Goal: Information Seeking & Learning: Learn about a topic

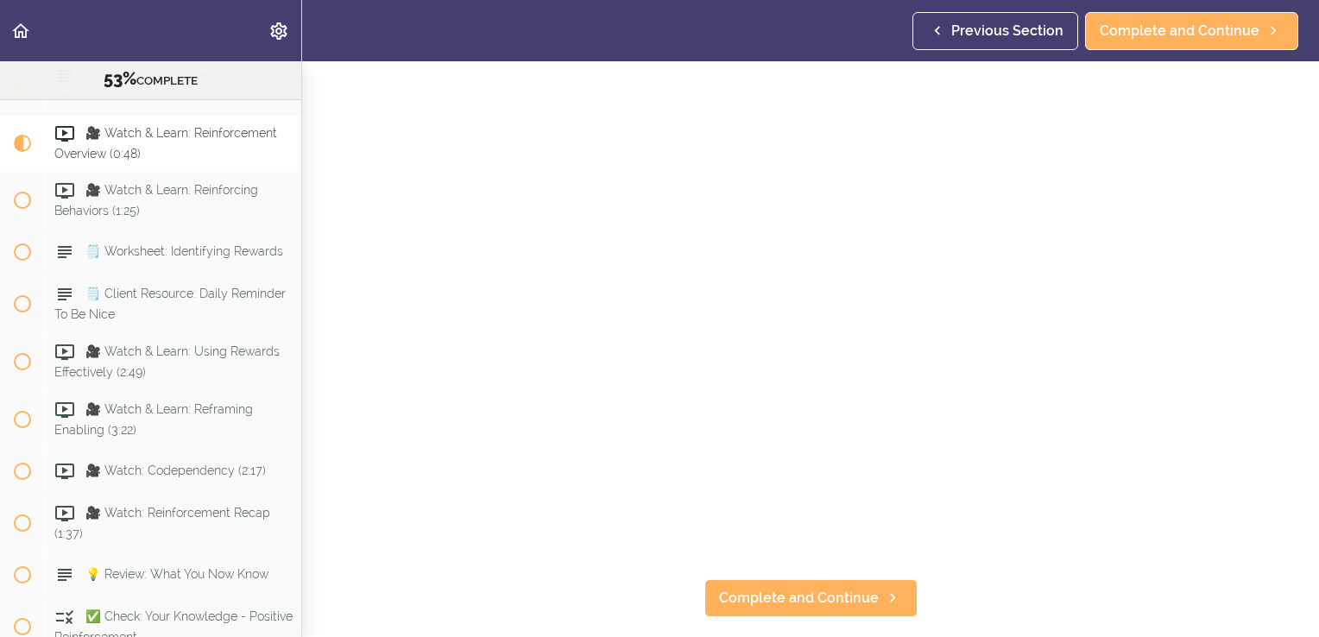
scroll to position [124, 0]
click at [800, 585] on span "Complete and Continue" at bounding box center [799, 595] width 160 height 21
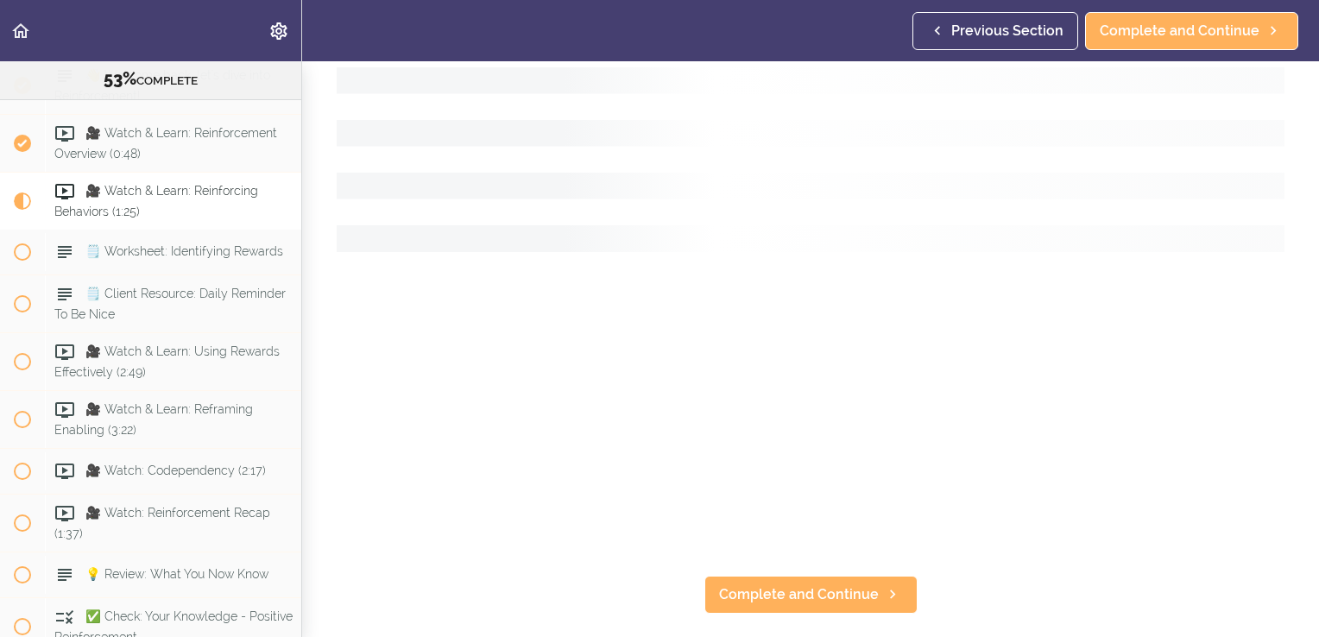
scroll to position [6409, 0]
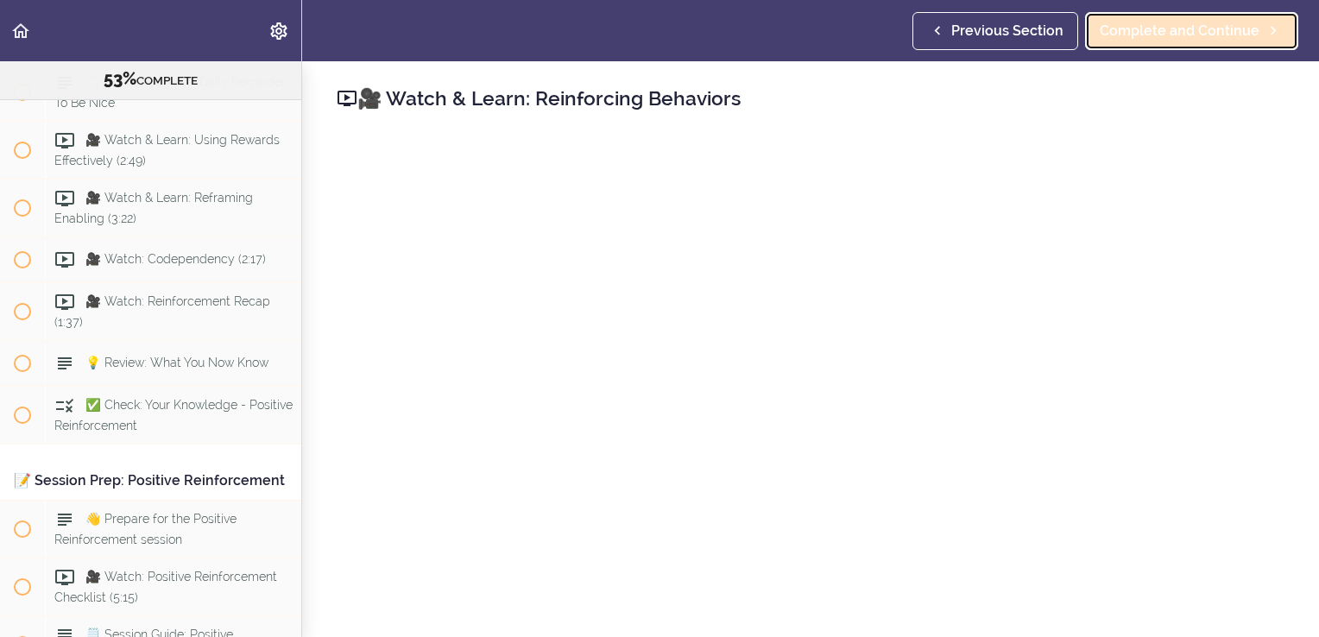
click at [1165, 35] on span "Complete and Continue" at bounding box center [1180, 31] width 160 height 21
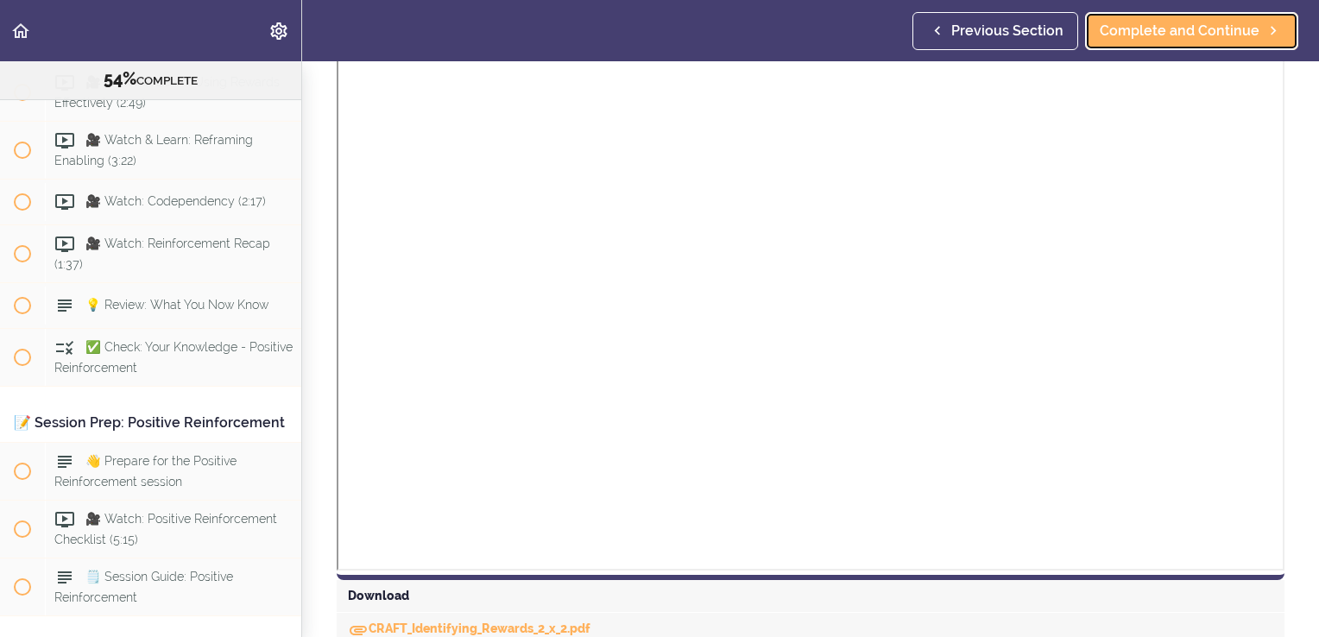
scroll to position [465, 0]
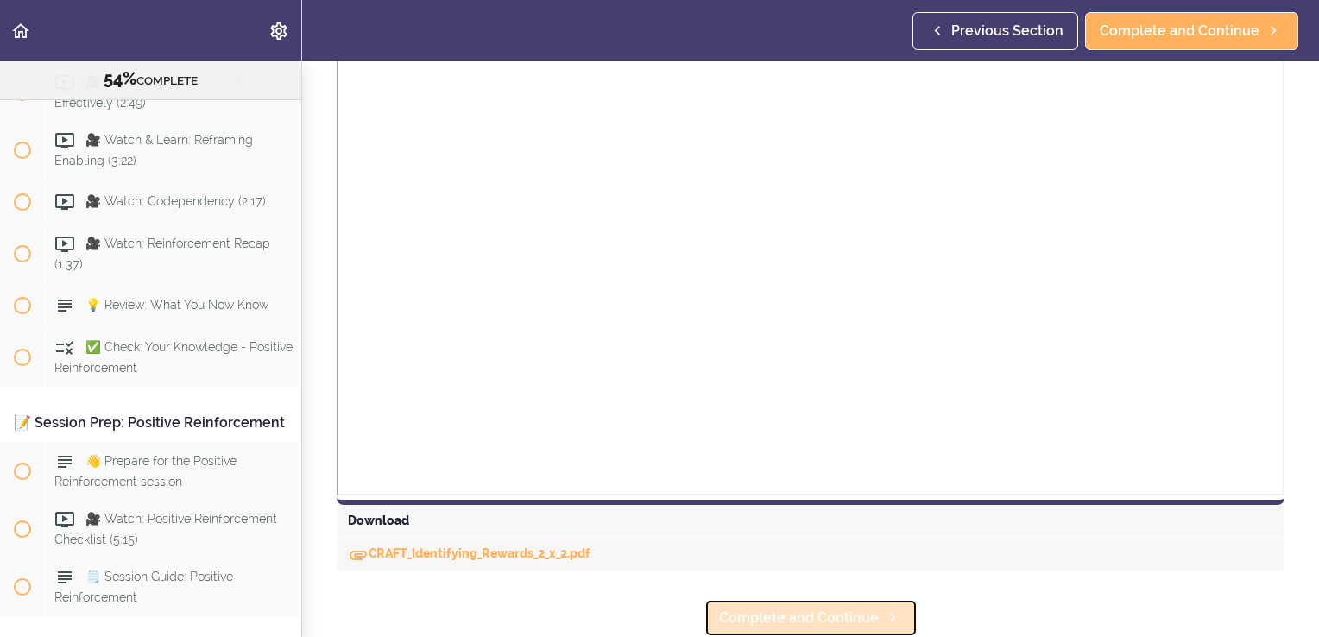
click at [815, 608] on span "Complete and Continue" at bounding box center [799, 618] width 160 height 21
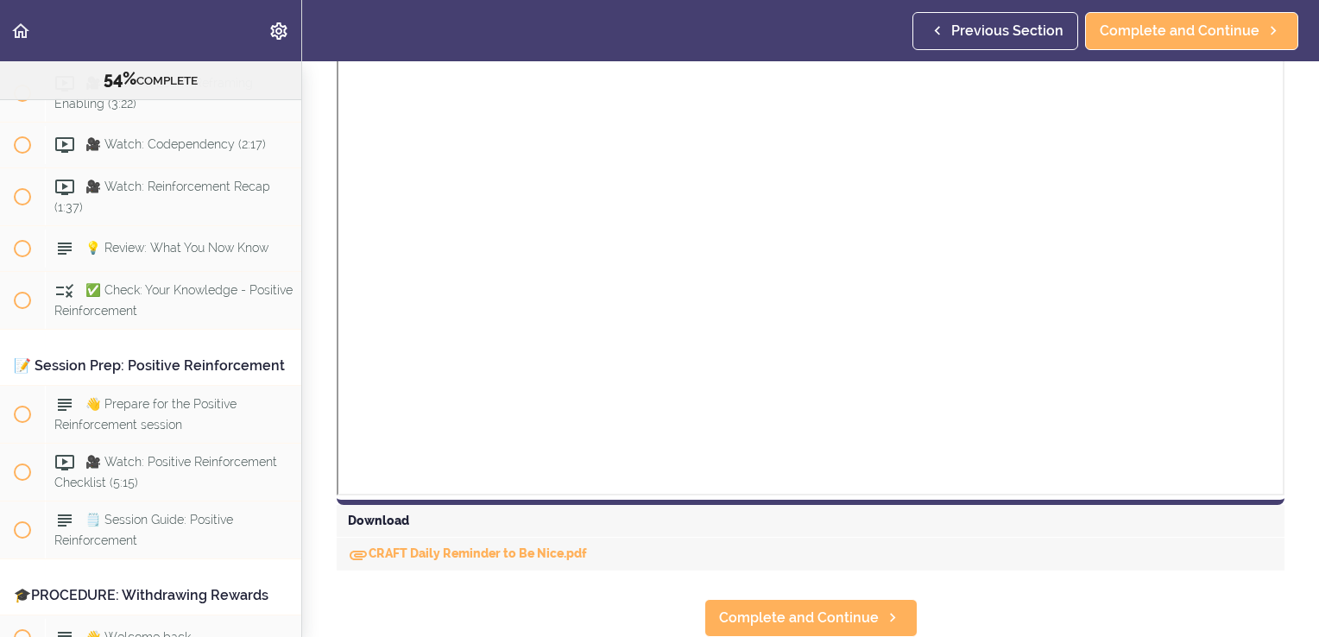
scroll to position [463, 0]
click at [794, 608] on span "Complete and Continue" at bounding box center [799, 618] width 160 height 21
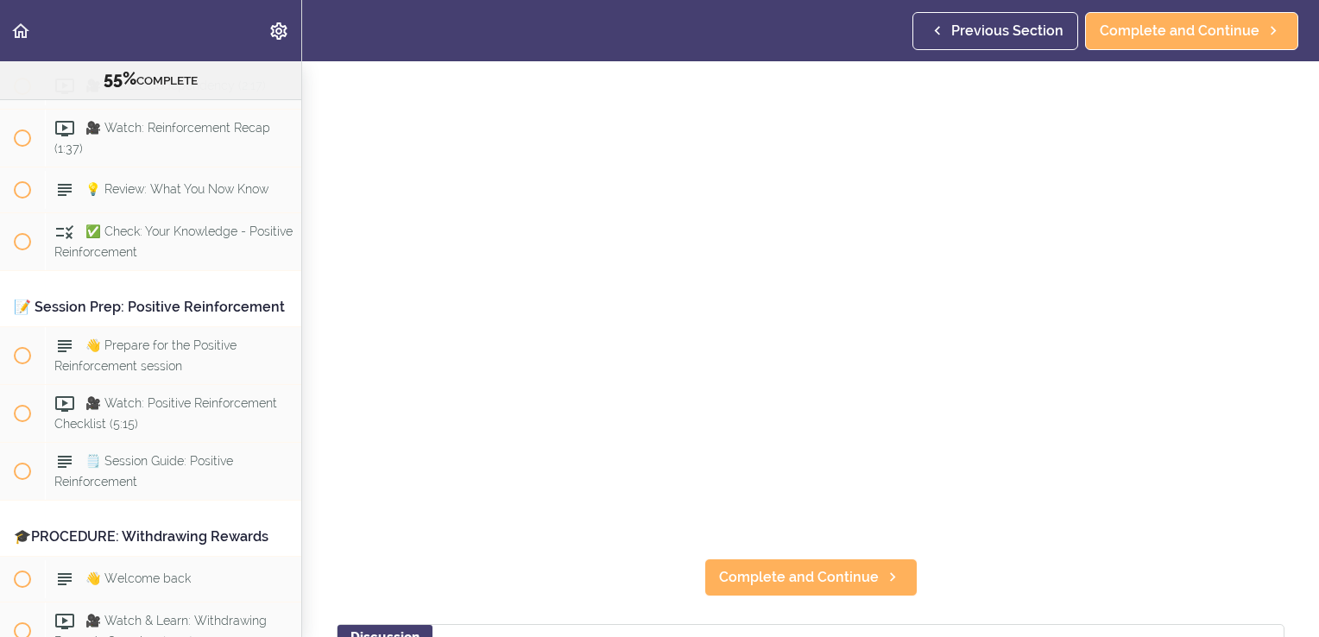
scroll to position [158, 0]
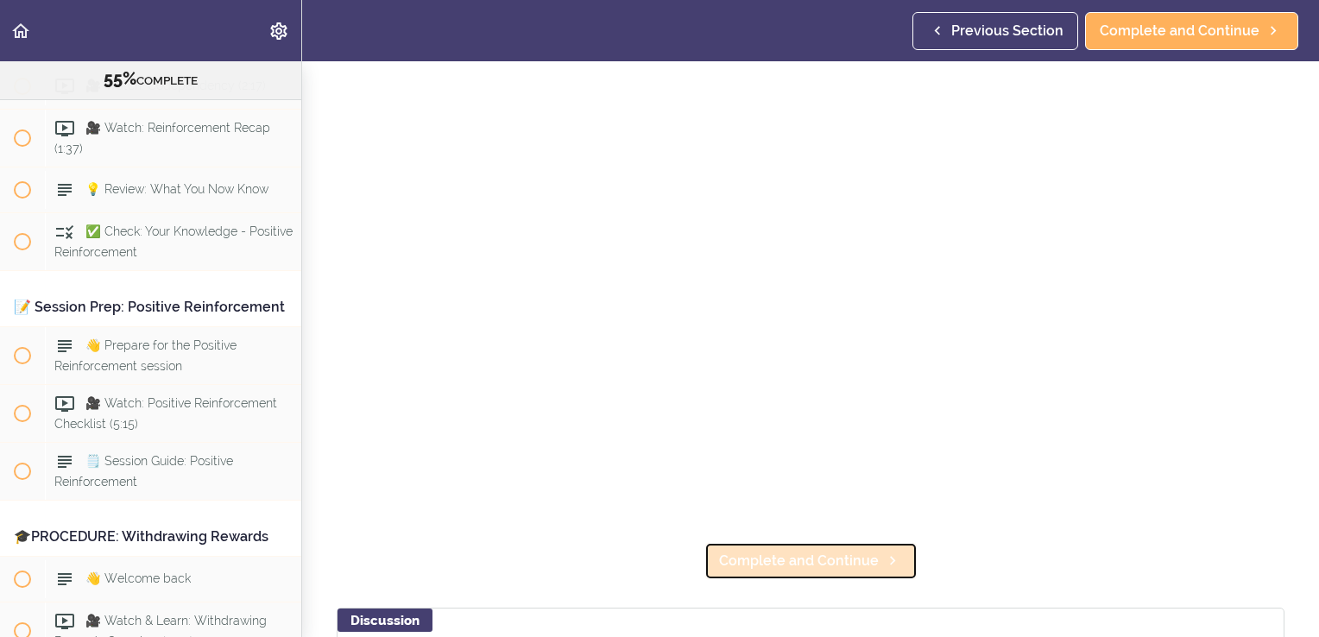
click at [795, 561] on span "Complete and Continue" at bounding box center [799, 561] width 160 height 21
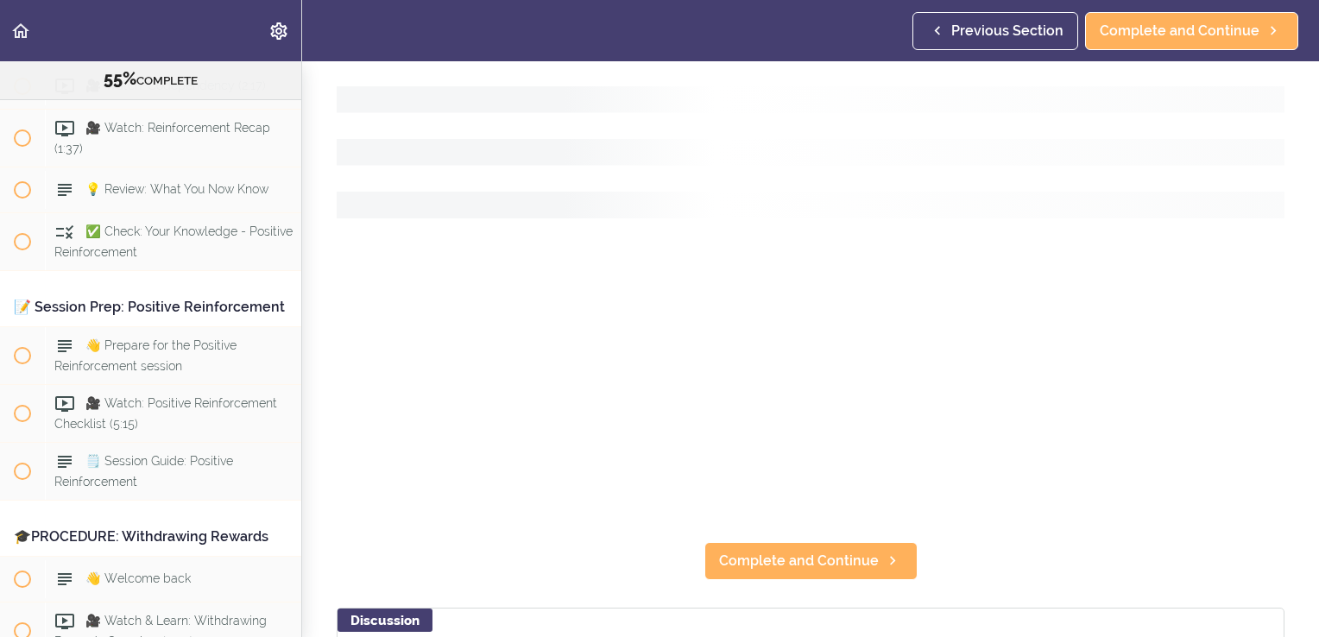
scroll to position [6641, 0]
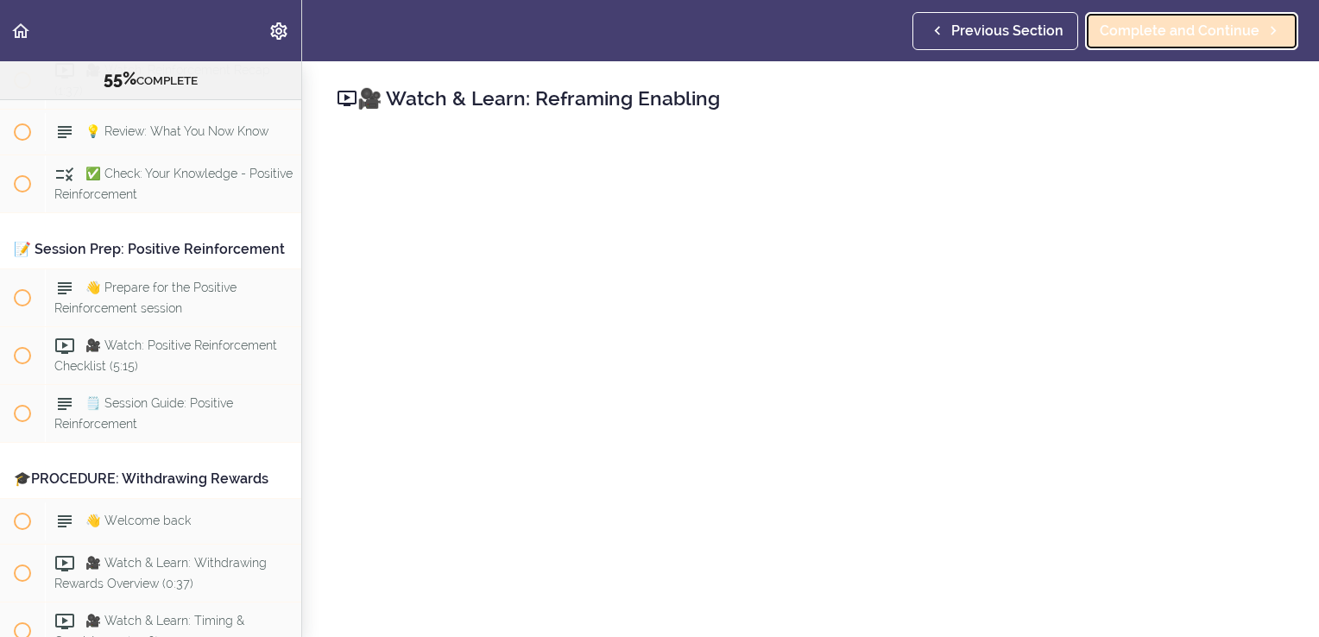
click at [1186, 43] on link "Complete and Continue" at bounding box center [1191, 31] width 213 height 38
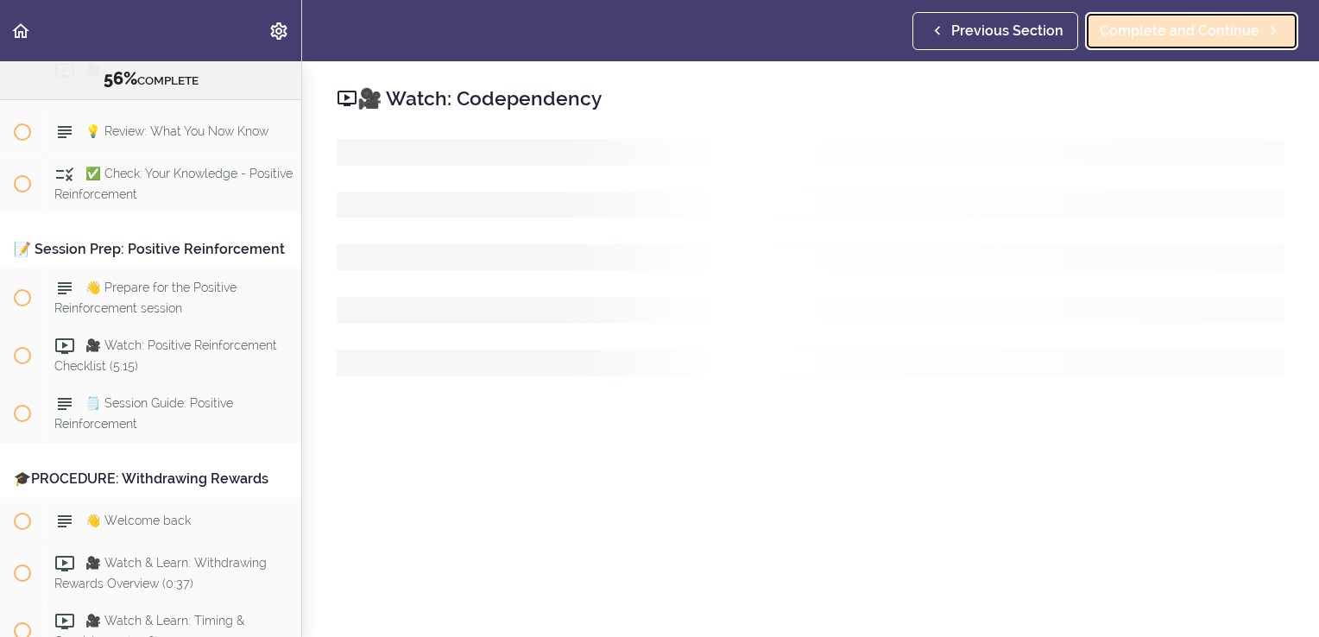
scroll to position [6699, 0]
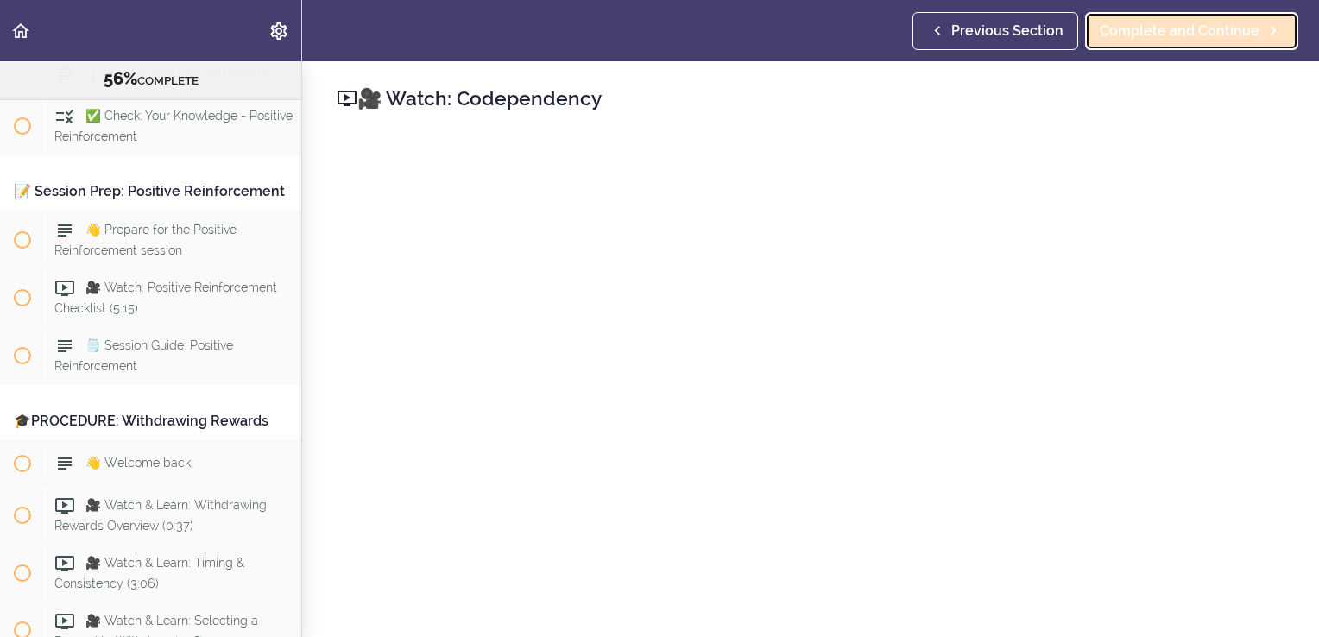
click at [1148, 47] on link "Complete and Continue" at bounding box center [1191, 31] width 213 height 38
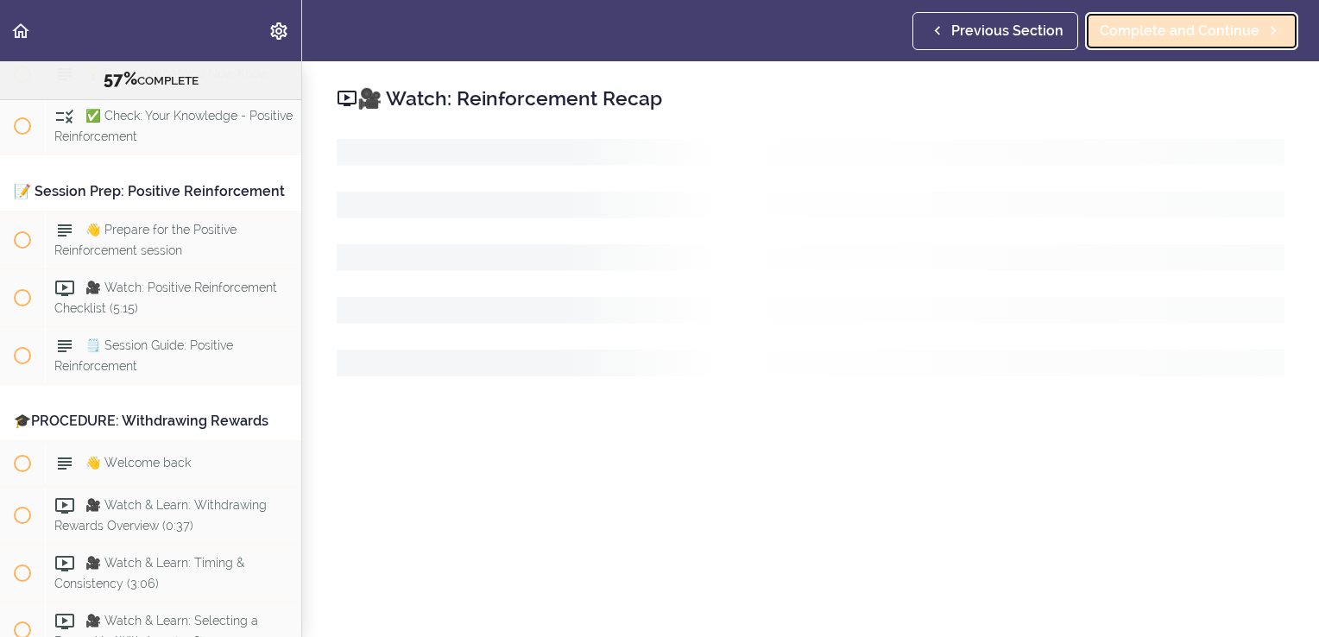
scroll to position [6744, 0]
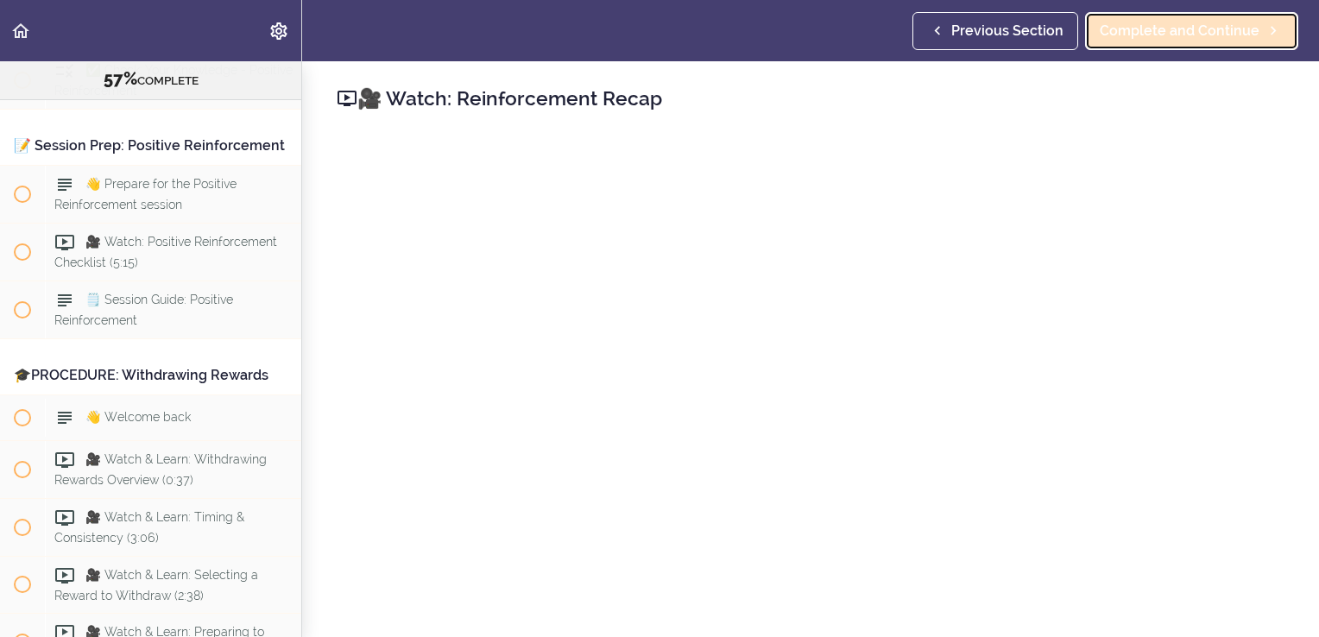
click at [1158, 21] on span "Complete and Continue" at bounding box center [1180, 31] width 160 height 21
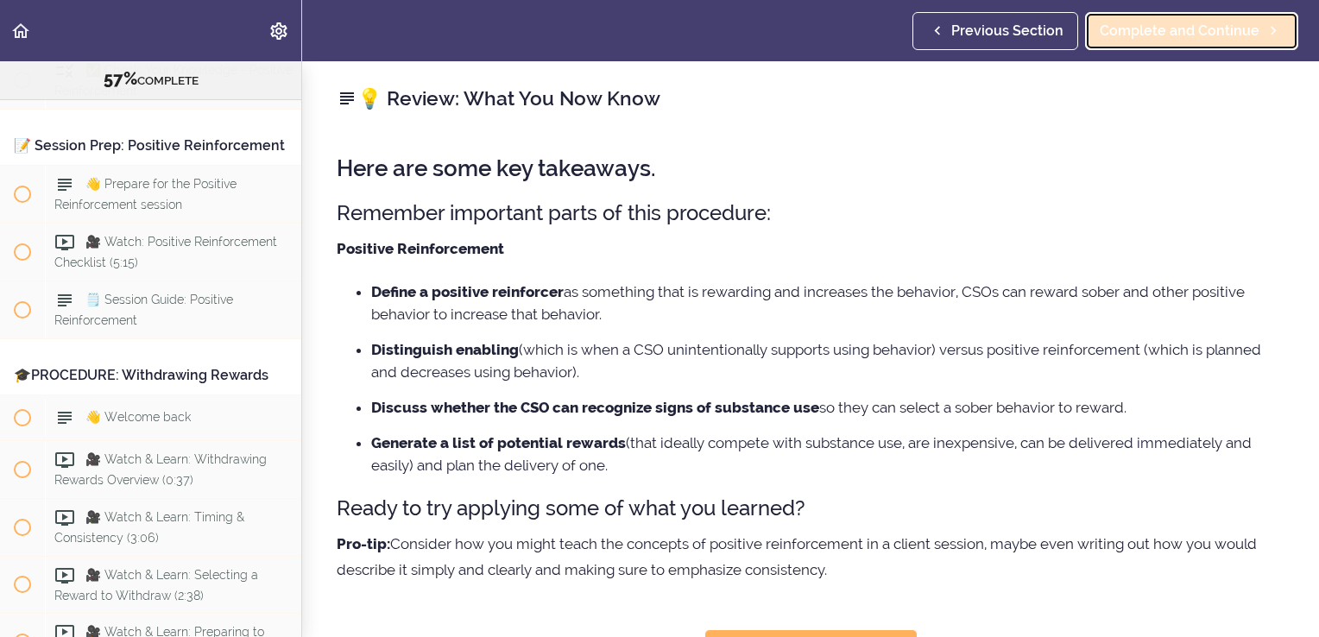
scroll to position [6802, 0]
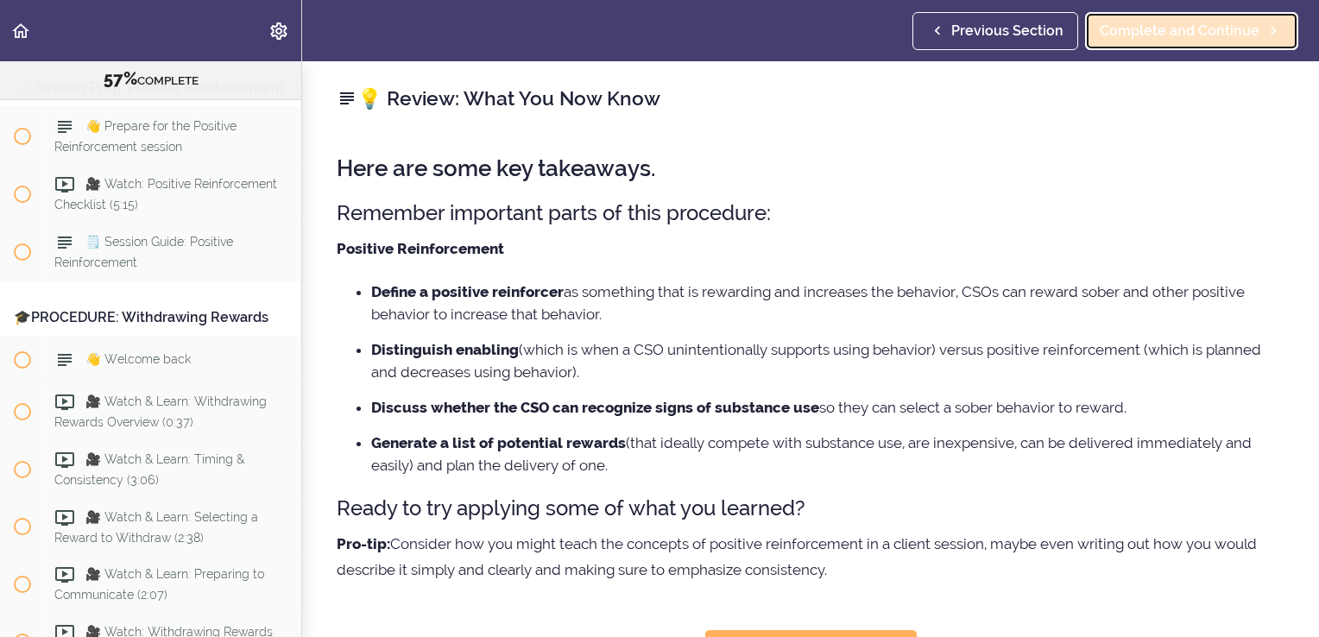
click at [1158, 40] on span "Complete and Continue" at bounding box center [1180, 31] width 160 height 21
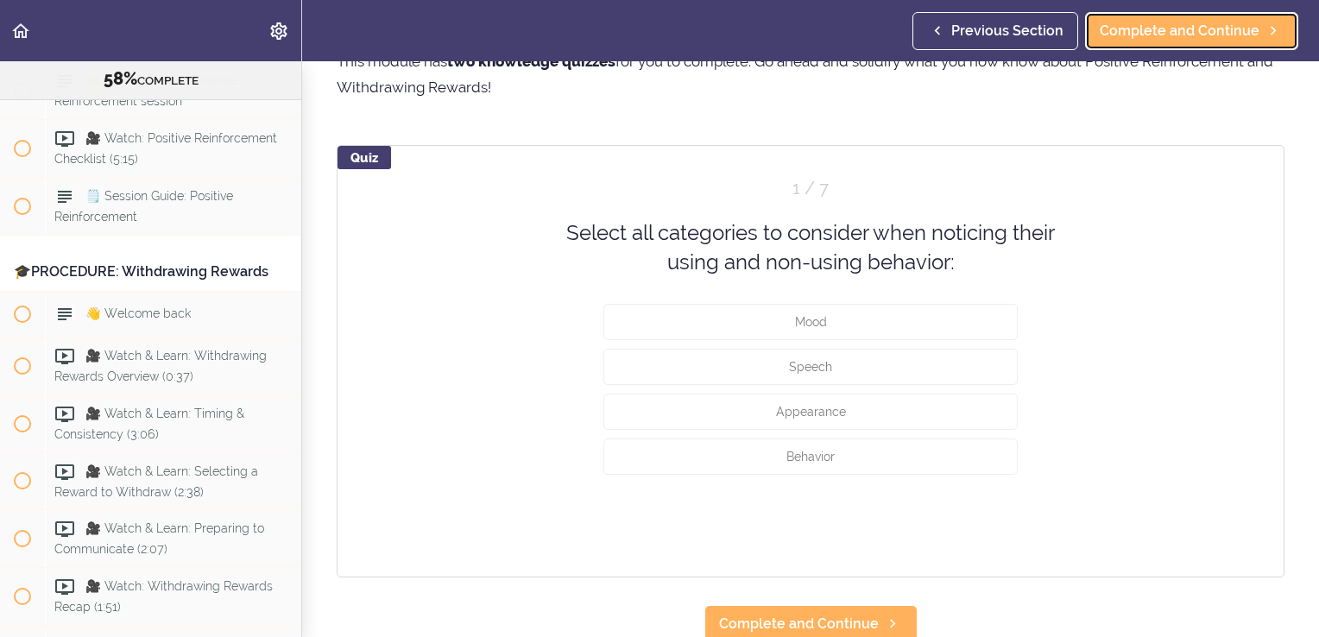
scroll to position [92, 0]
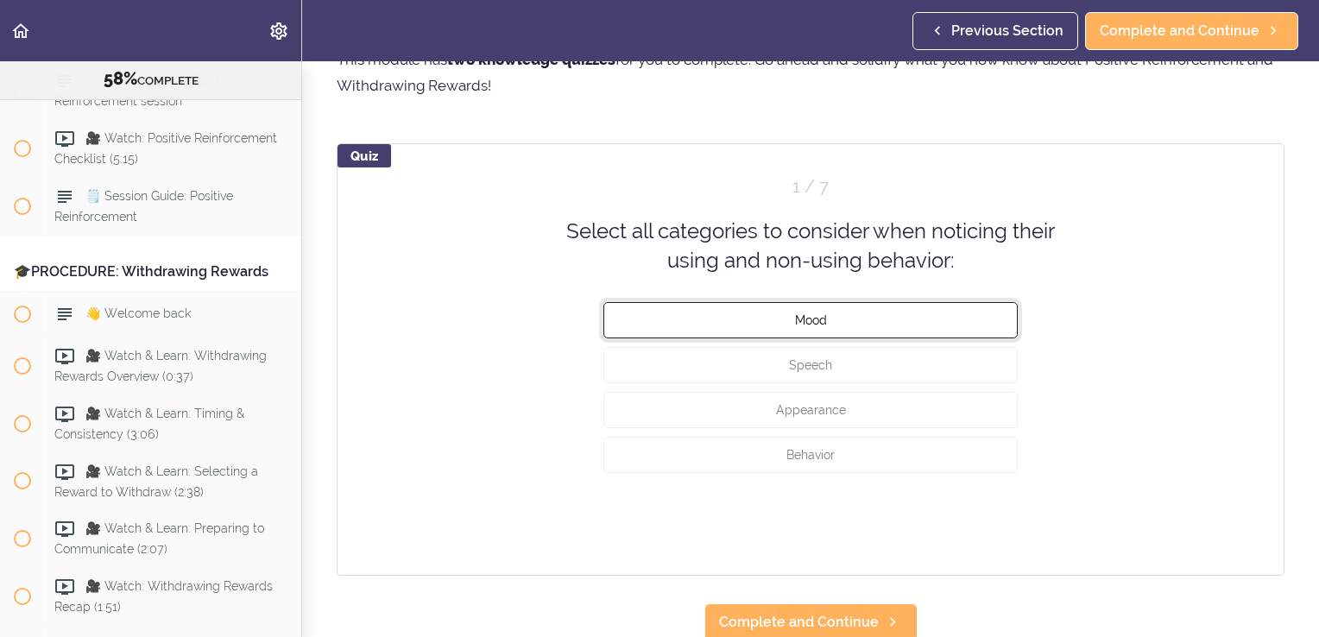
click at [863, 334] on button "Mood" at bounding box center [811, 319] width 414 height 36
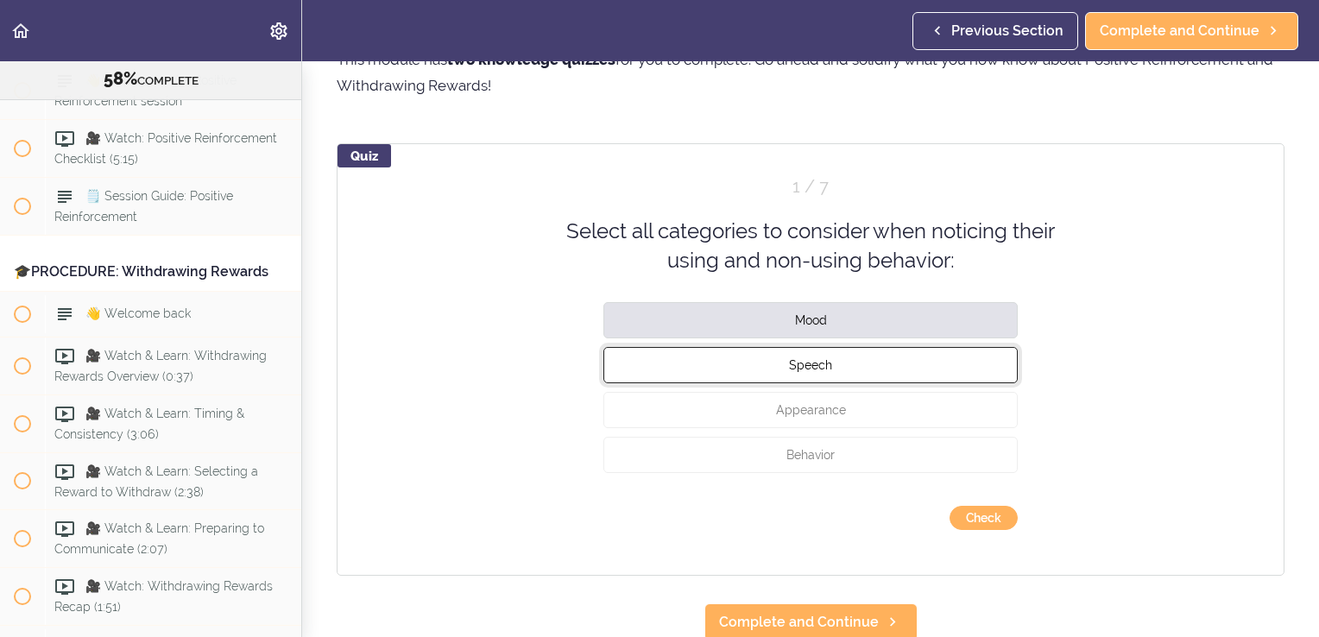
click at [851, 361] on button "Speech" at bounding box center [811, 364] width 414 height 36
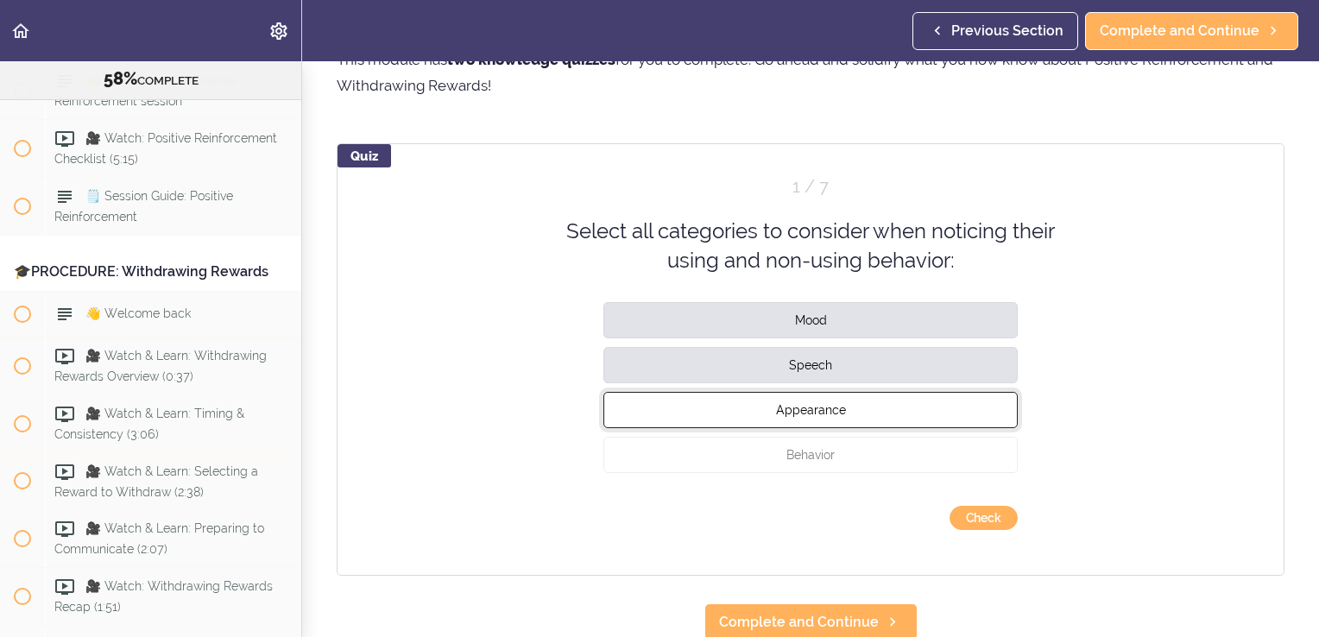
click at [836, 410] on span "Appearance" at bounding box center [811, 409] width 70 height 14
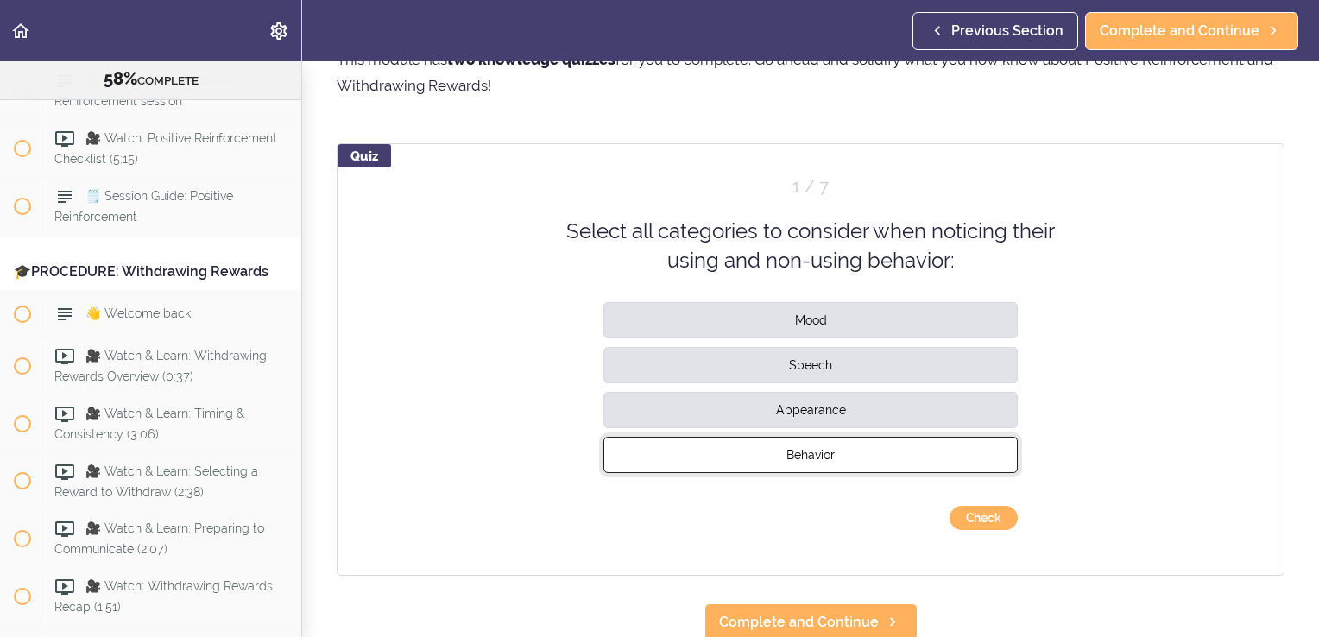
click at [838, 448] on button "Behavior" at bounding box center [811, 454] width 414 height 36
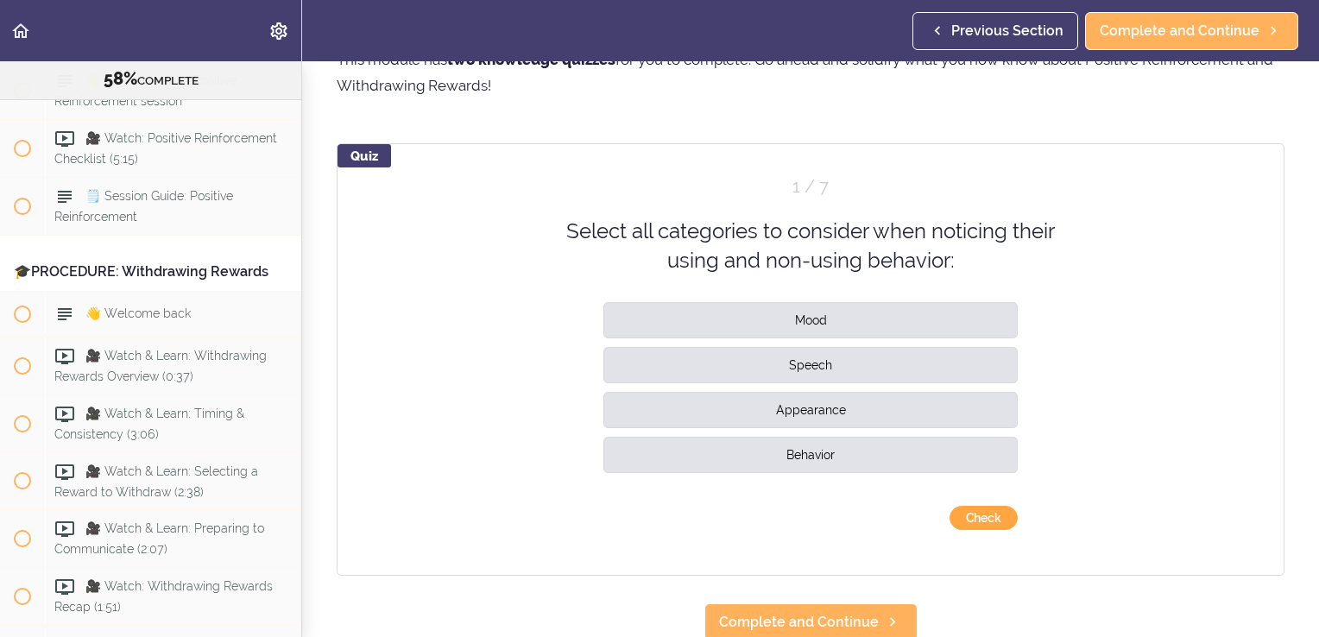
click at [968, 513] on button "Check" at bounding box center [984, 518] width 68 height 24
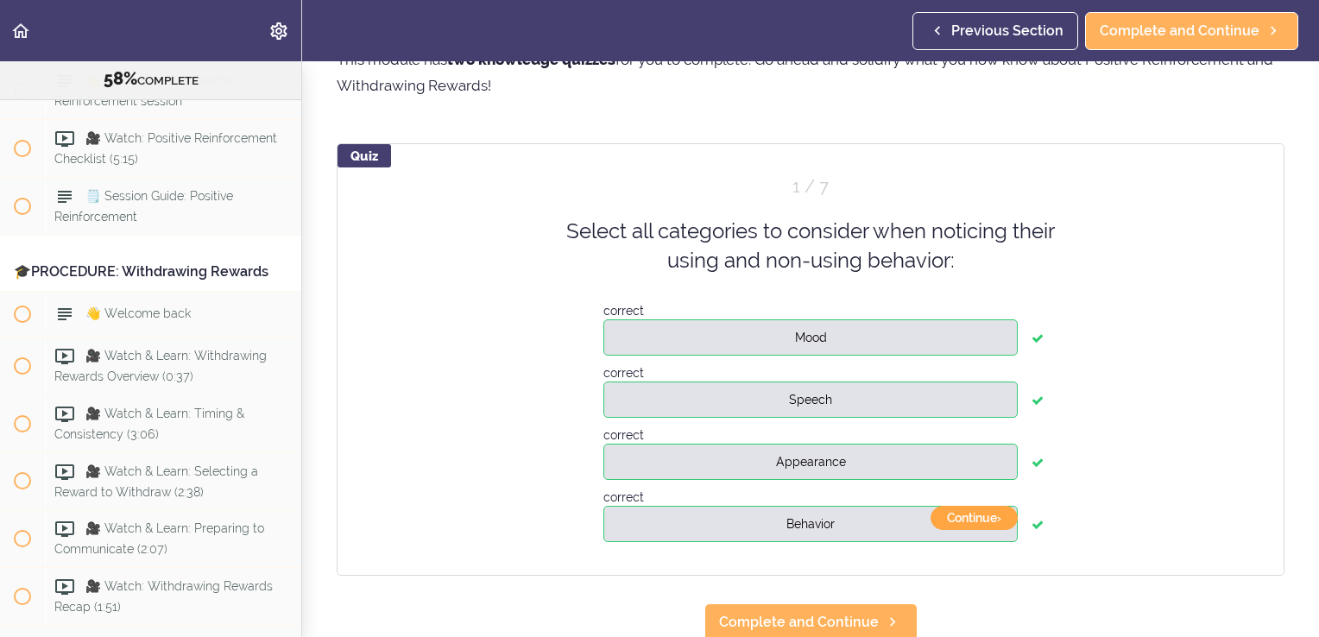
click at [968, 513] on button "Continue ›" at bounding box center [974, 518] width 87 height 24
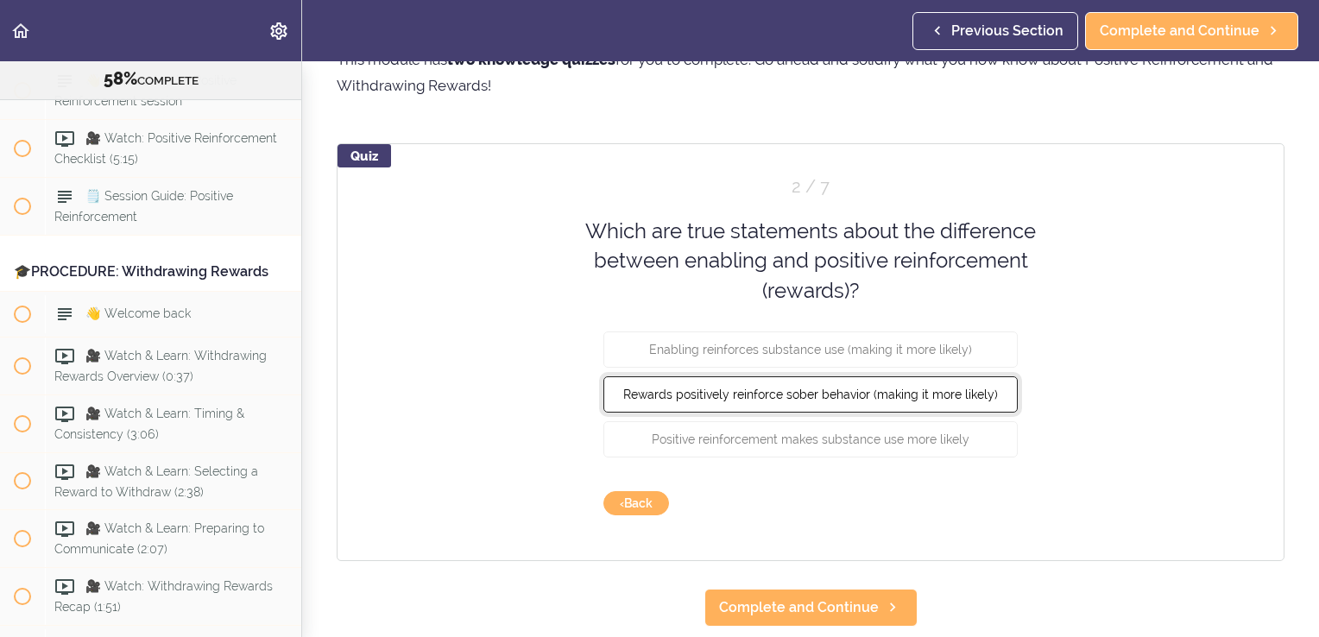
click at [906, 402] on button "Rewards positively reinforce sober behavior (making it more likely)" at bounding box center [811, 394] width 414 height 36
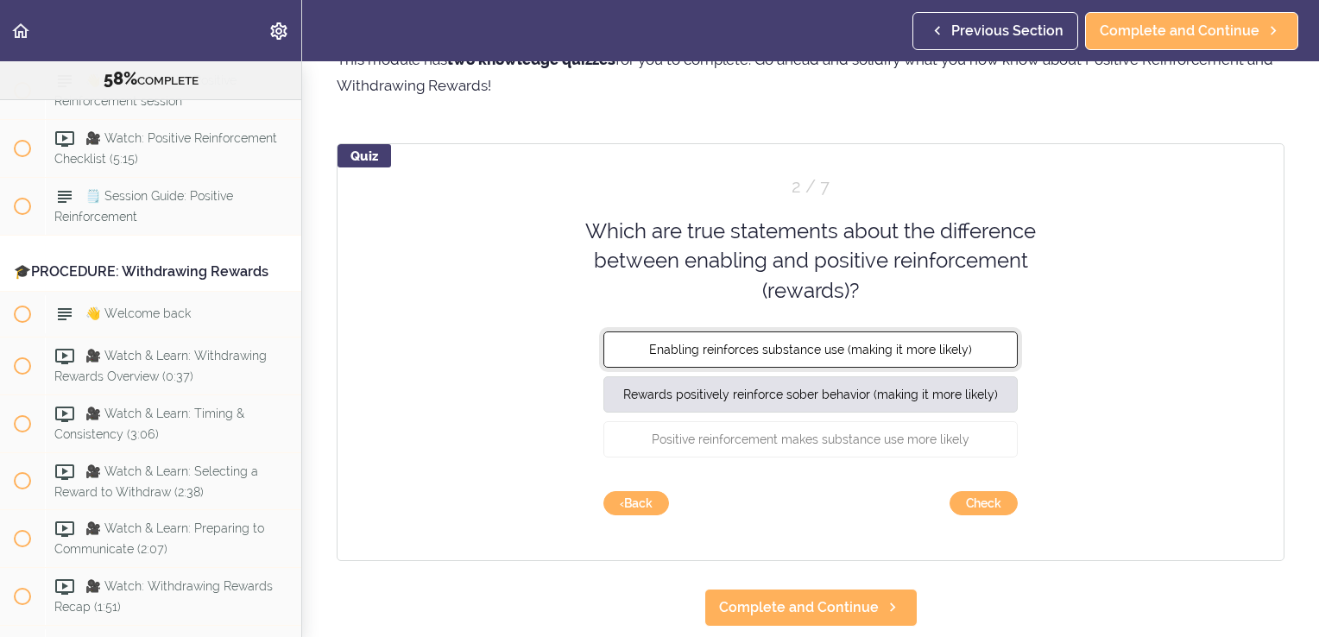
click at [907, 351] on span "Enabling reinforces substance use (making it more likely)" at bounding box center [810, 350] width 323 height 14
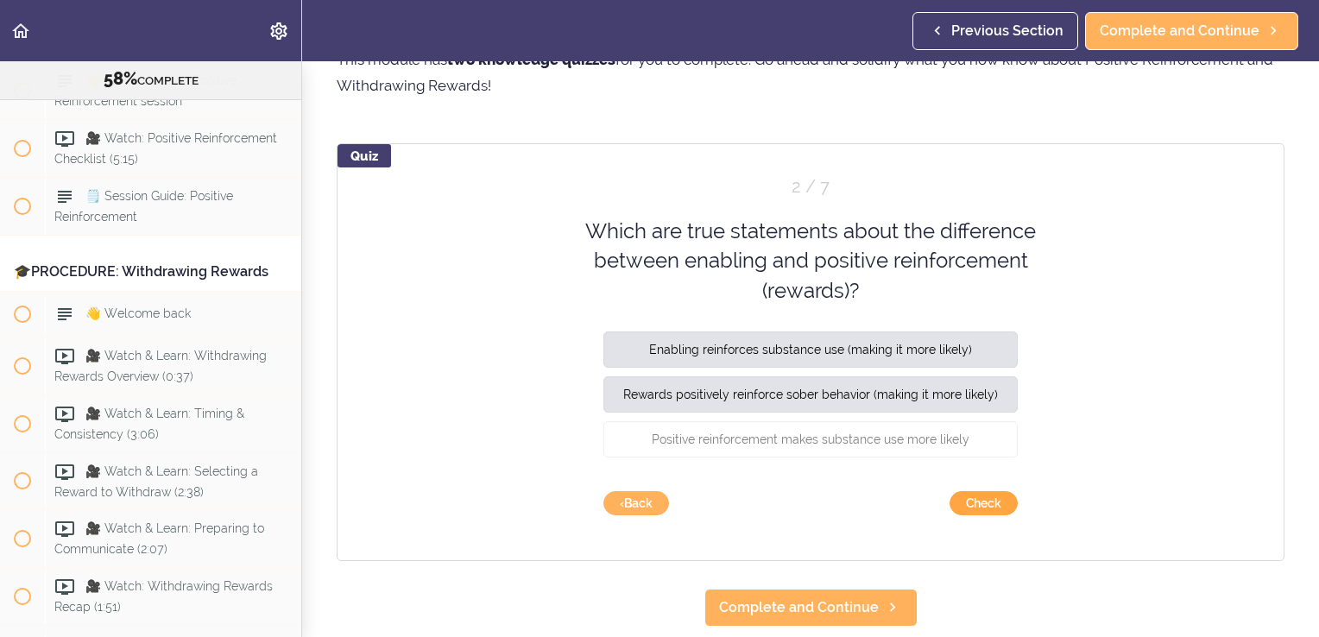
click at [990, 499] on button "Check" at bounding box center [984, 503] width 68 height 24
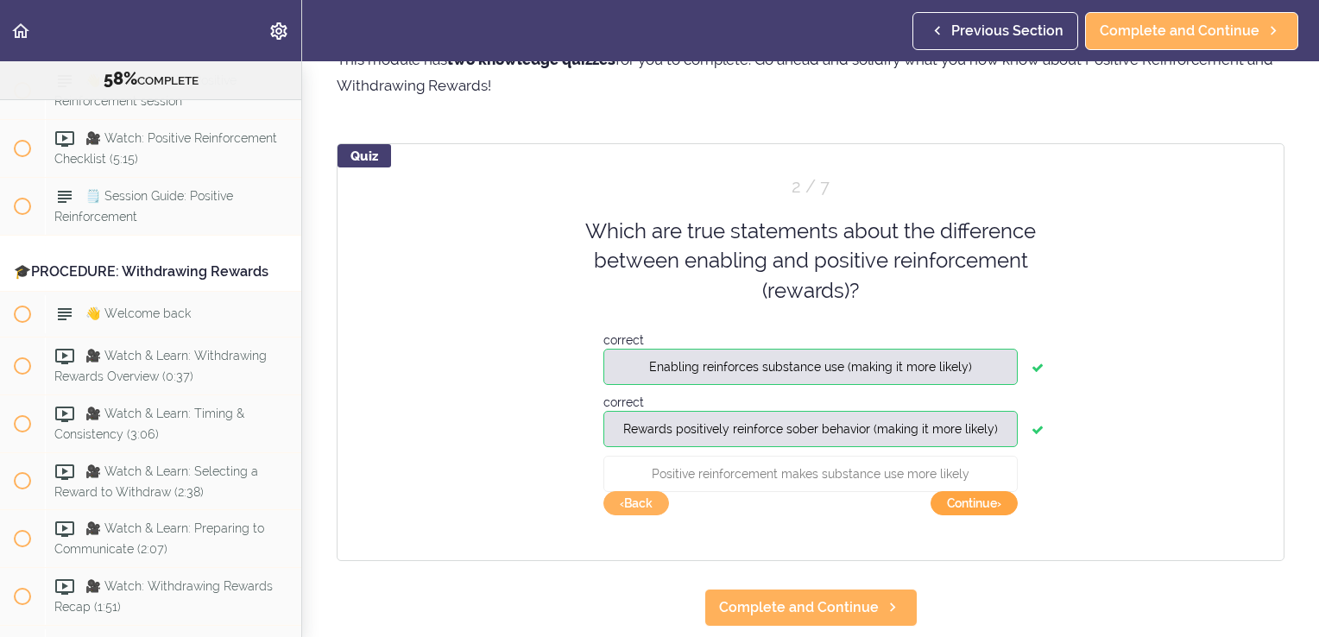
click at [990, 499] on button "Continue ›" at bounding box center [974, 503] width 87 height 24
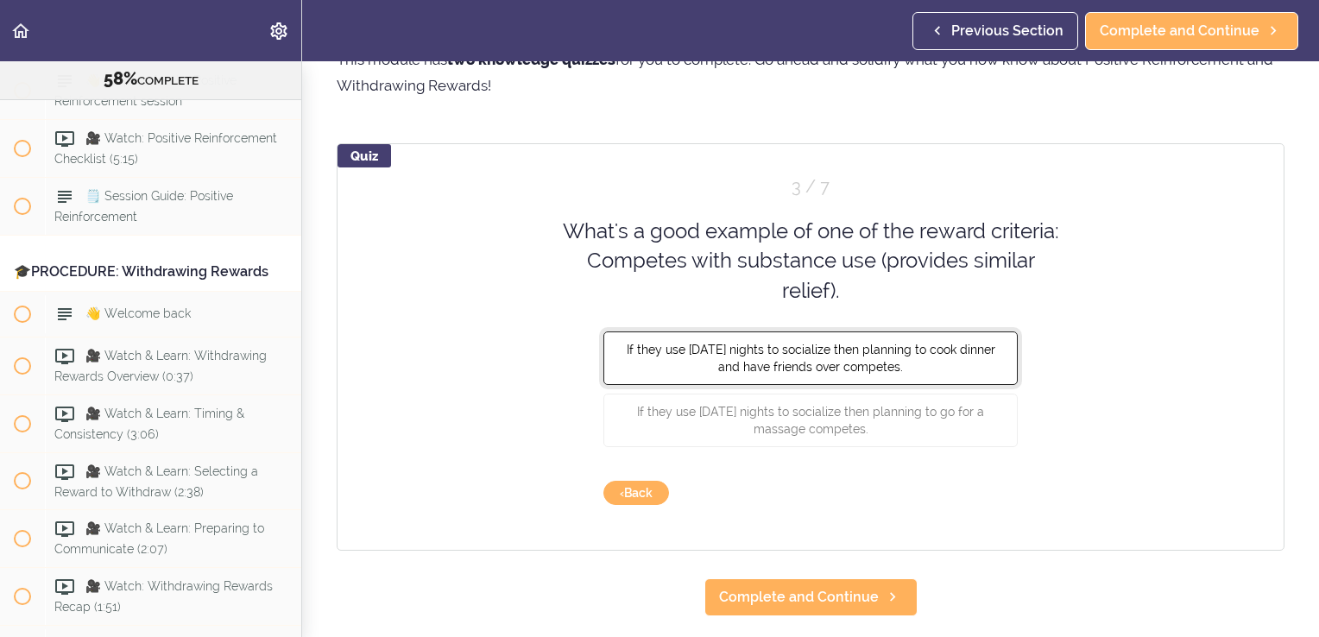
click at [904, 366] on button "If they use [DATE] nights to socialize then planning to cook dinner and have fr…" at bounding box center [811, 359] width 414 height 54
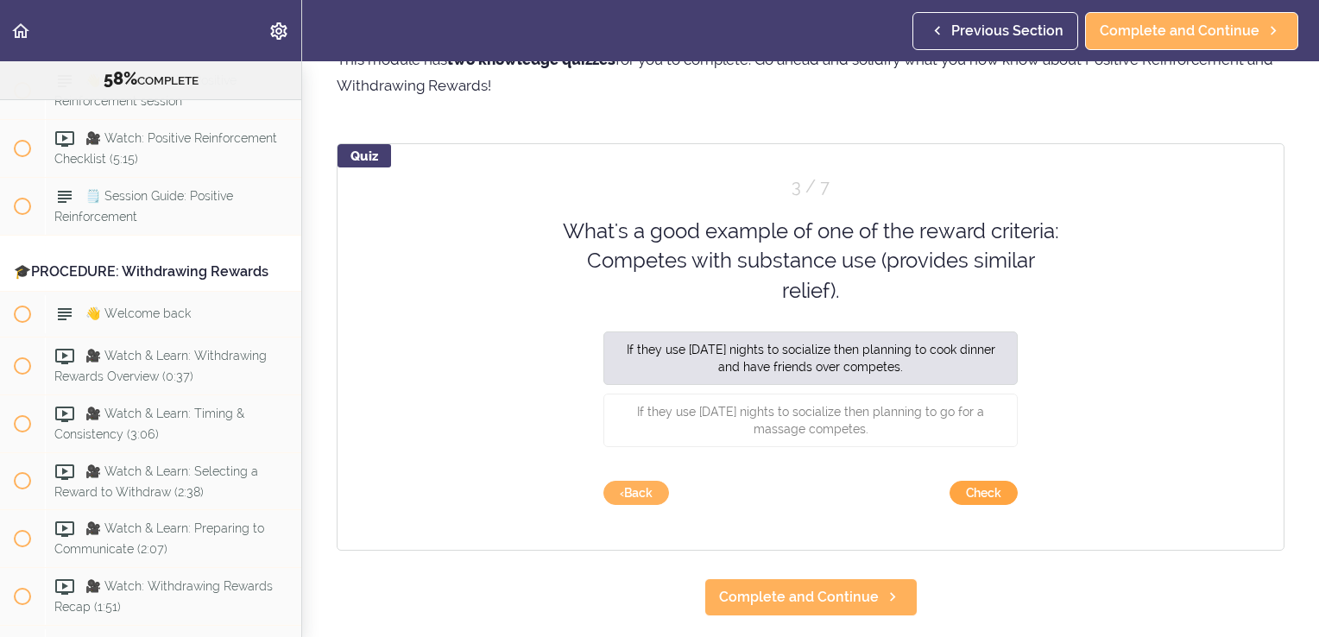
click at [989, 492] on button "Check" at bounding box center [984, 493] width 68 height 24
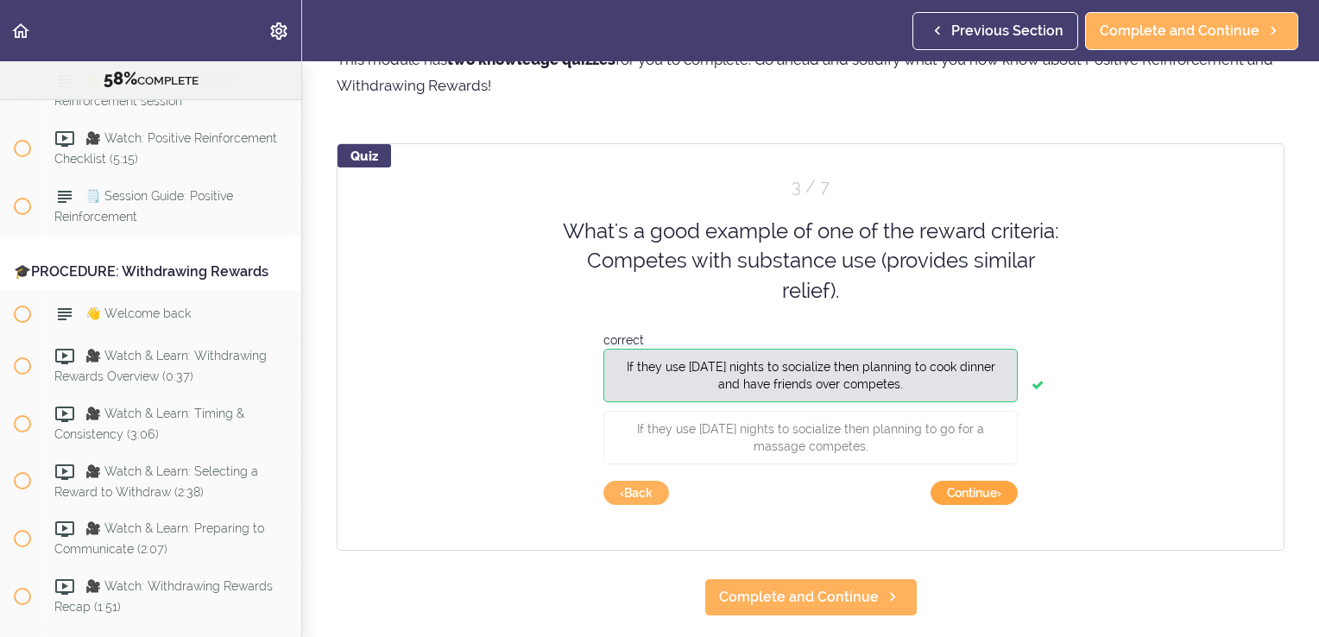
click at [989, 492] on button "Continue ›" at bounding box center [974, 493] width 87 height 24
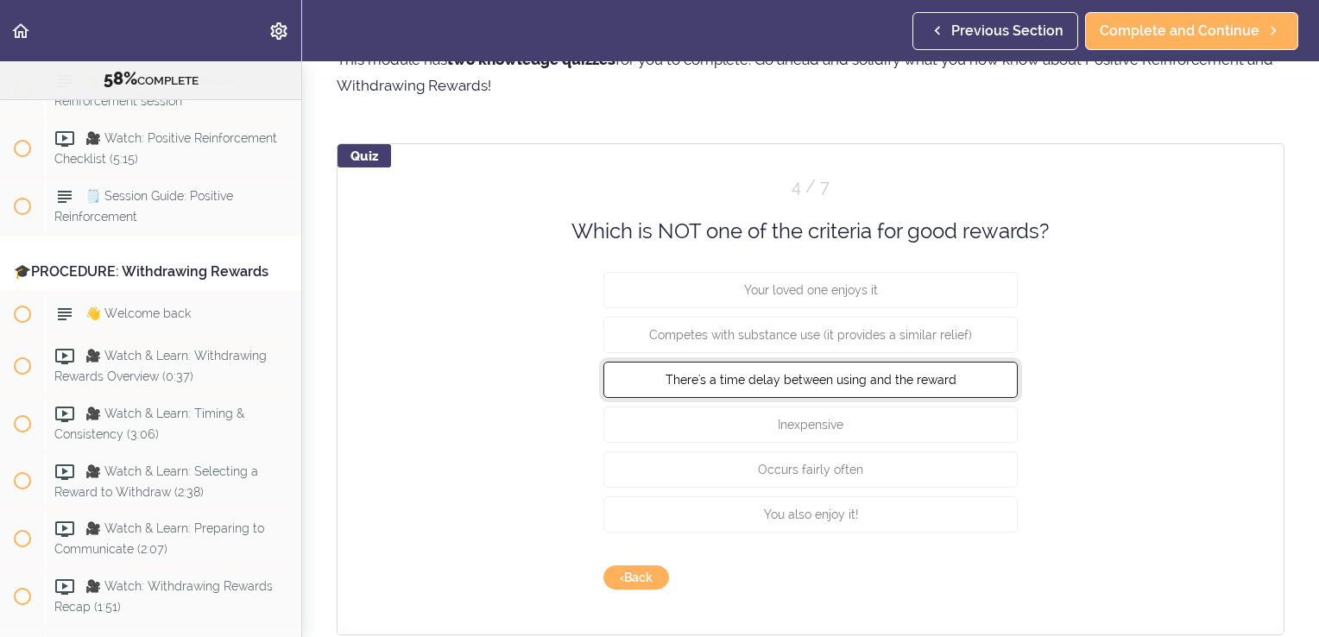
click at [888, 387] on button "There's a time delay between using and the reward" at bounding box center [811, 380] width 414 height 36
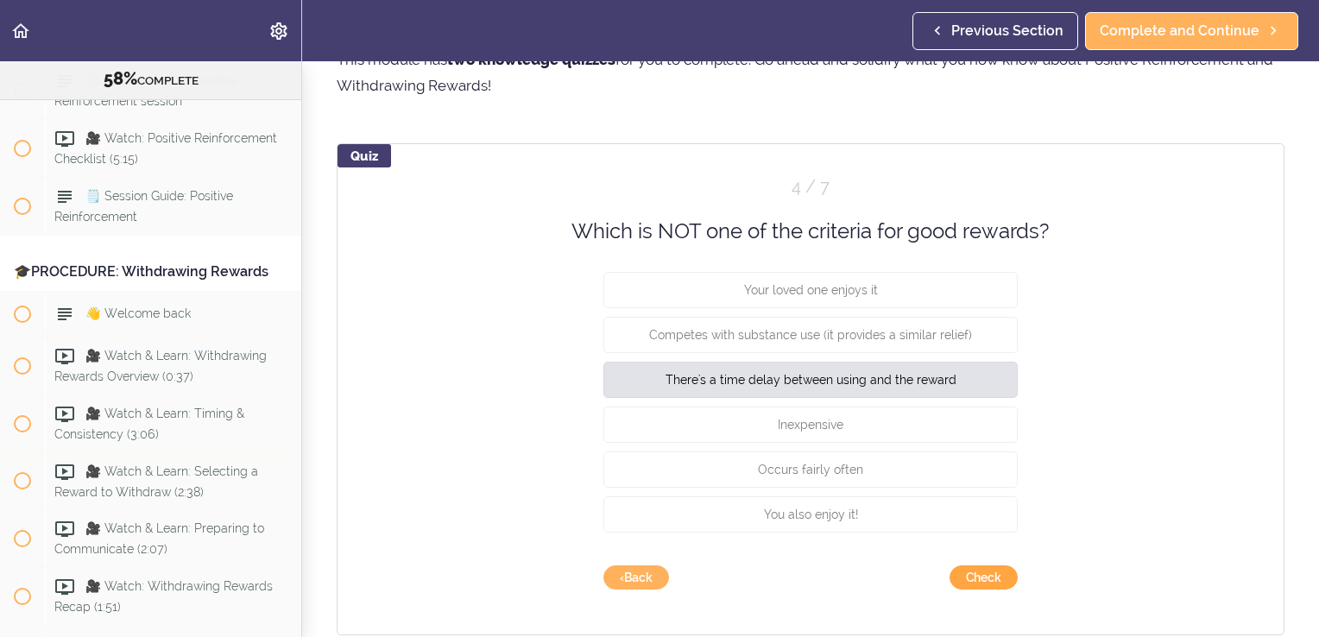
click at [975, 585] on button "Check" at bounding box center [984, 578] width 68 height 24
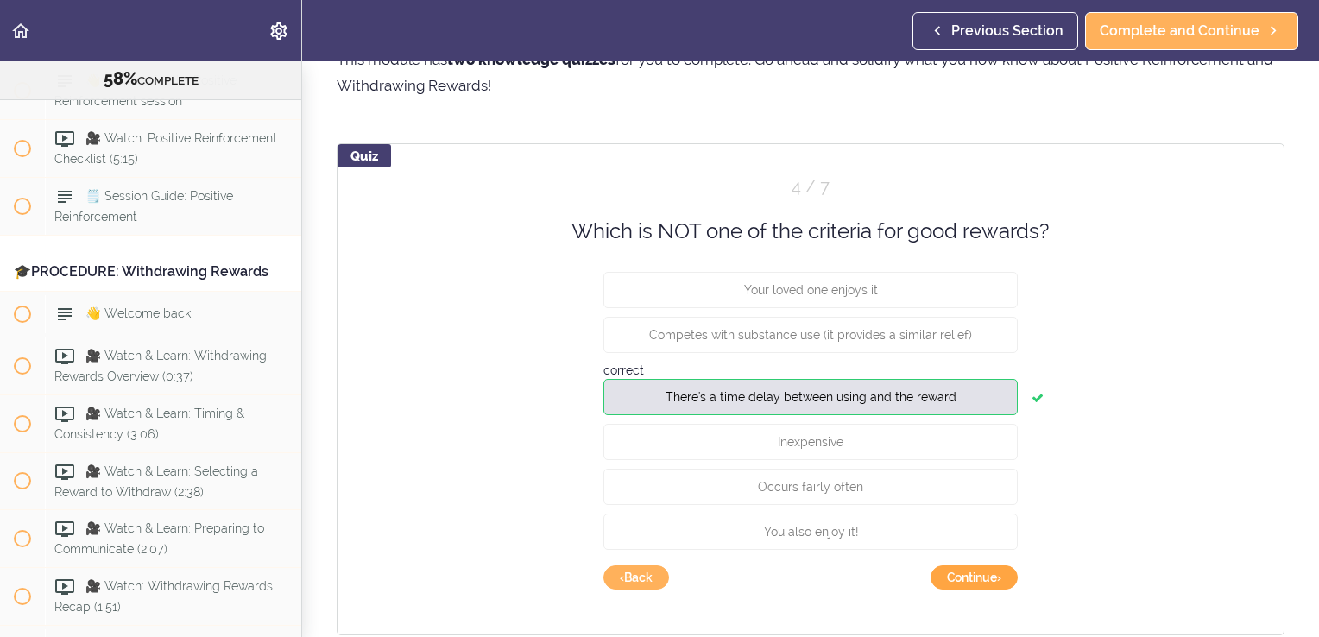
click at [975, 585] on button "Continue ›" at bounding box center [974, 578] width 87 height 24
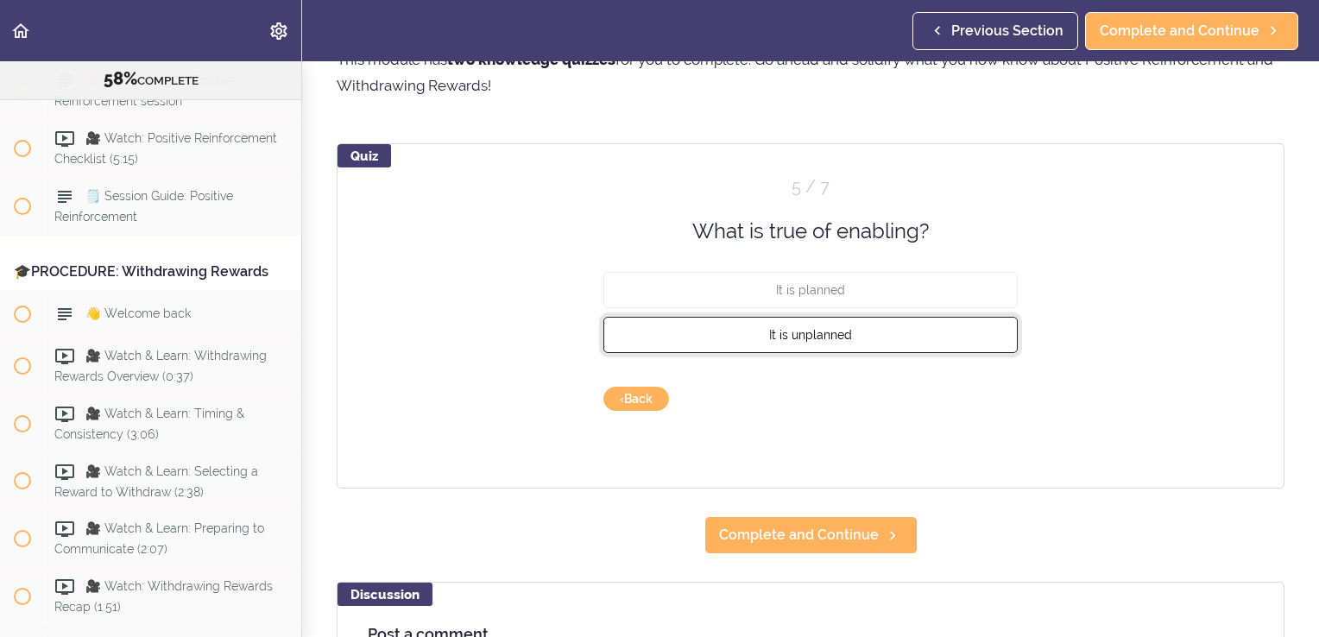
click at [869, 337] on button "It is unplanned" at bounding box center [811, 335] width 414 height 36
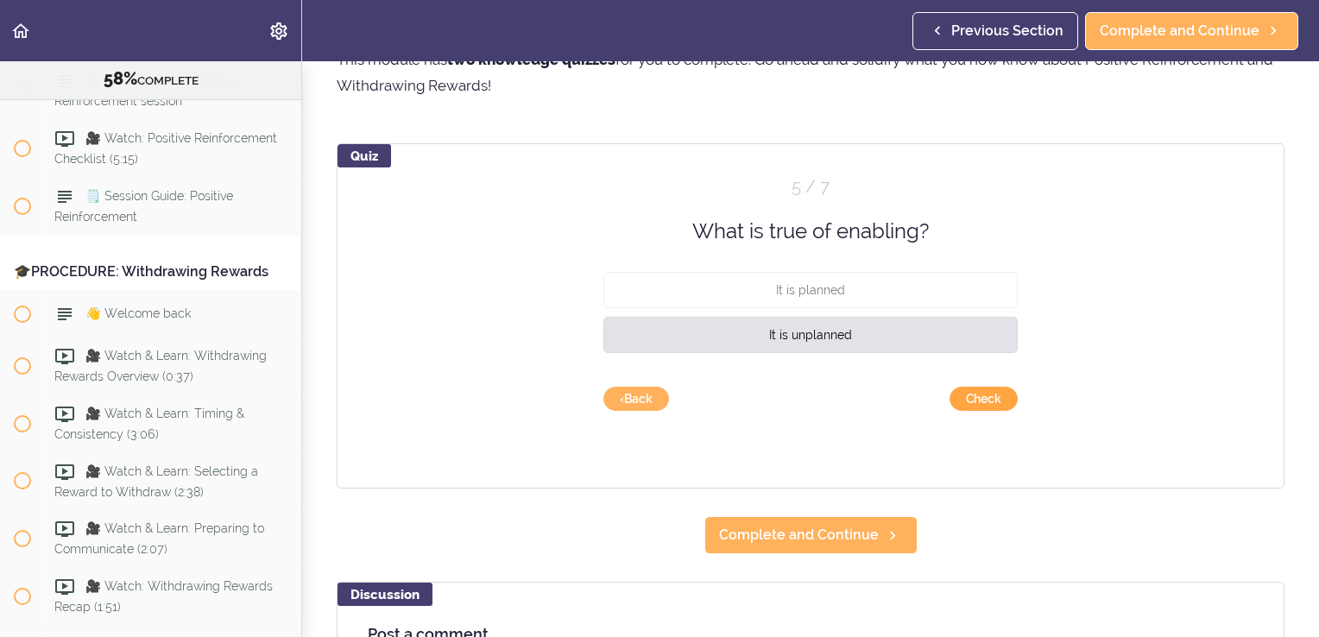
click at [964, 400] on button "Check" at bounding box center [984, 399] width 68 height 24
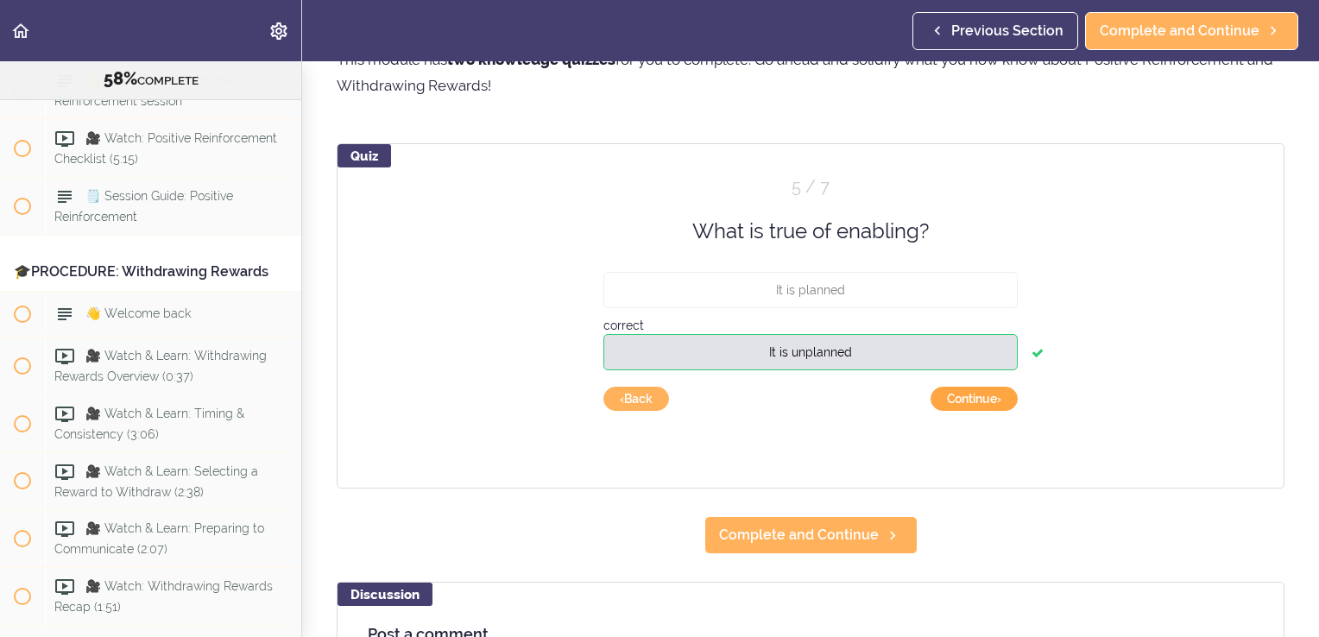
click at [964, 400] on button "Continue ›" at bounding box center [974, 399] width 87 height 24
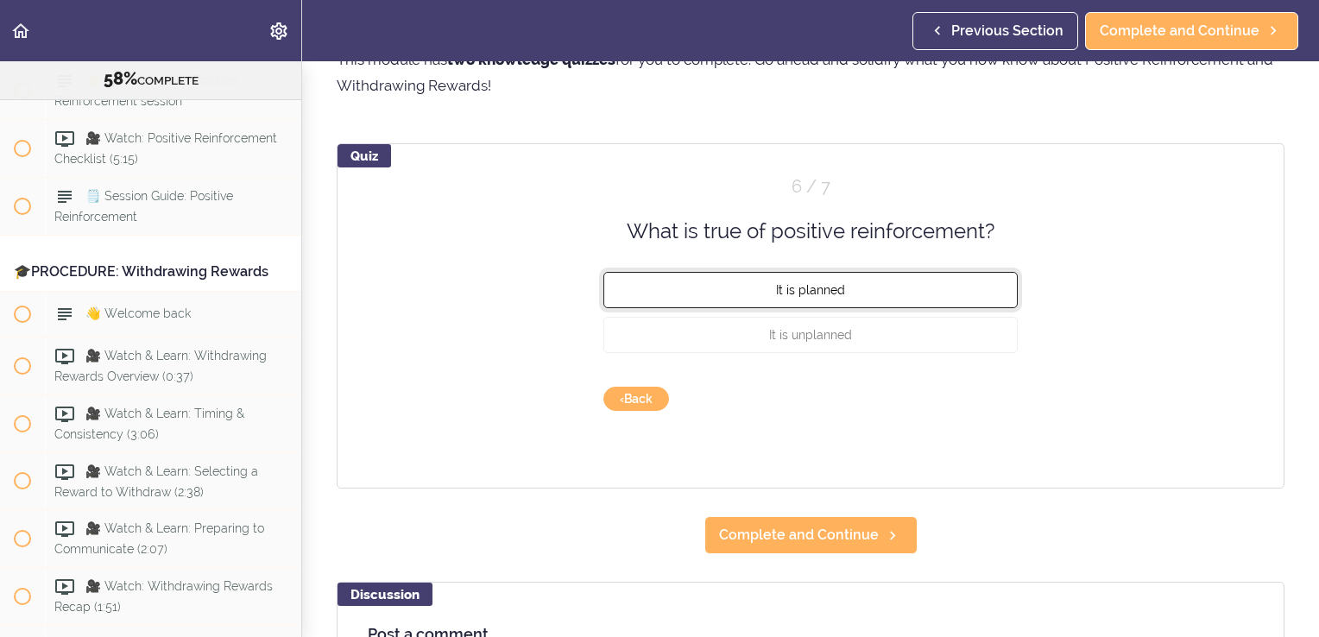
click at [832, 288] on span "It is planned" at bounding box center [810, 290] width 69 height 14
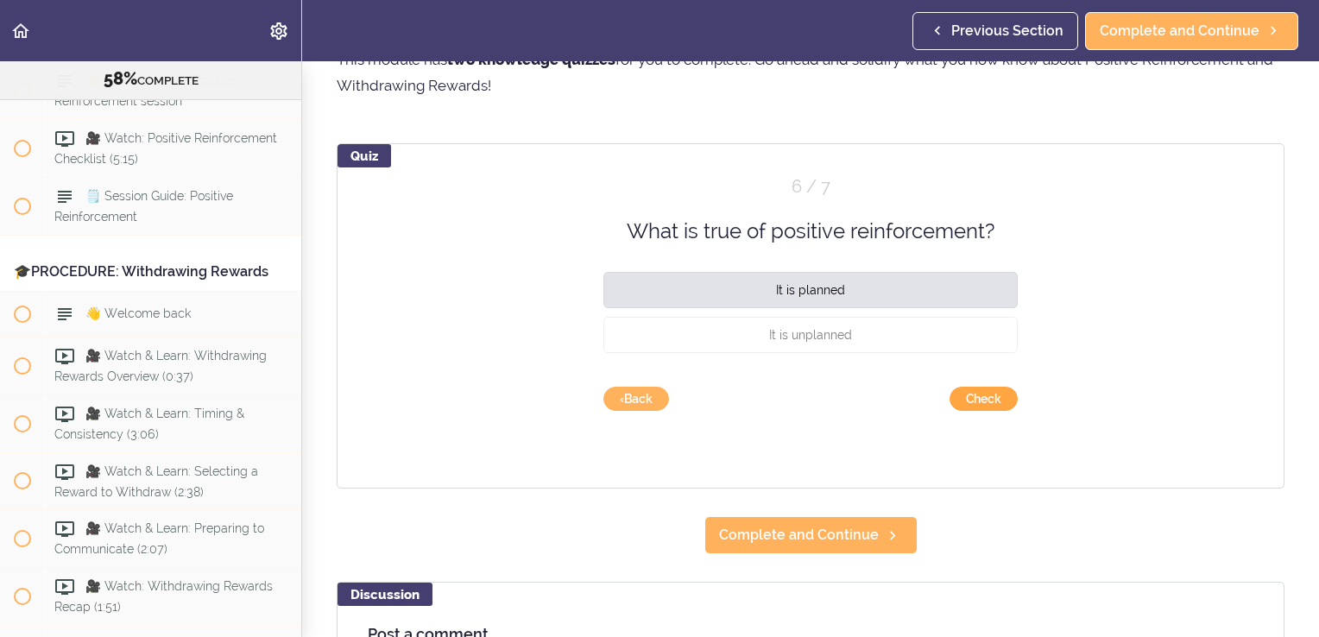
click at [975, 394] on button "Check" at bounding box center [984, 399] width 68 height 24
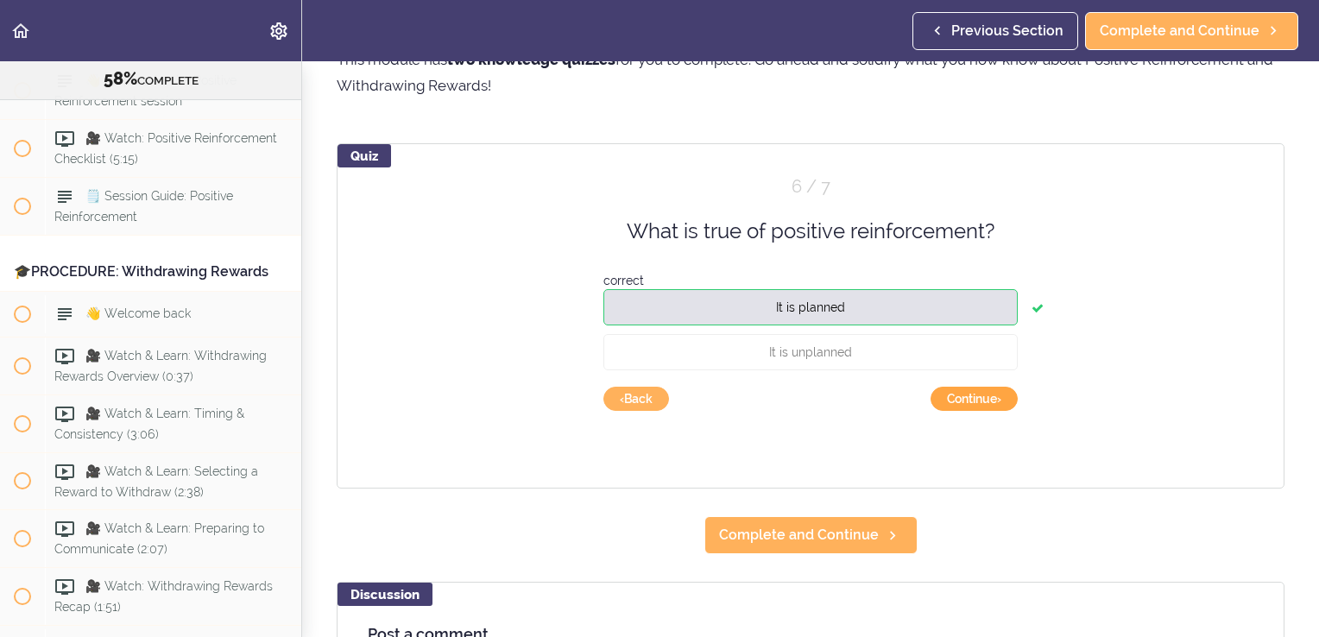
click at [975, 394] on button "Continue ›" at bounding box center [974, 399] width 87 height 24
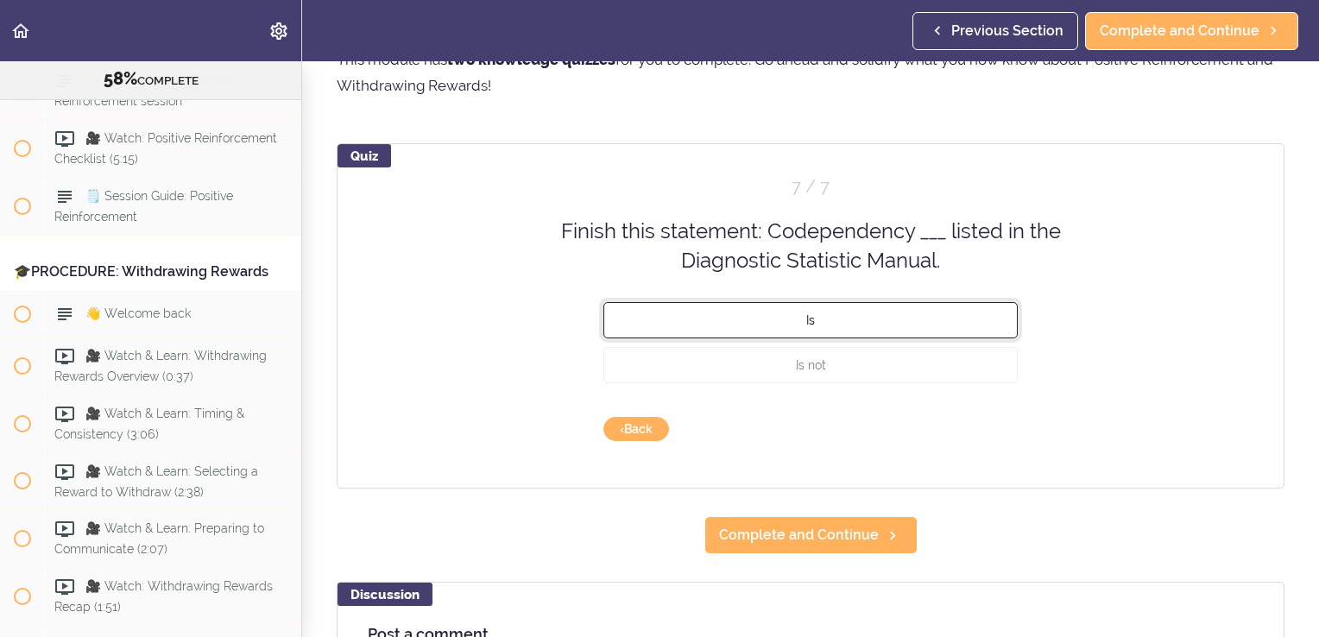
click at [878, 321] on button "Is" at bounding box center [811, 319] width 414 height 36
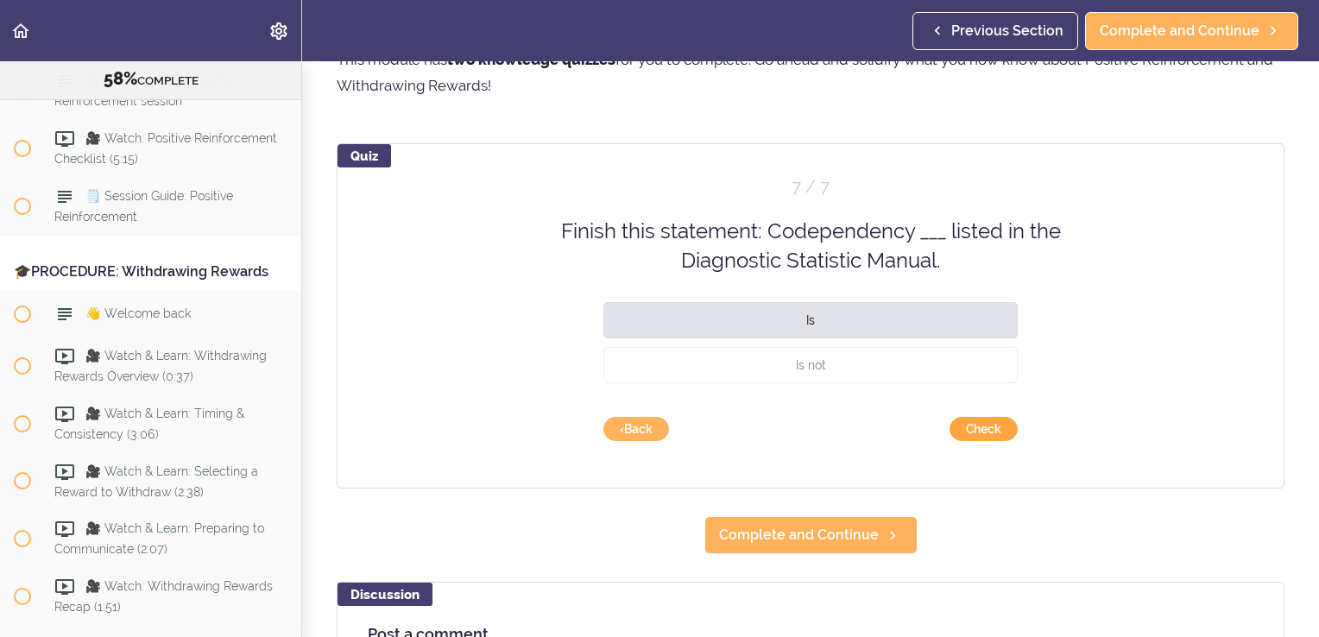
click at [981, 438] on button "Check" at bounding box center [984, 429] width 68 height 24
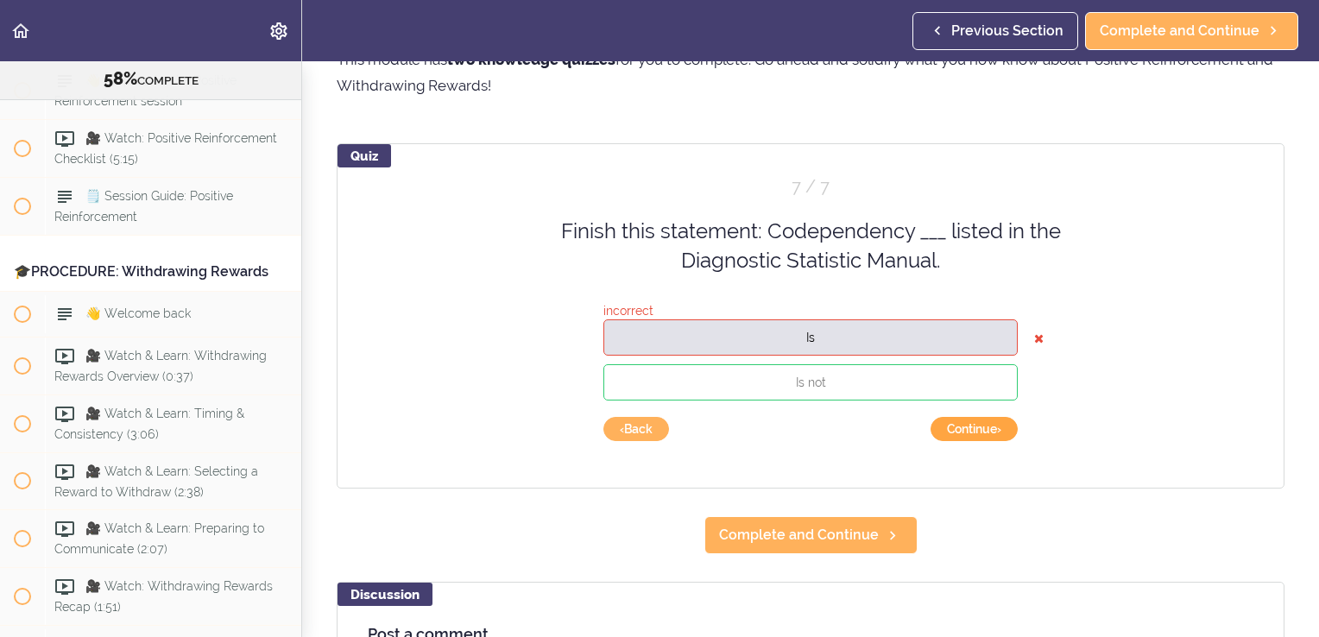
click at [977, 437] on button "Continue ›" at bounding box center [974, 429] width 87 height 24
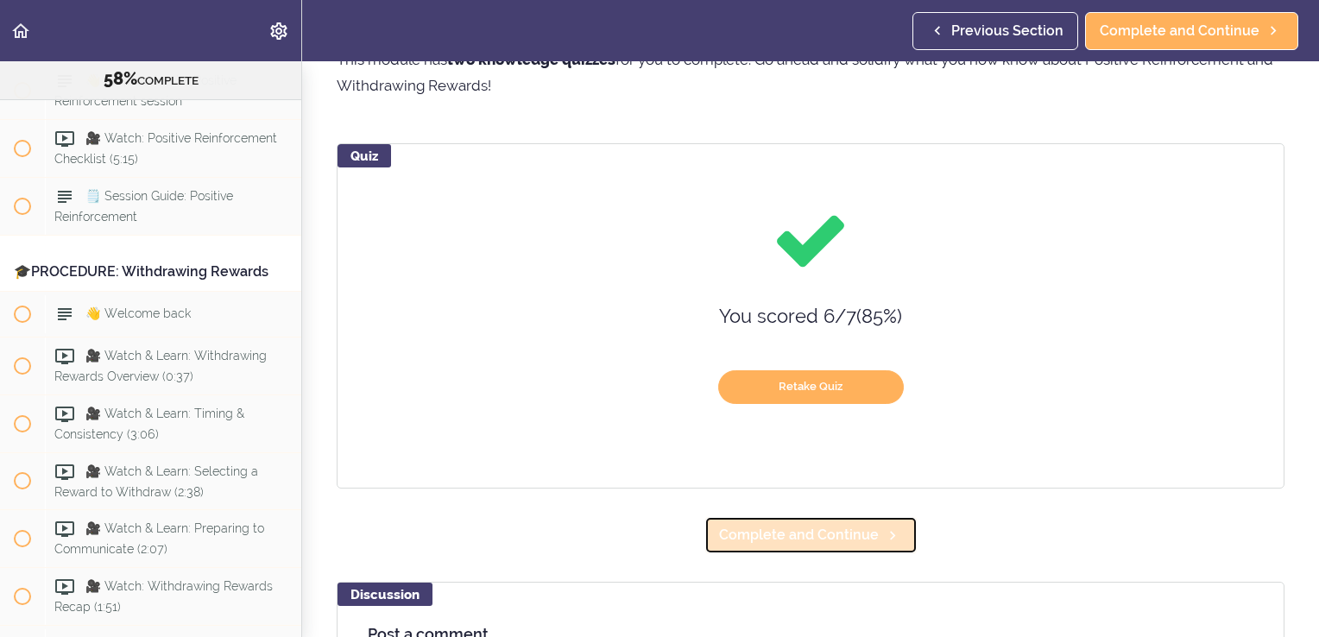
click at [823, 542] on span "Complete and Continue" at bounding box center [799, 535] width 160 height 21
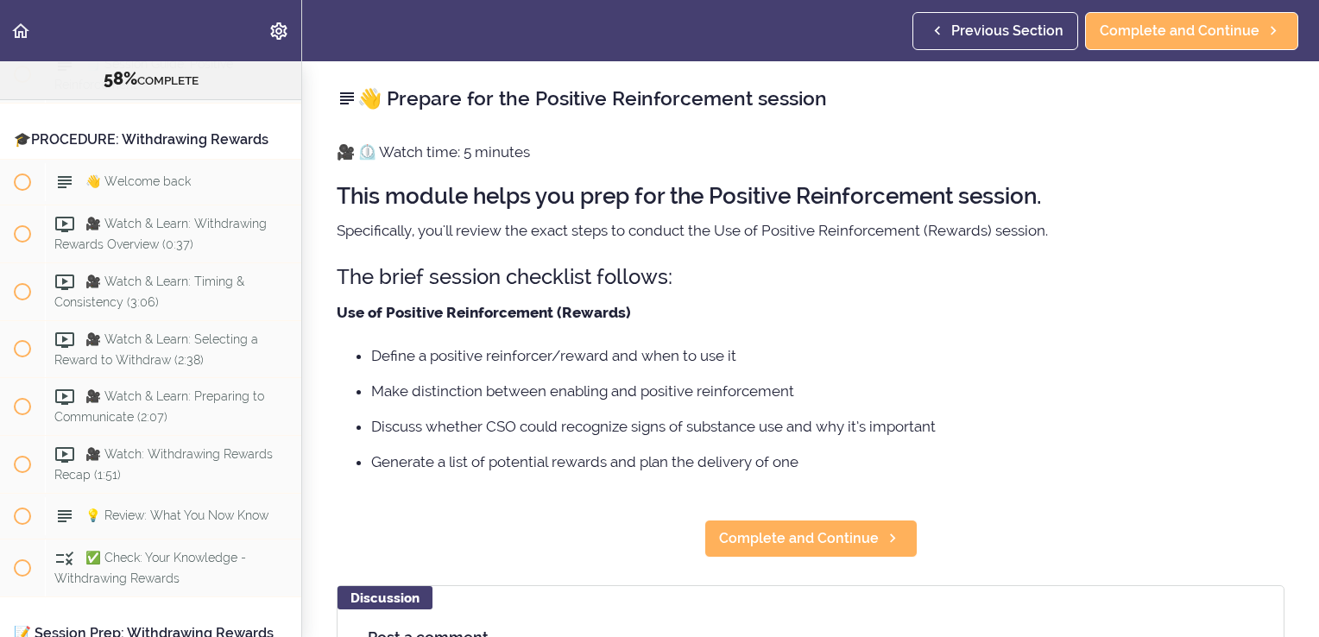
scroll to position [6982, 0]
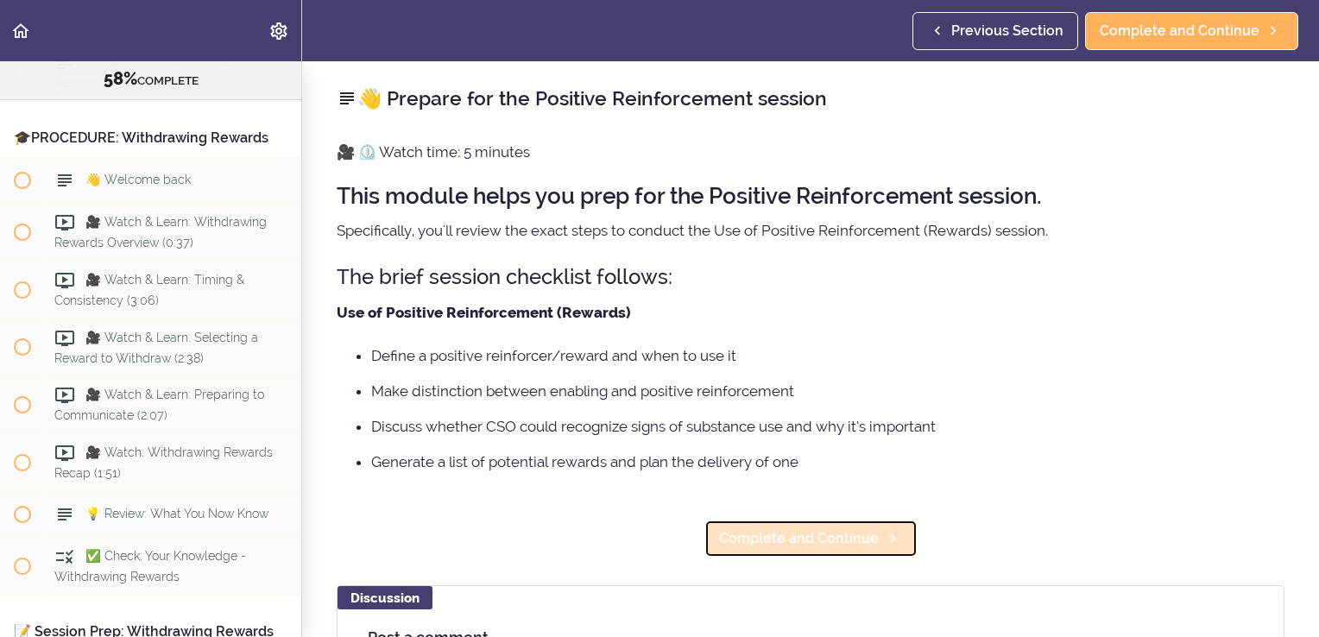
click at [803, 538] on span "Complete and Continue" at bounding box center [799, 538] width 160 height 21
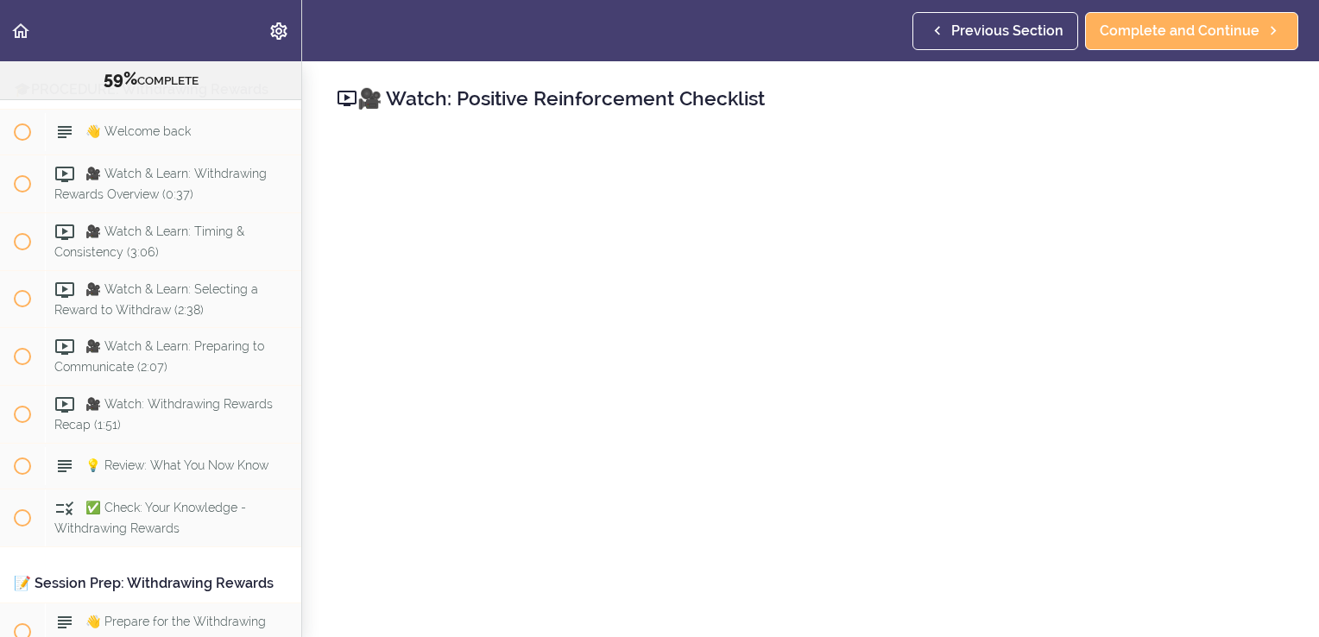
scroll to position [7039, 0]
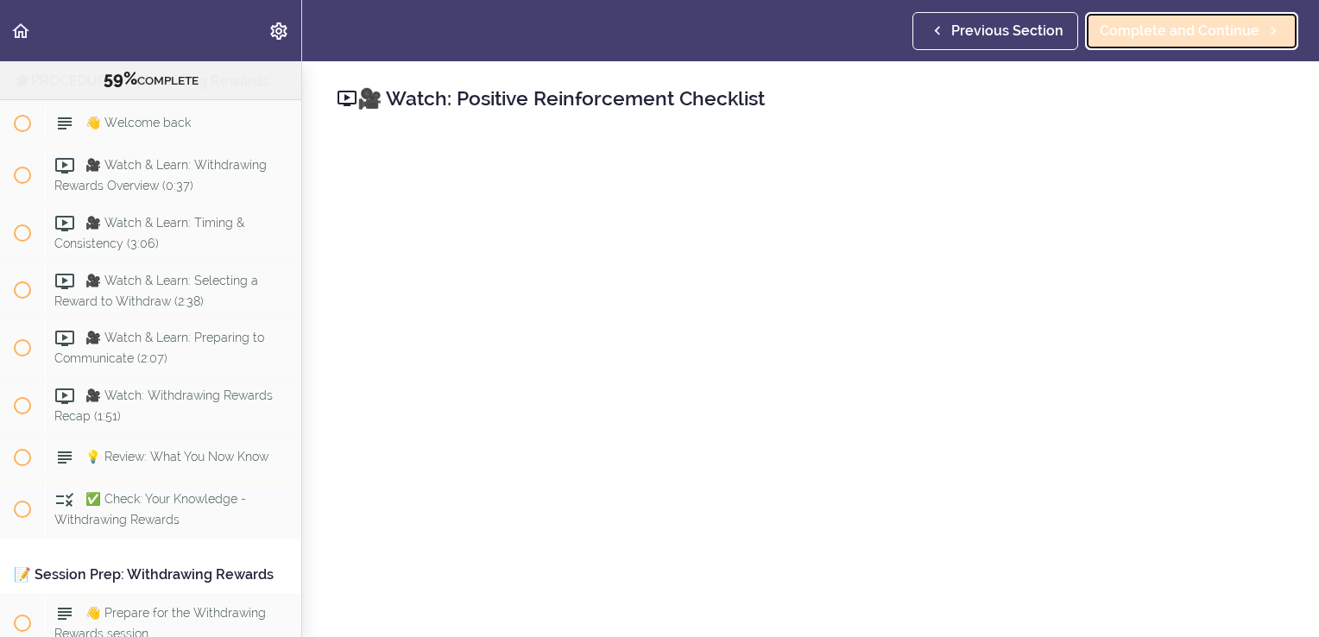
click at [1230, 31] on span "Complete and Continue" at bounding box center [1180, 31] width 160 height 21
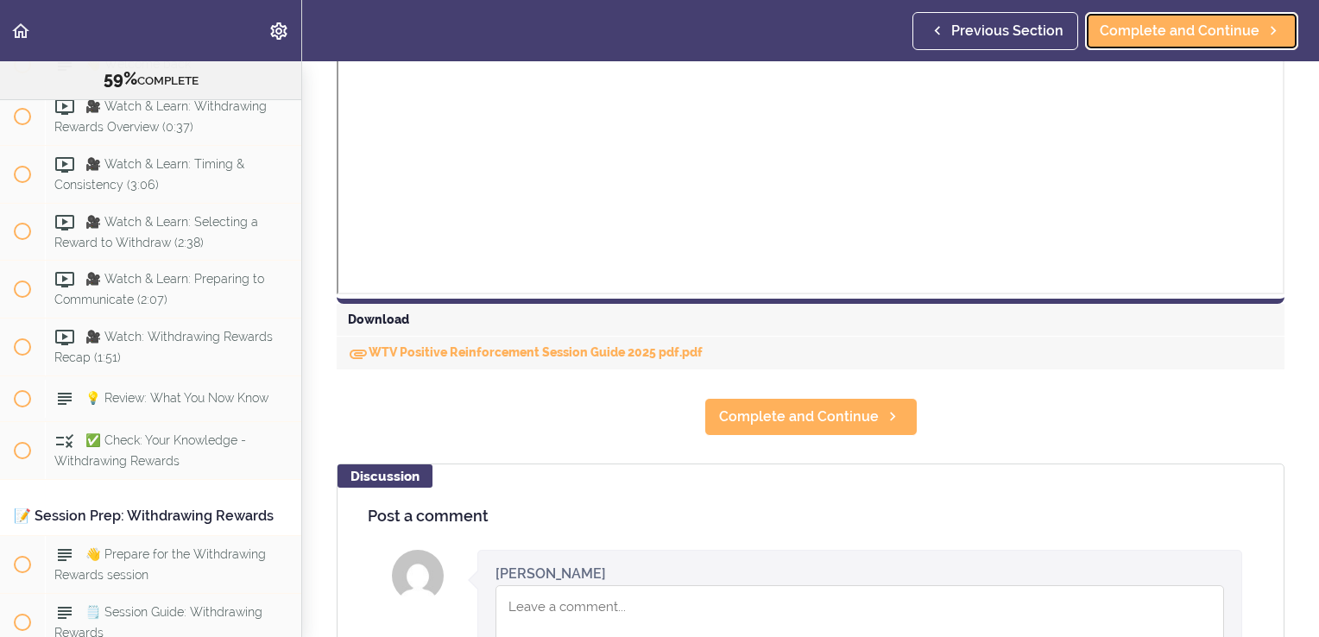
scroll to position [663, 0]
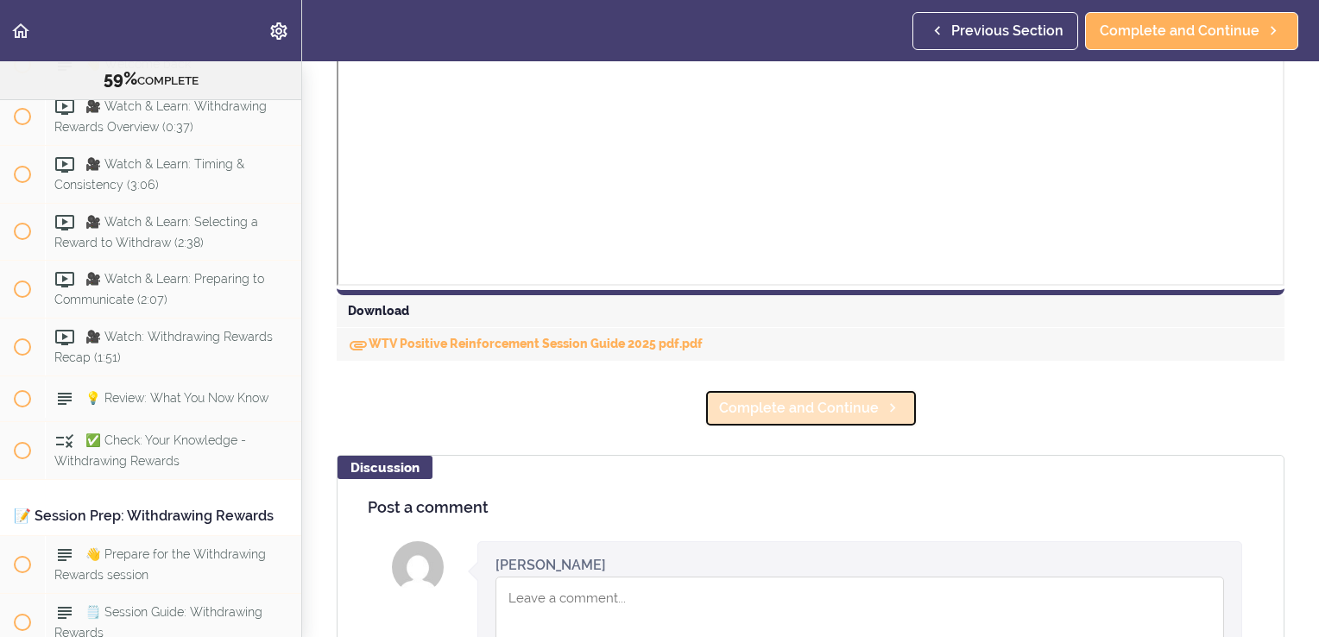
click at [857, 394] on link "Complete and Continue" at bounding box center [811, 408] width 213 height 38
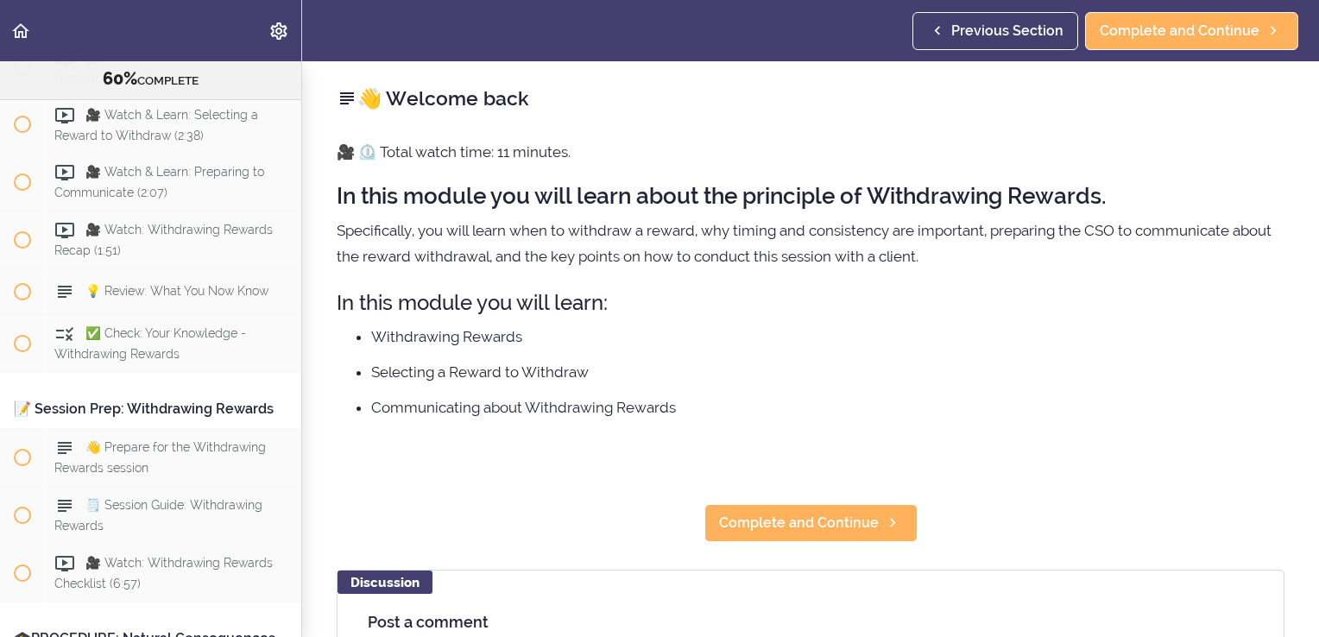
scroll to position [7212, 0]
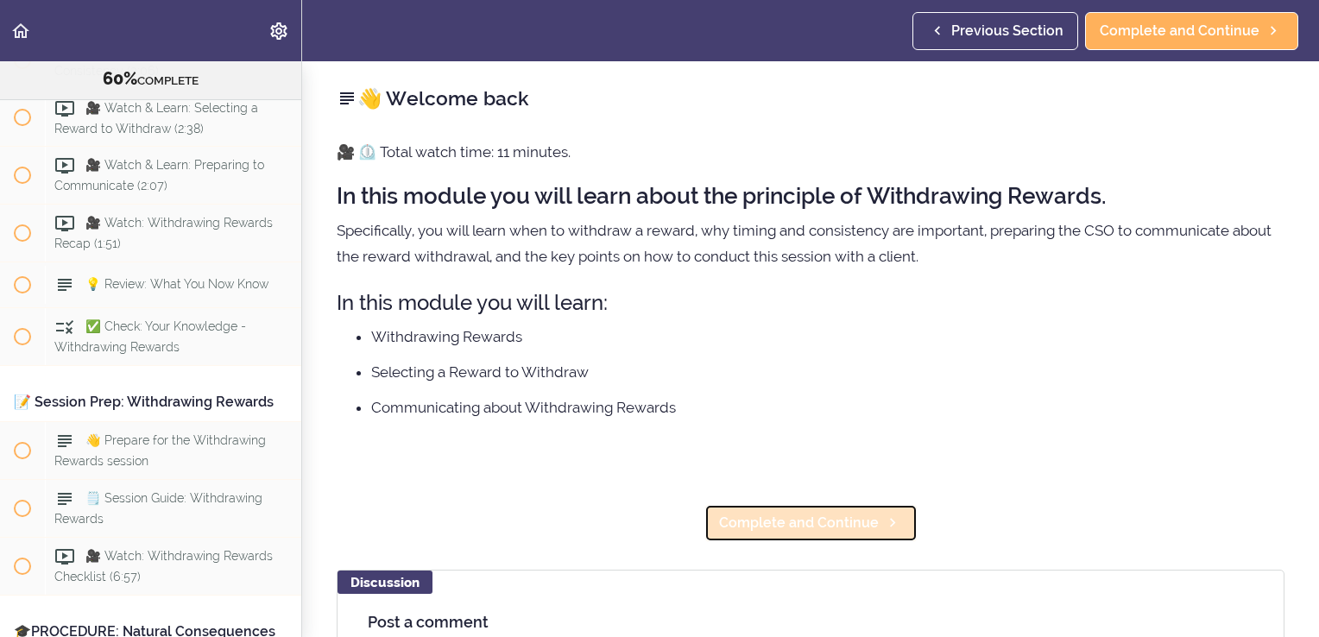
click at [809, 515] on span "Complete and Continue" at bounding box center [799, 523] width 160 height 21
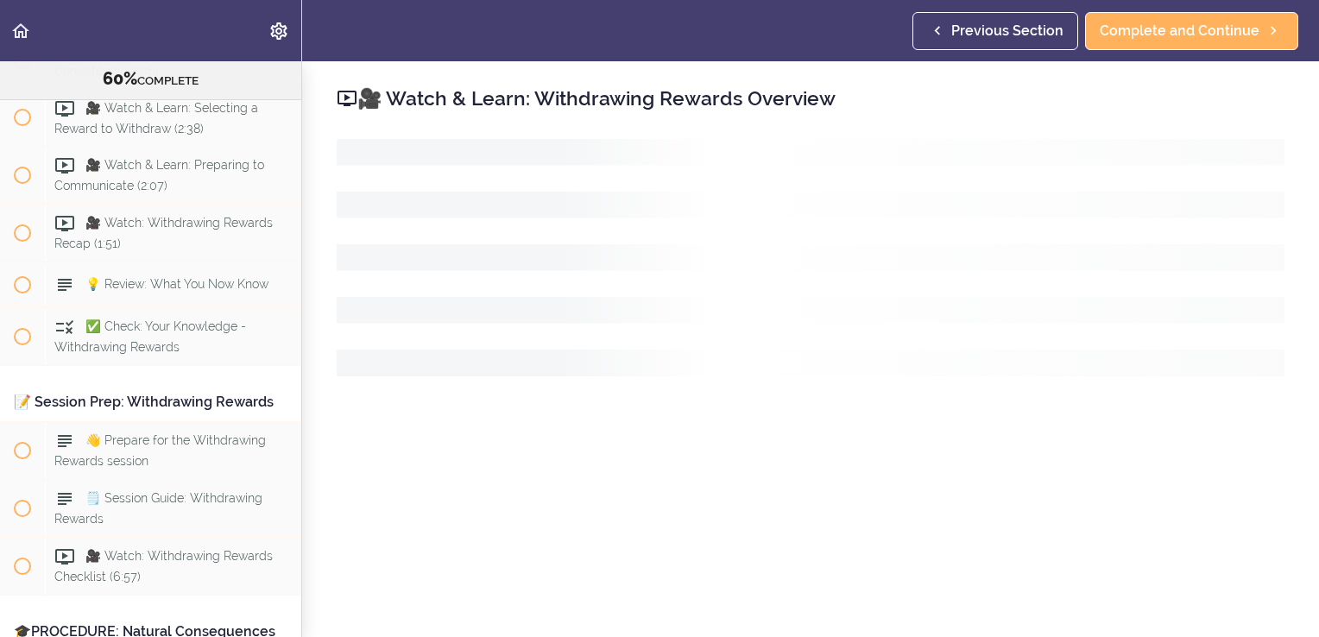
scroll to position [7257, 0]
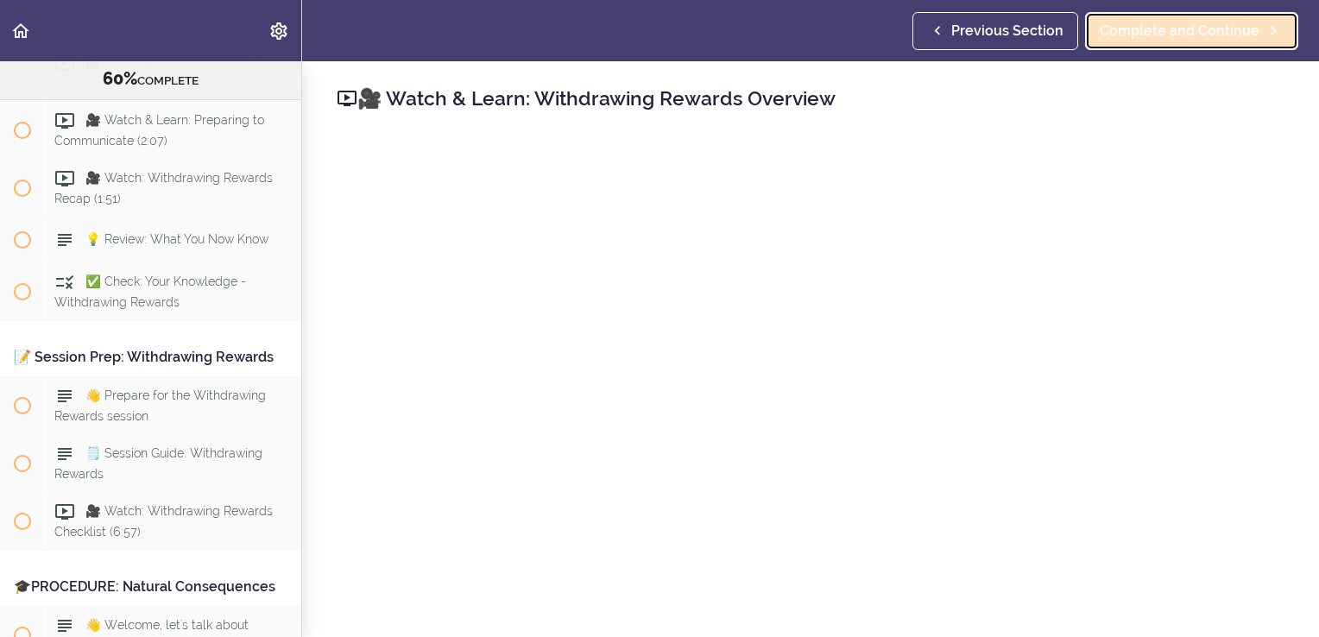
click at [1215, 47] on link "Complete and Continue" at bounding box center [1191, 31] width 213 height 38
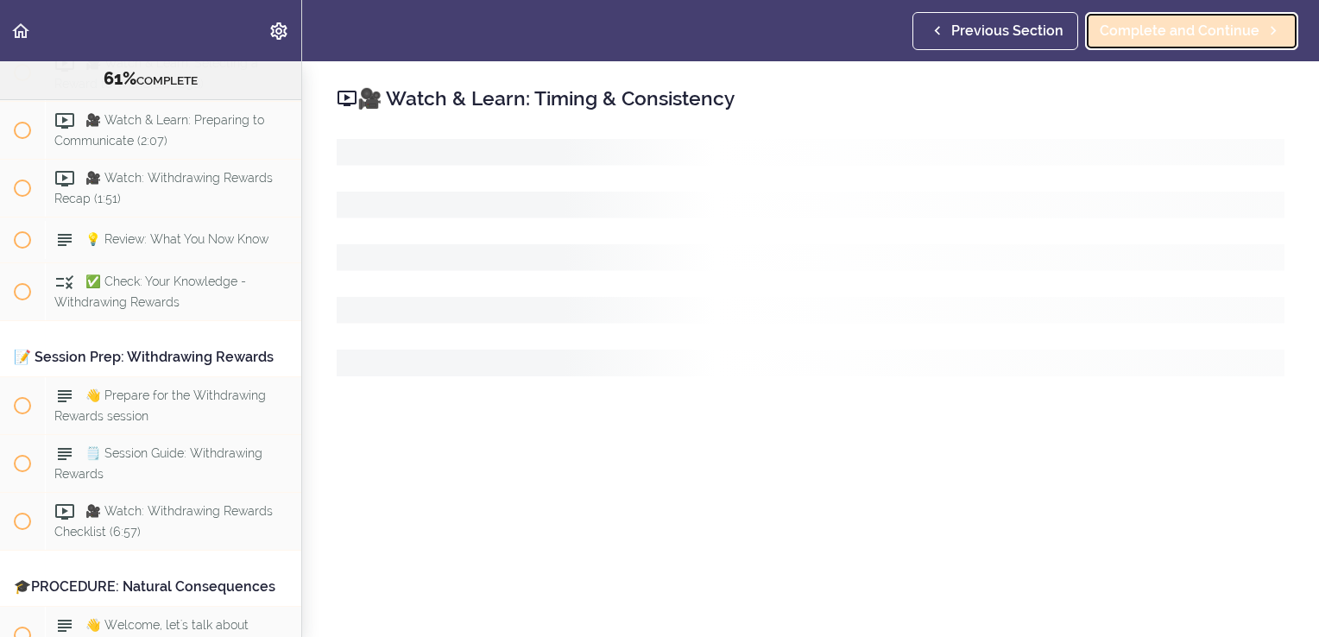
scroll to position [7315, 0]
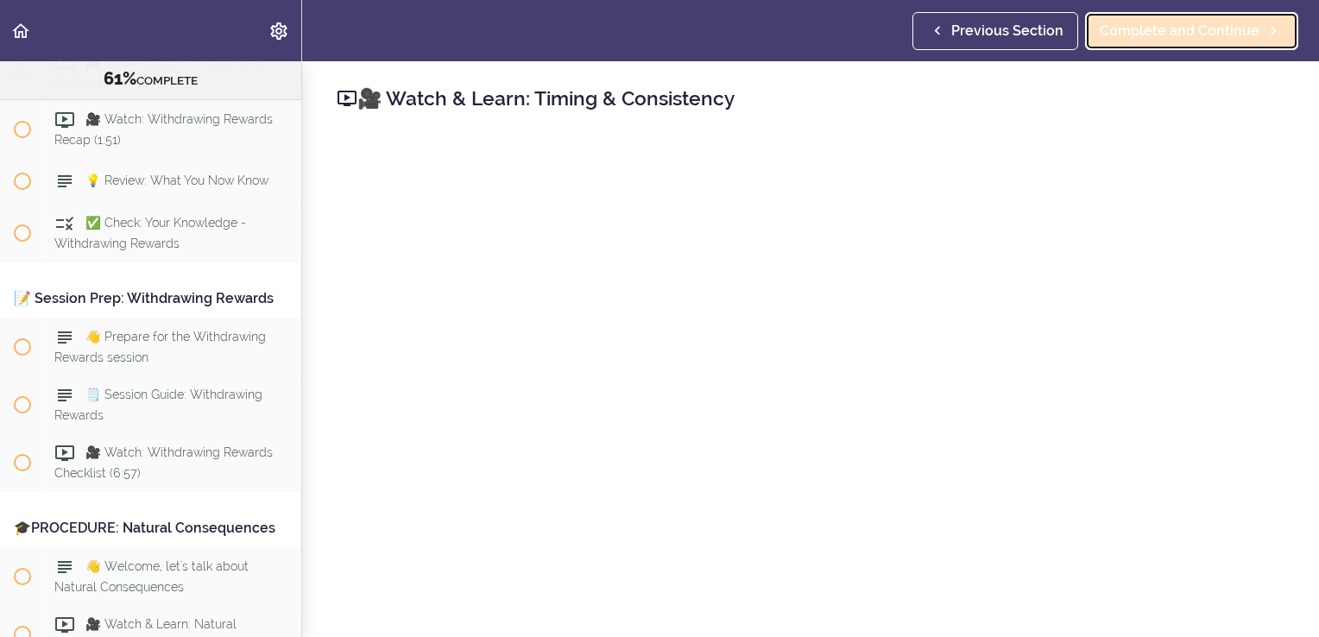
click at [1188, 28] on span "Complete and Continue" at bounding box center [1180, 31] width 160 height 21
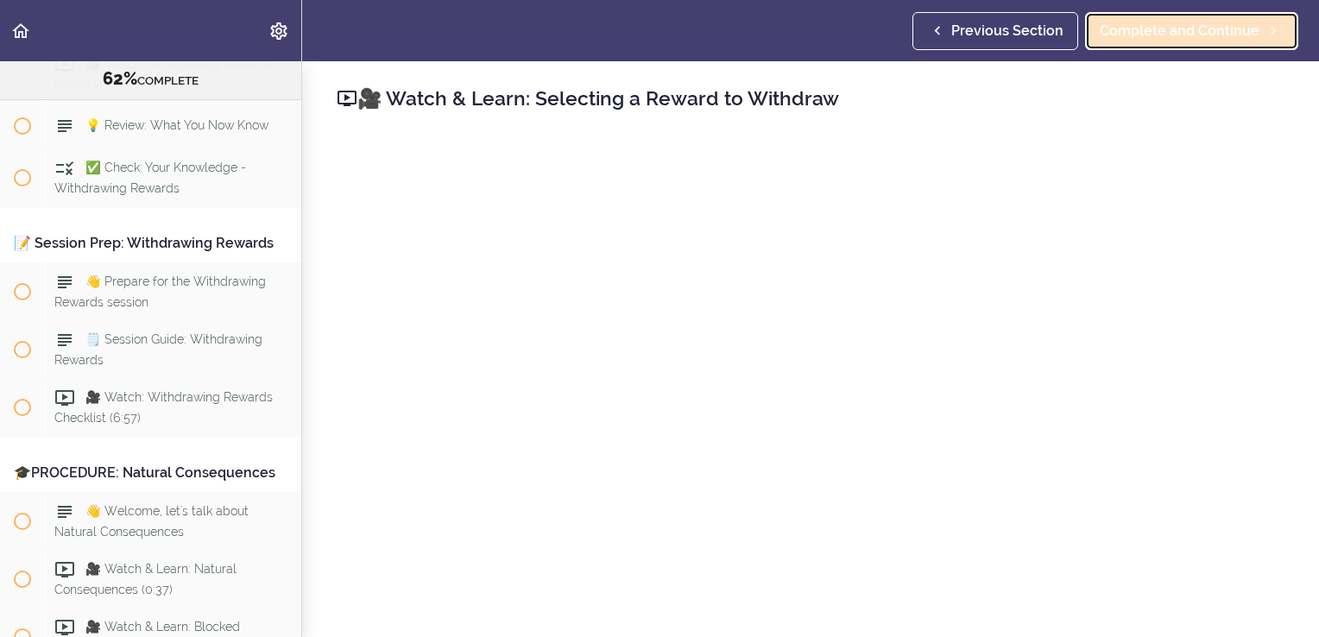
scroll to position [7373, 0]
click at [1151, 36] on span "Complete and Continue" at bounding box center [1180, 31] width 160 height 21
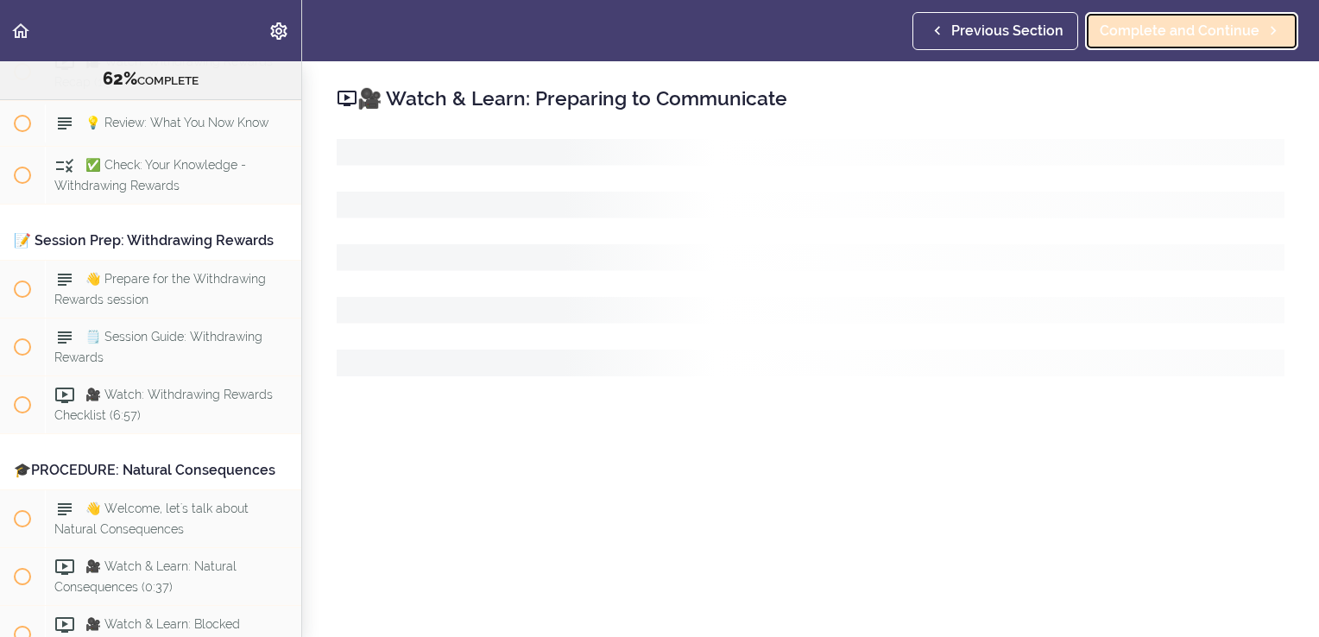
scroll to position [7431, 0]
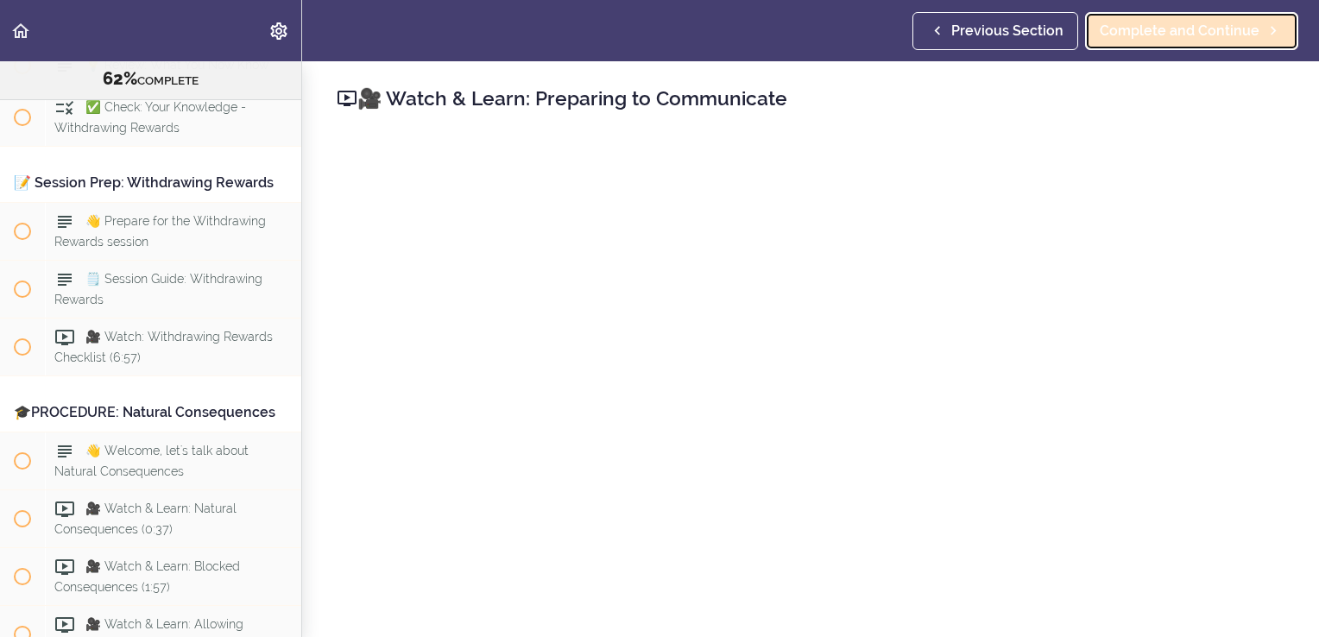
click at [1165, 37] on span "Complete and Continue" at bounding box center [1180, 31] width 160 height 21
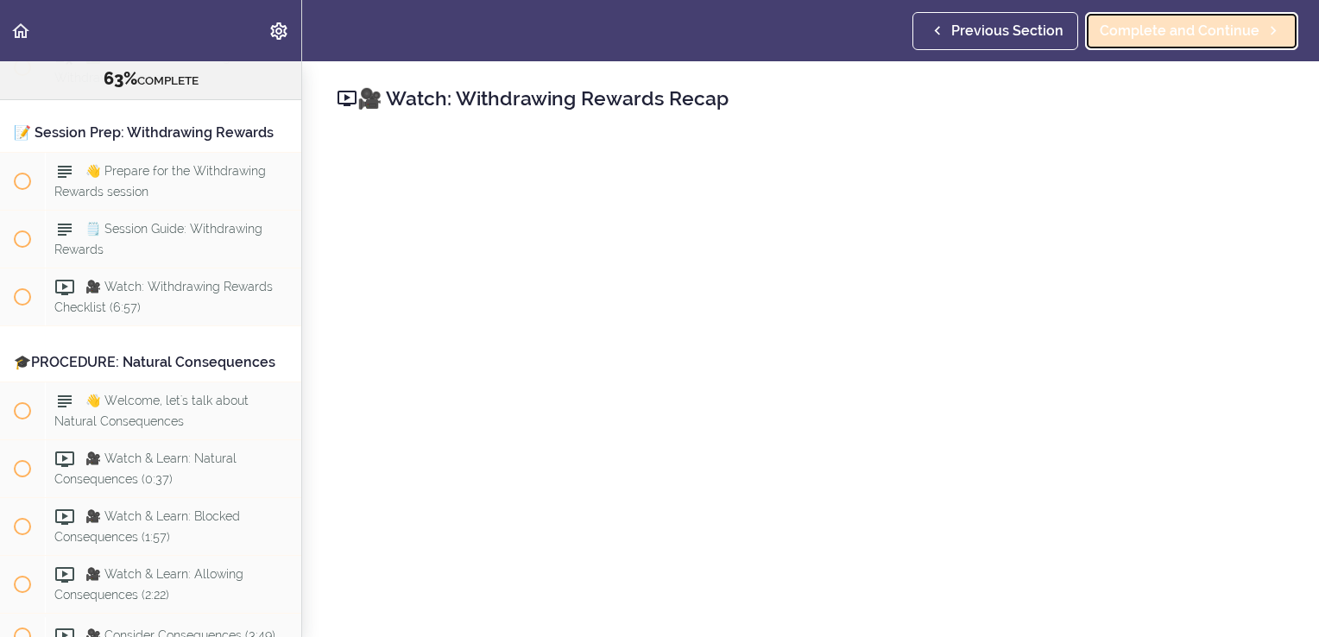
scroll to position [7488, 0]
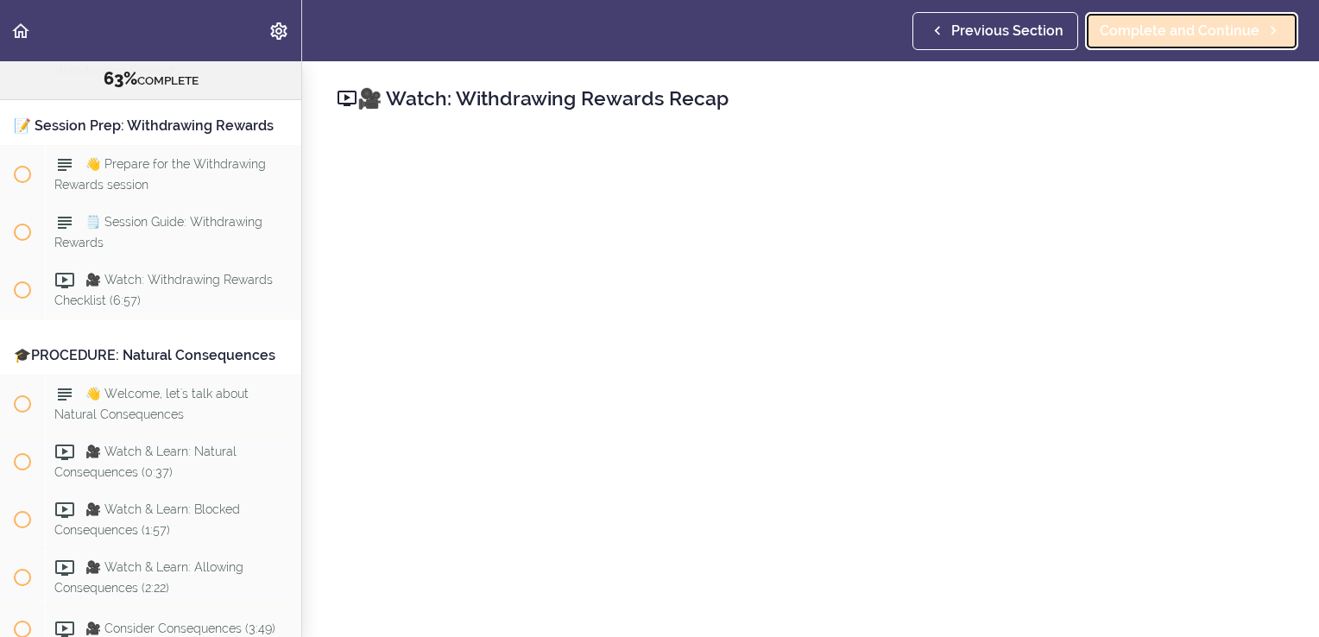
click at [1135, 41] on link "Complete and Continue" at bounding box center [1191, 31] width 213 height 38
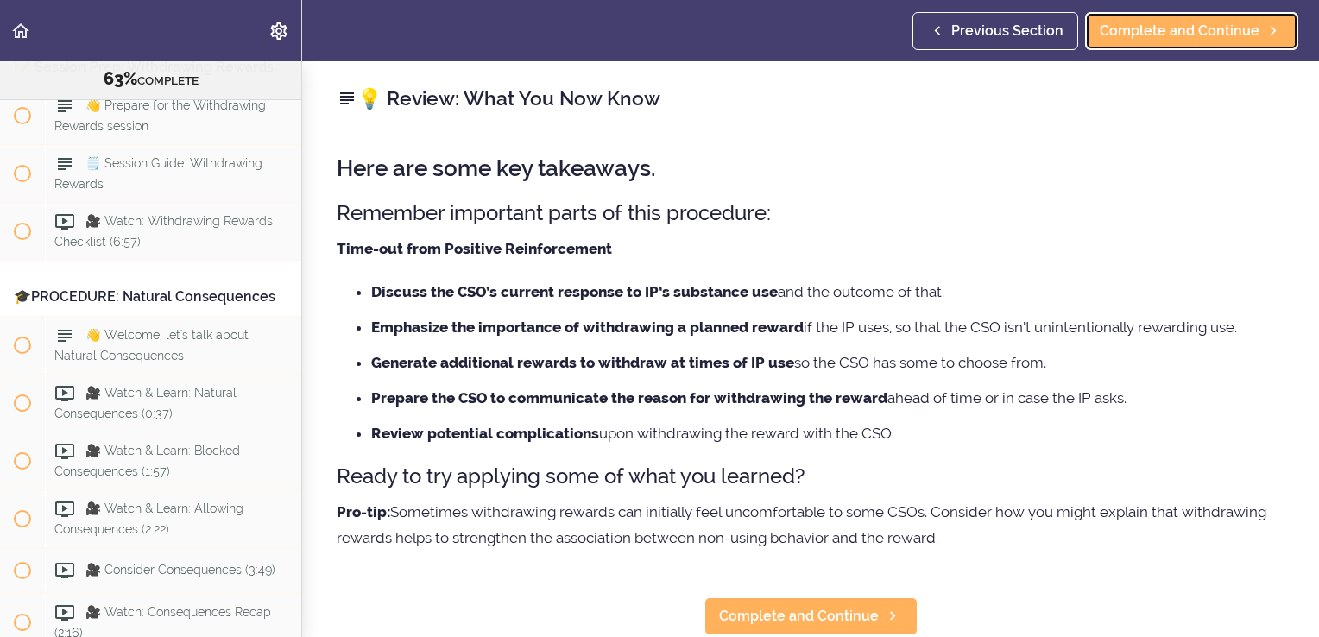
scroll to position [10, 0]
click at [1205, 33] on span "Complete and Continue" at bounding box center [1180, 31] width 160 height 21
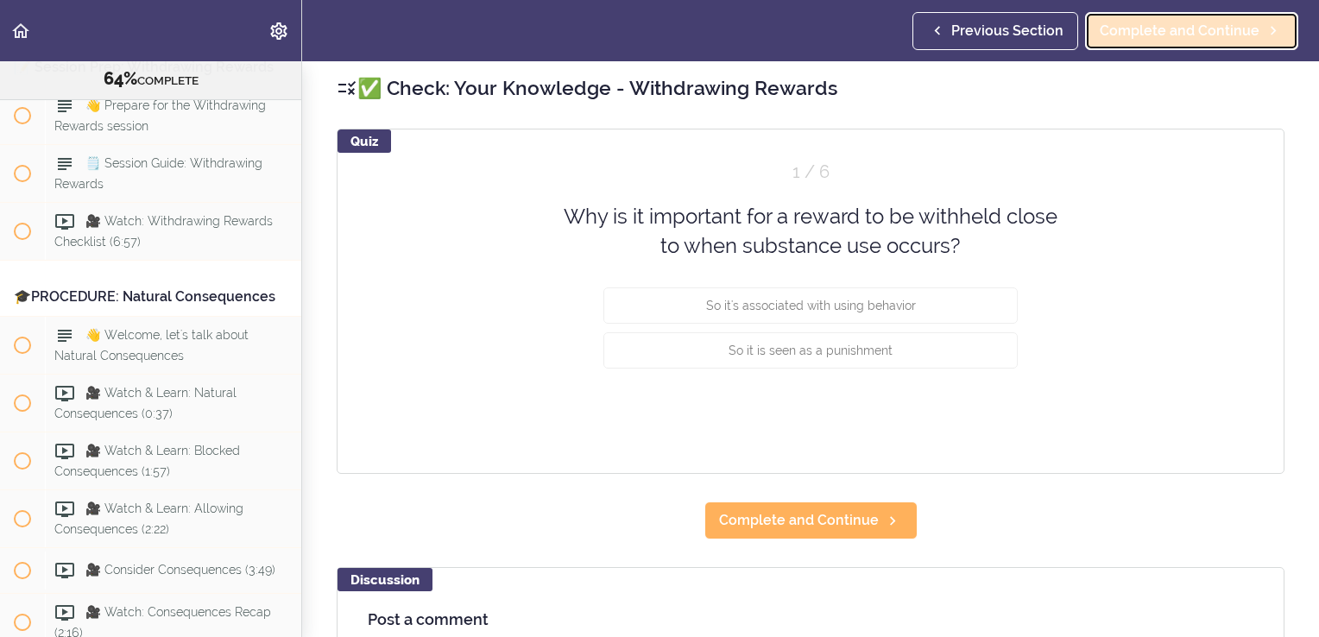
scroll to position [7592, 0]
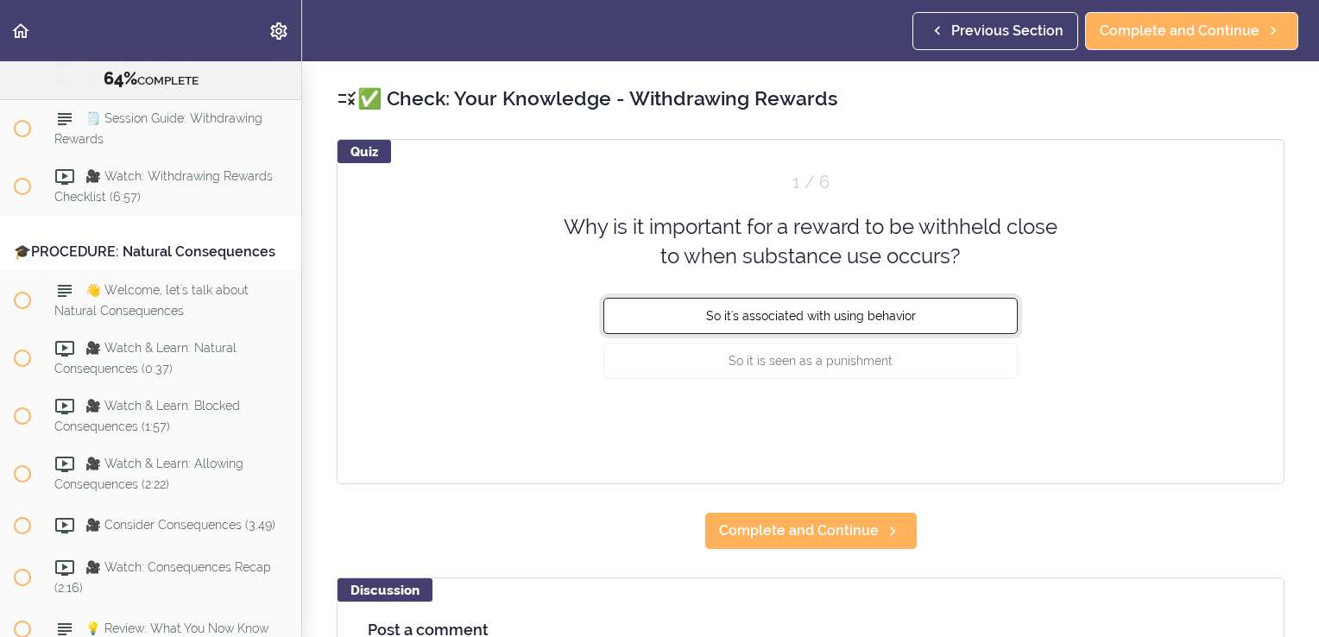
click at [842, 319] on span "So it's associated with using behavior" at bounding box center [811, 315] width 210 height 14
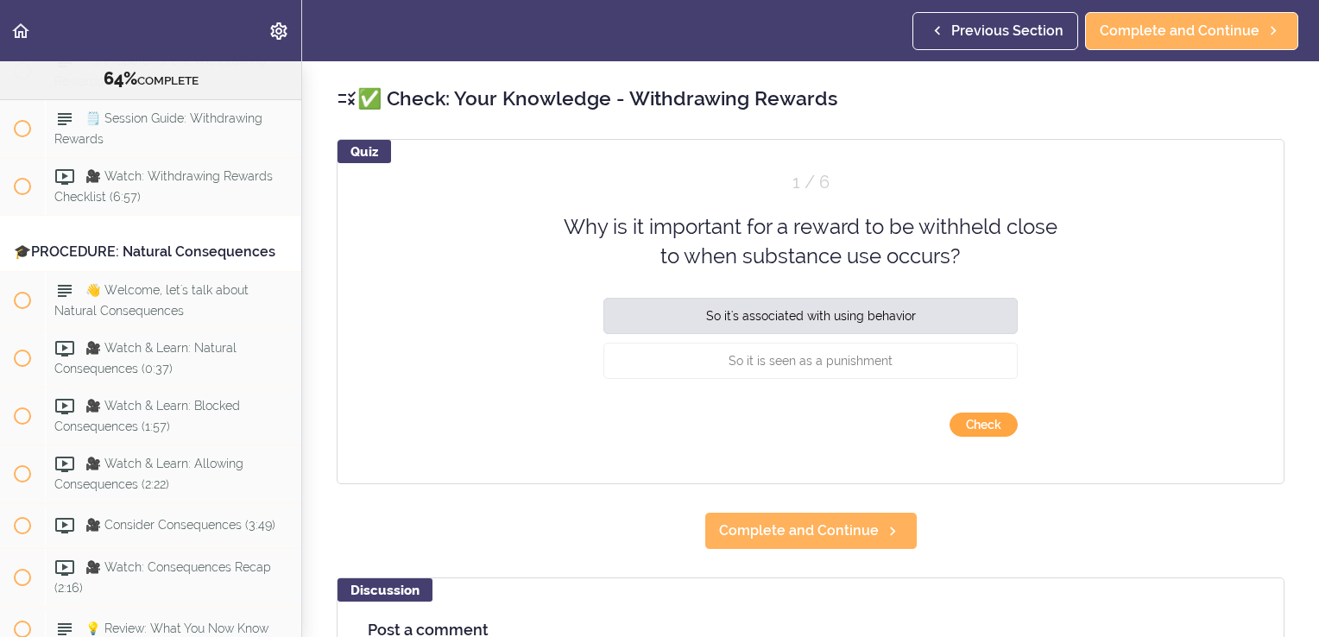
click at [964, 428] on button "Check" at bounding box center [984, 425] width 68 height 24
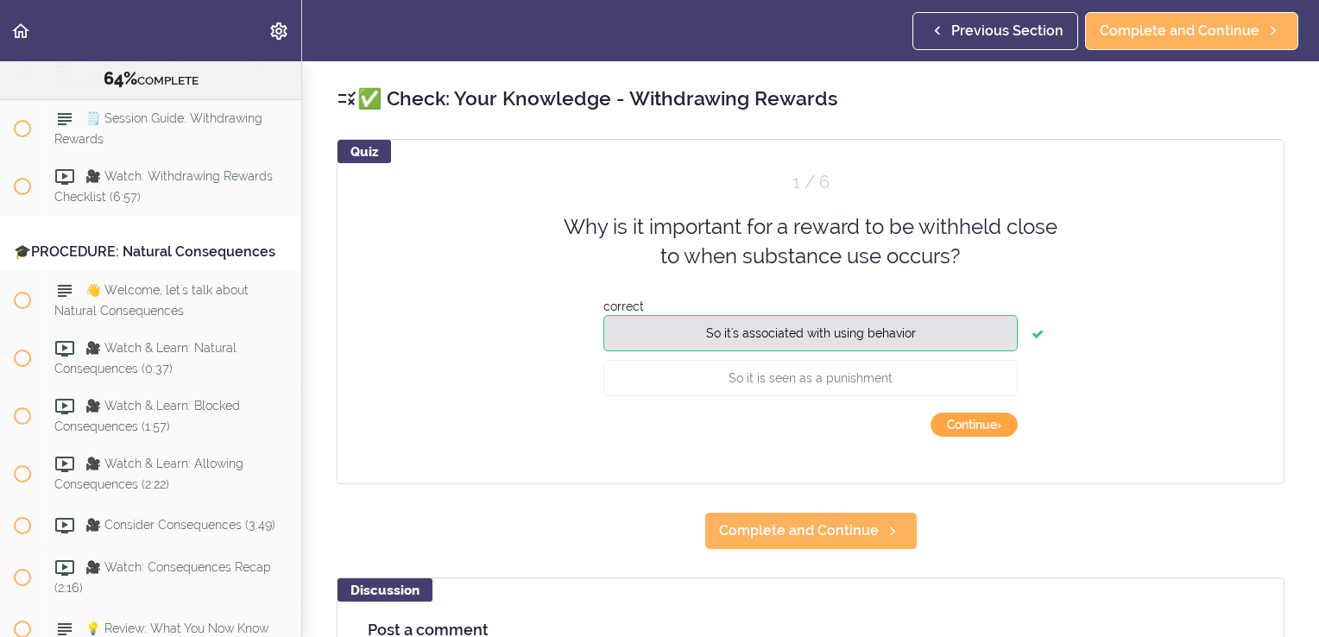
click at [964, 428] on button "Continue ›" at bounding box center [974, 425] width 87 height 24
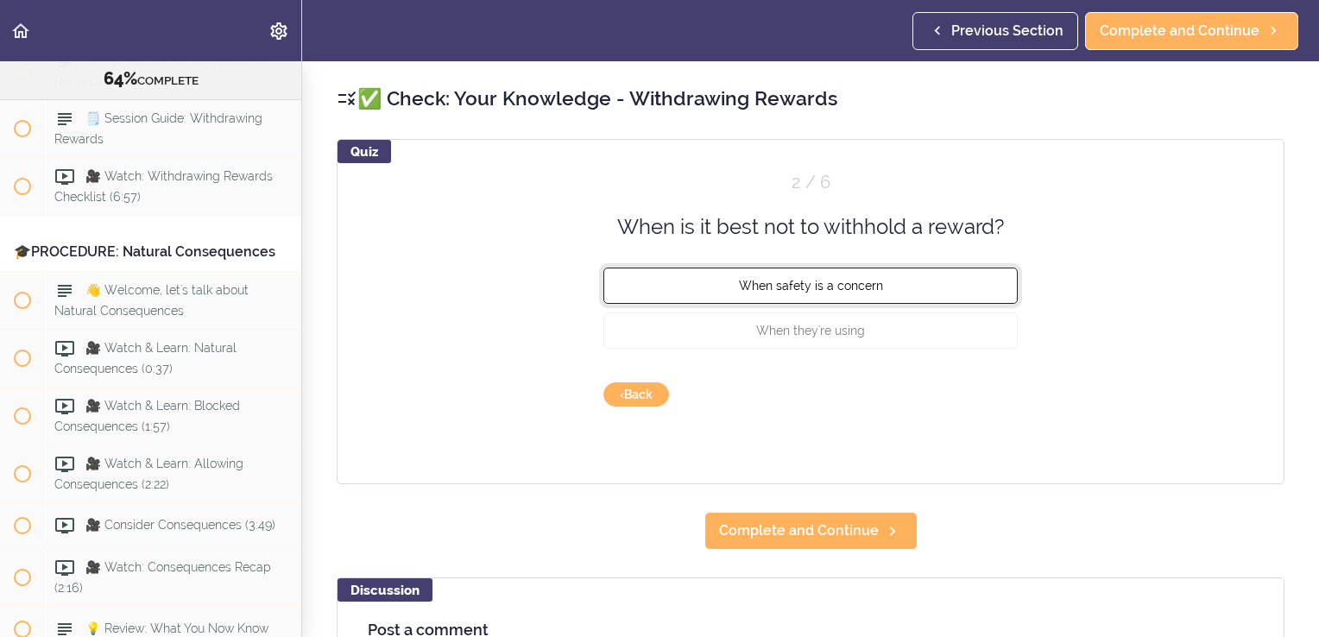
click at [855, 294] on button "When safety is a concern" at bounding box center [811, 286] width 414 height 36
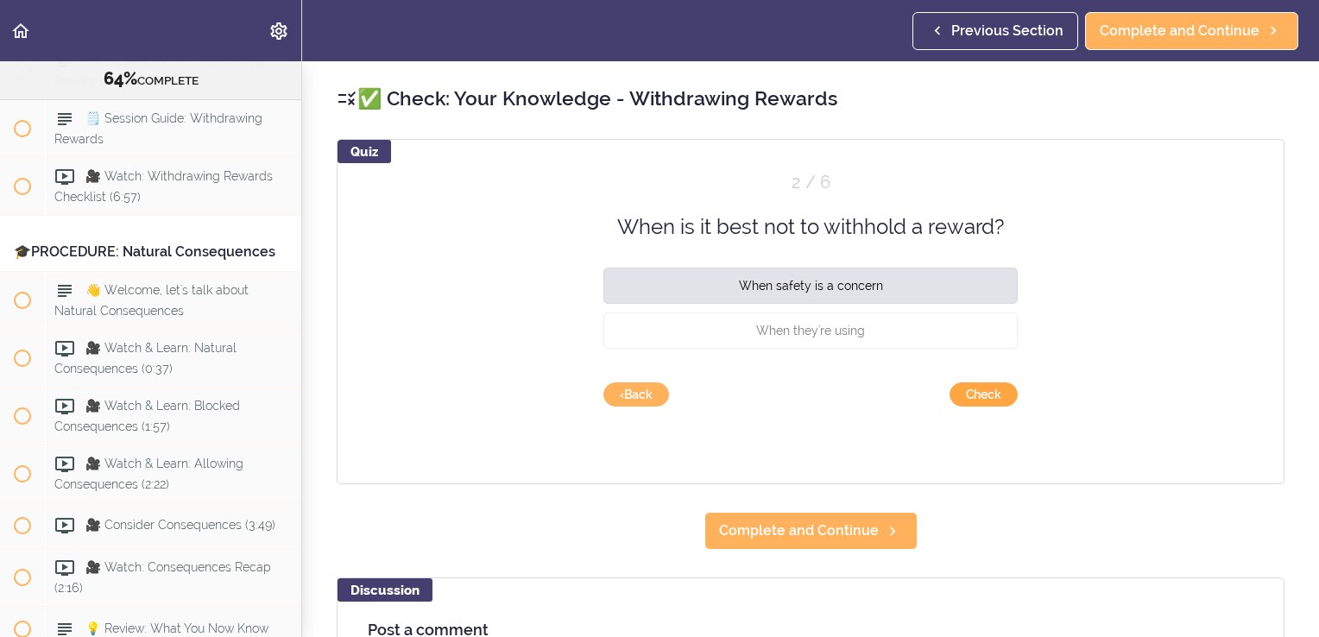
click at [967, 396] on button "Check" at bounding box center [984, 395] width 68 height 24
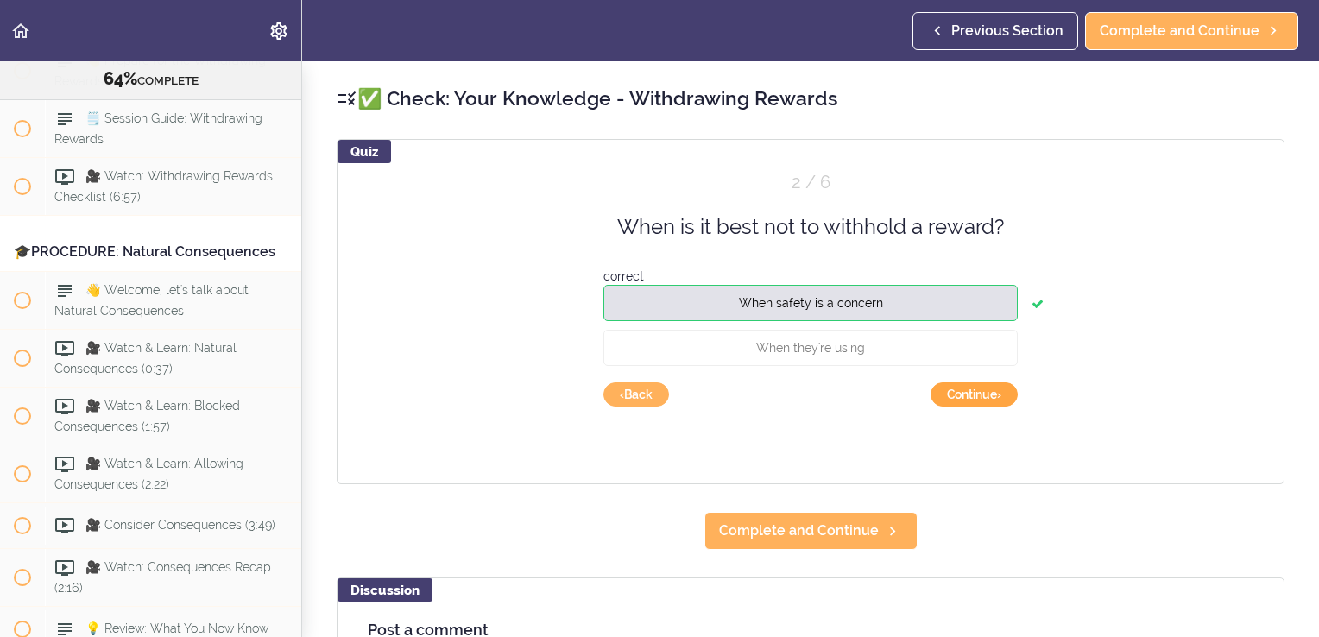
click at [967, 396] on button "Continue ›" at bounding box center [974, 395] width 87 height 24
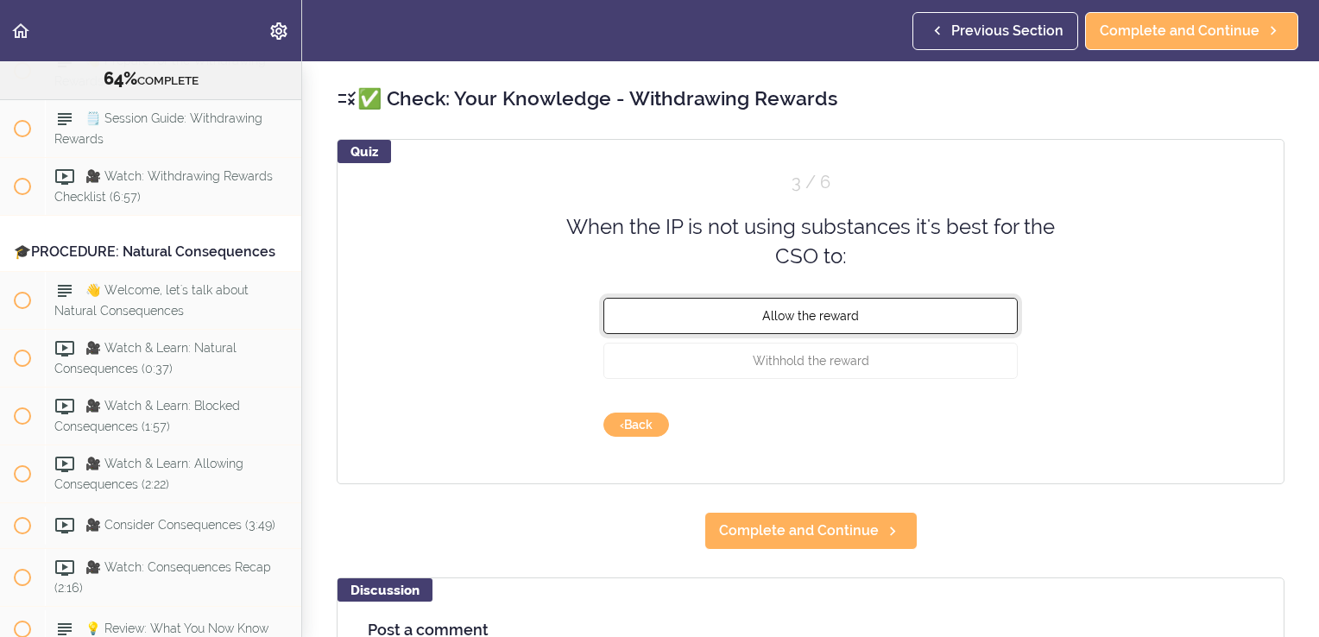
click at [869, 318] on button "Allow the reward" at bounding box center [811, 315] width 414 height 36
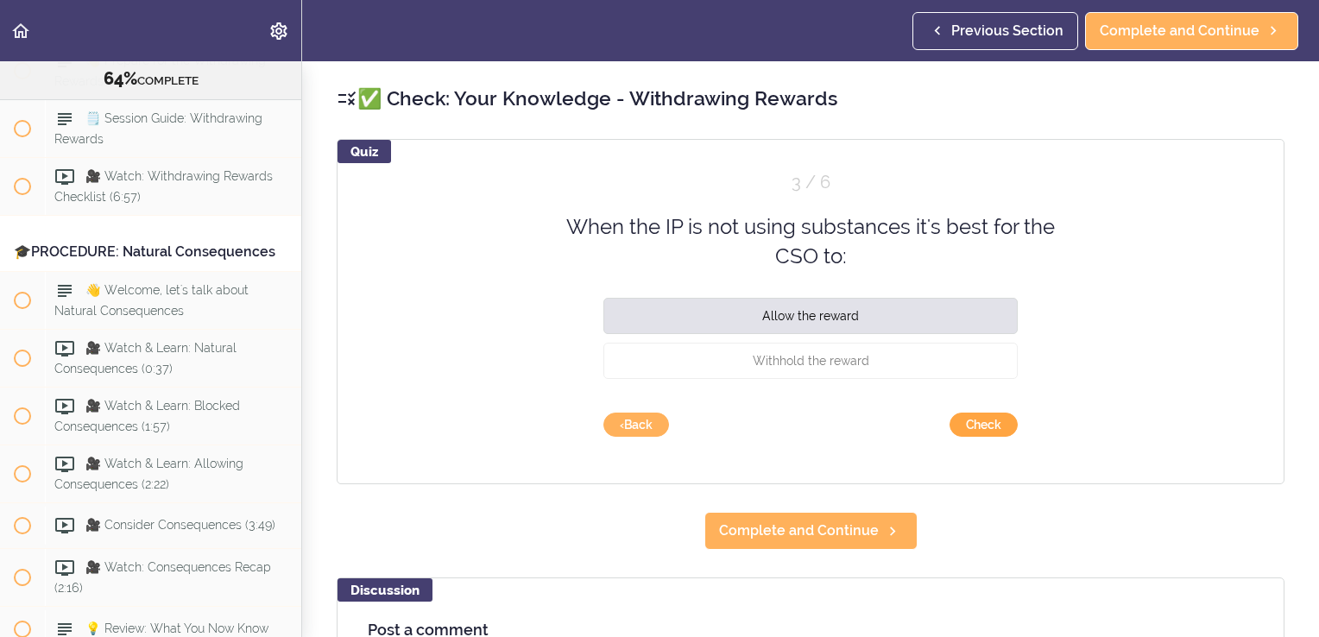
click at [970, 427] on button "Check" at bounding box center [984, 425] width 68 height 24
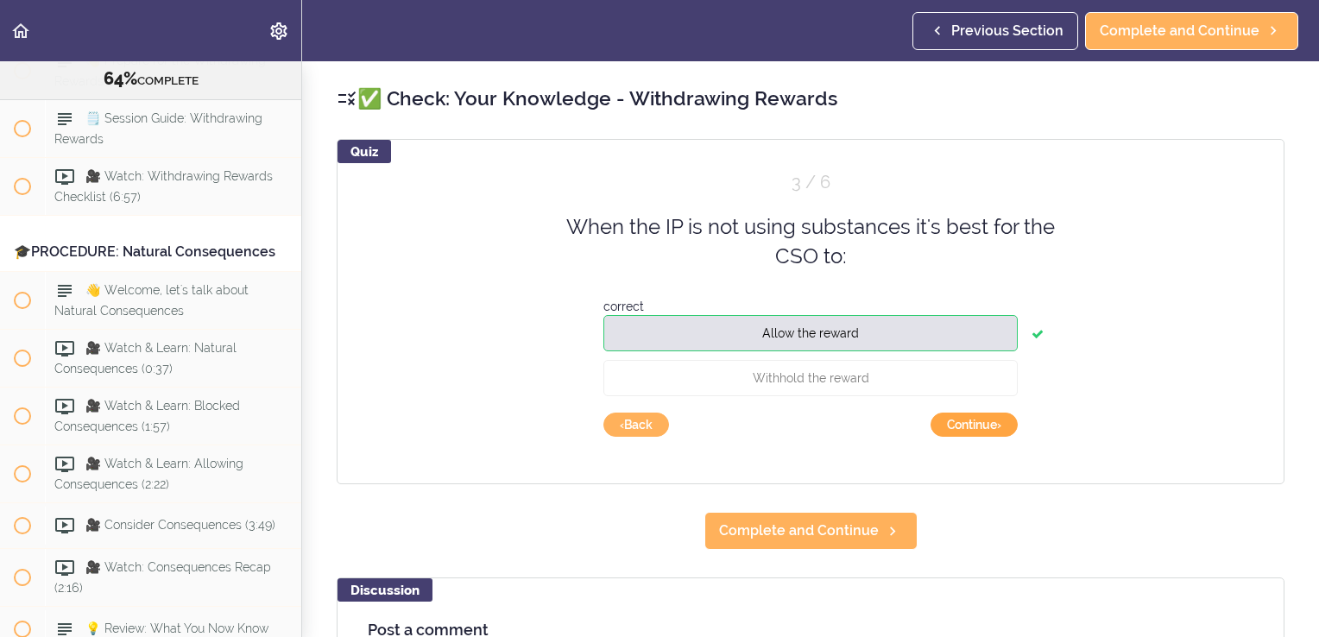
click at [970, 427] on button "Continue ›" at bounding box center [974, 425] width 87 height 24
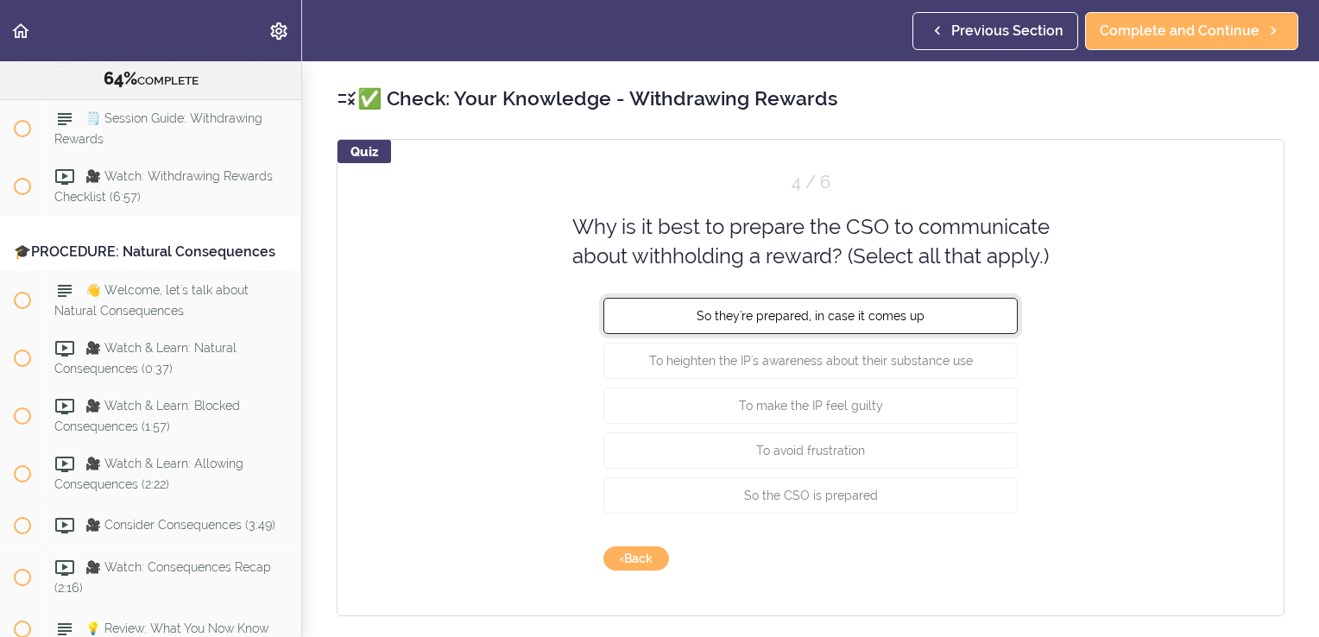
click at [858, 323] on button "So they're prepared, in case it comes up" at bounding box center [811, 315] width 414 height 36
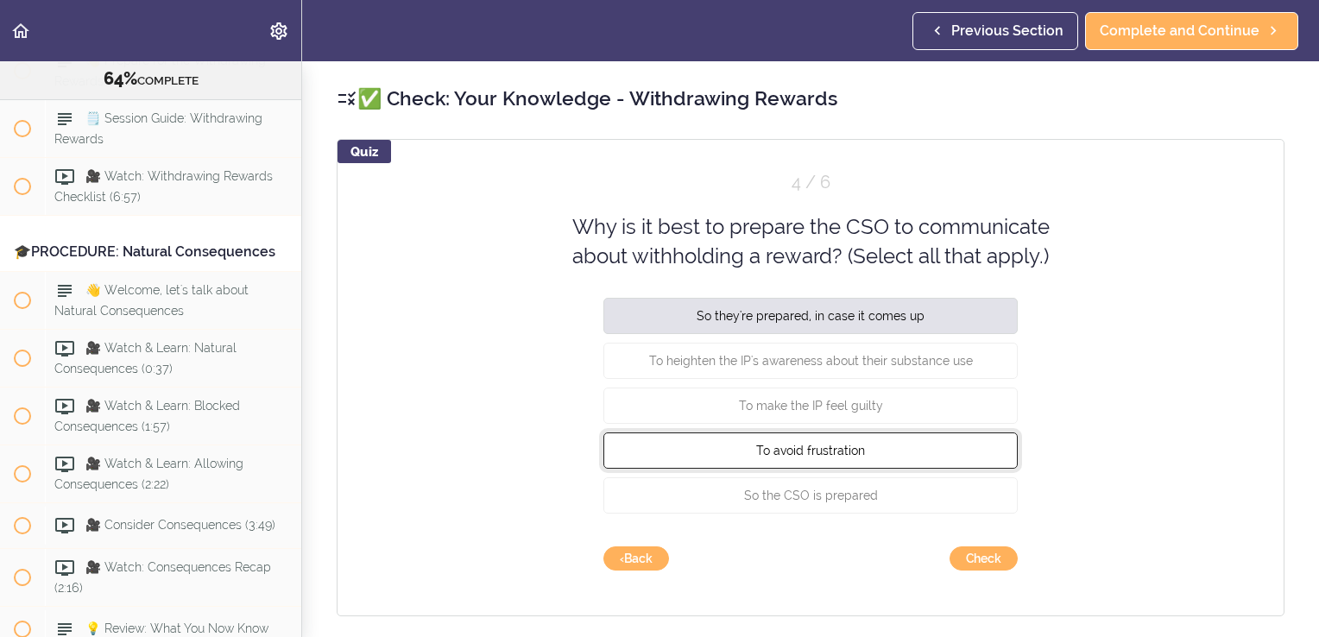
click at [832, 454] on span "To avoid frustration" at bounding box center [810, 450] width 109 height 14
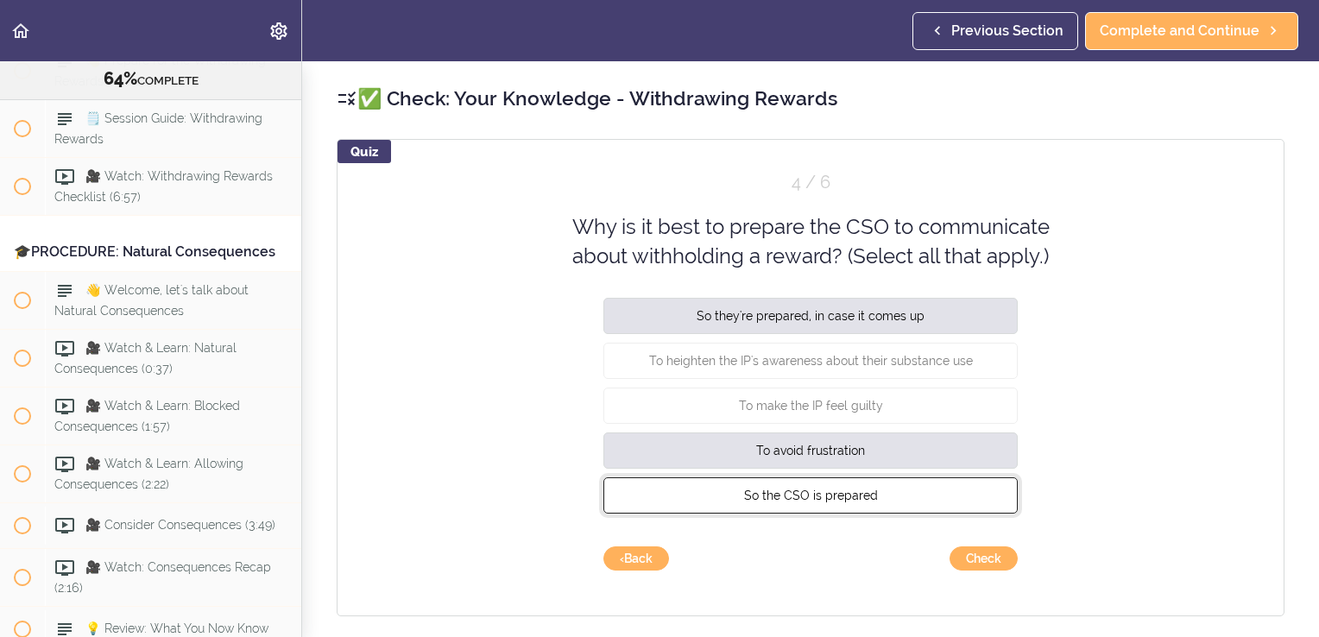
click at [832, 496] on span "So the CSO is prepared" at bounding box center [811, 495] width 134 height 14
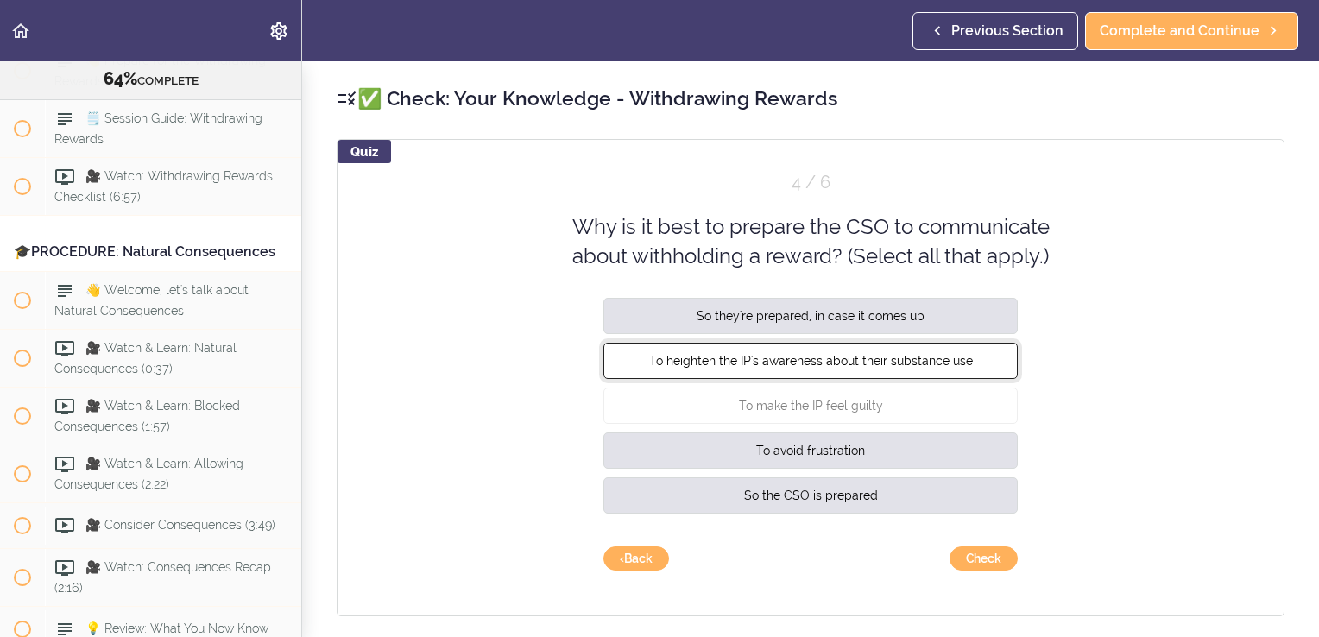
click at [800, 365] on span "To heighten the IP's awareness about their substance use" at bounding box center [811, 360] width 324 height 14
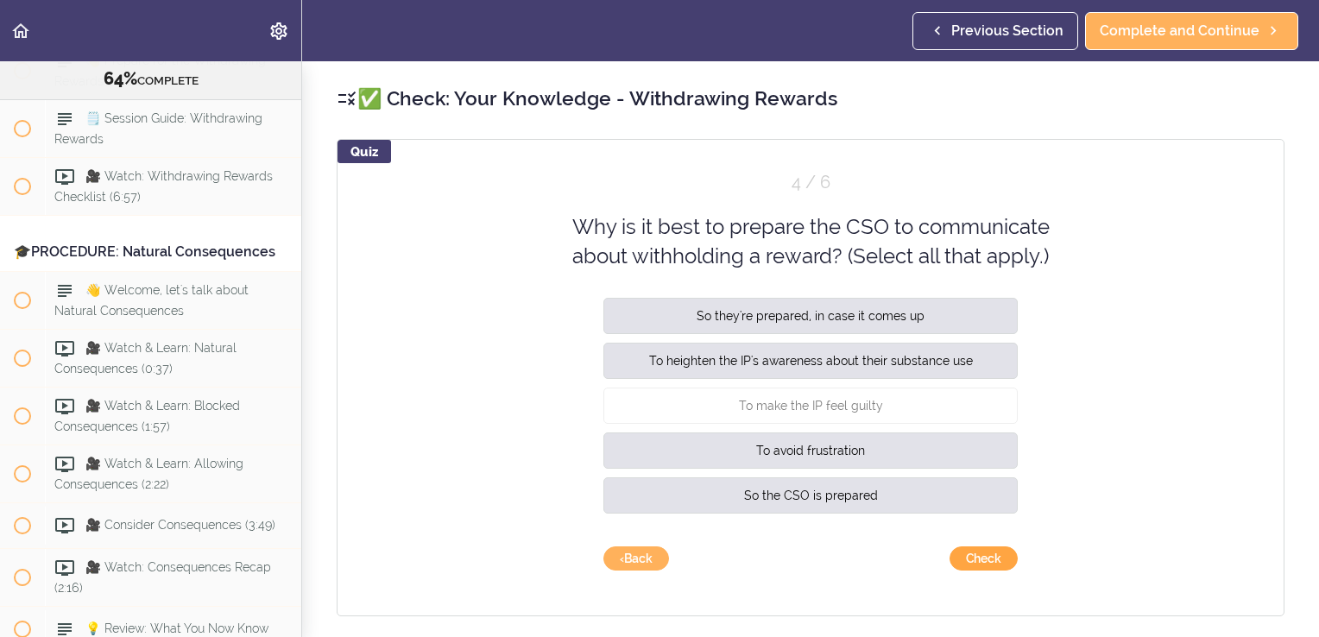
click at [971, 558] on button "Check" at bounding box center [984, 559] width 68 height 24
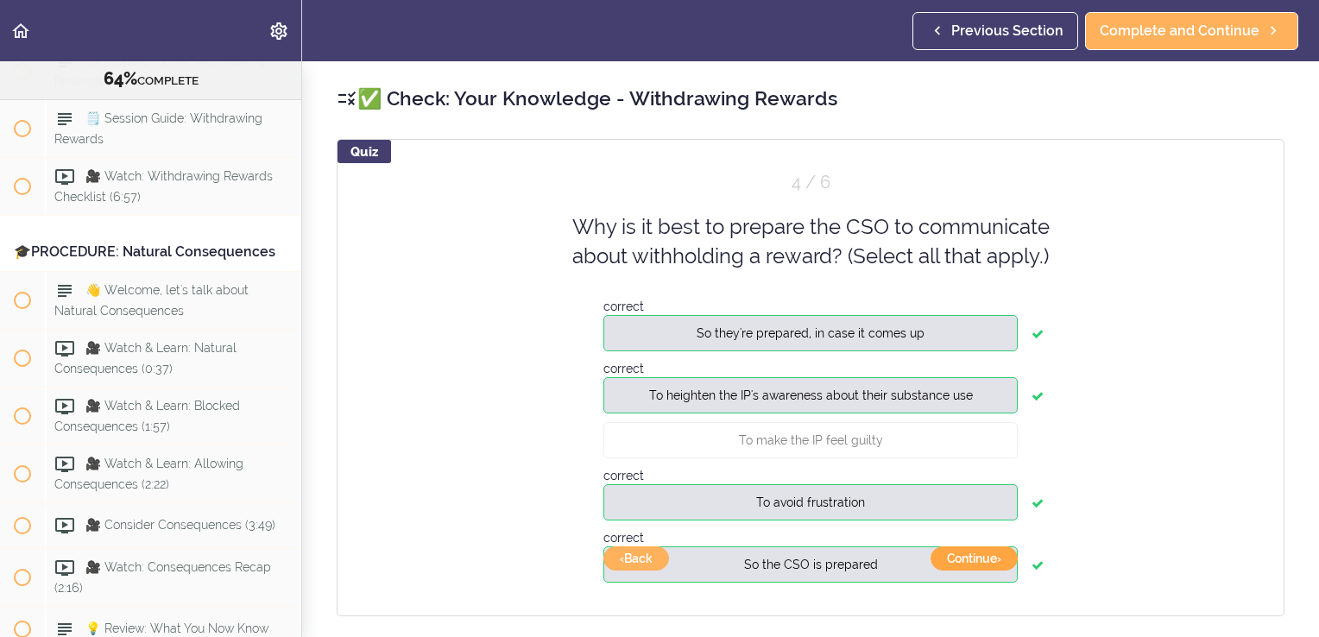
click at [971, 558] on button "Continue ›" at bounding box center [974, 559] width 87 height 24
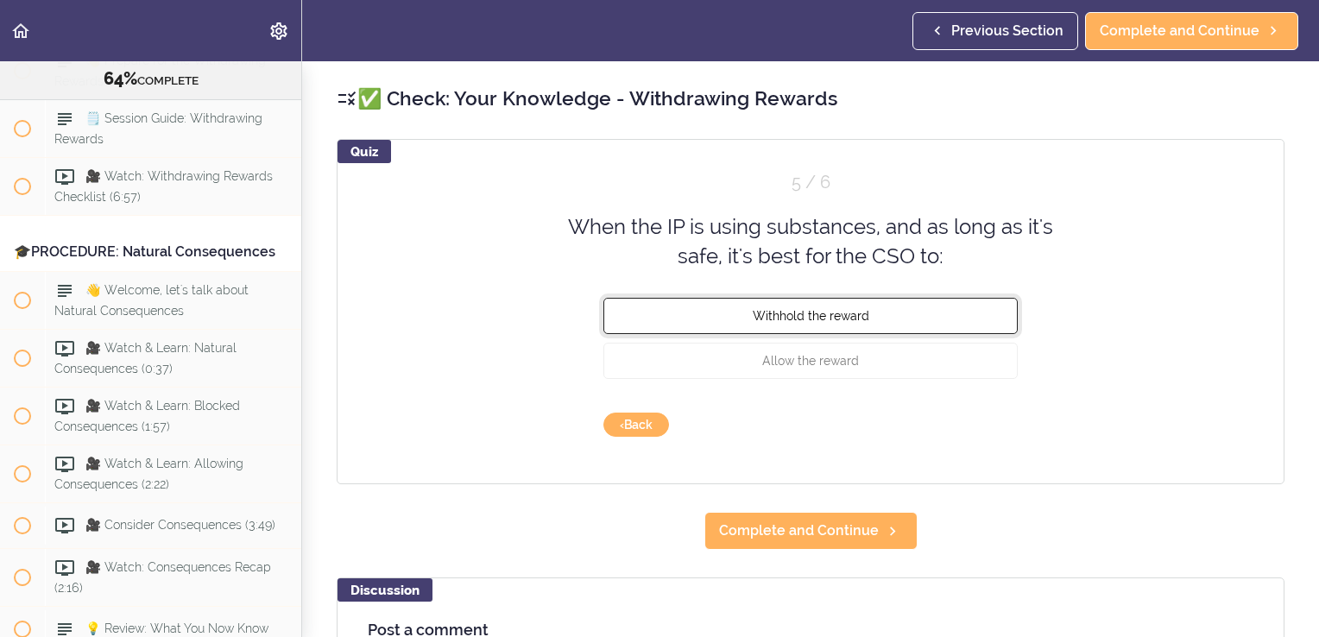
click at [835, 315] on span "Withhold the reward" at bounding box center [811, 315] width 117 height 14
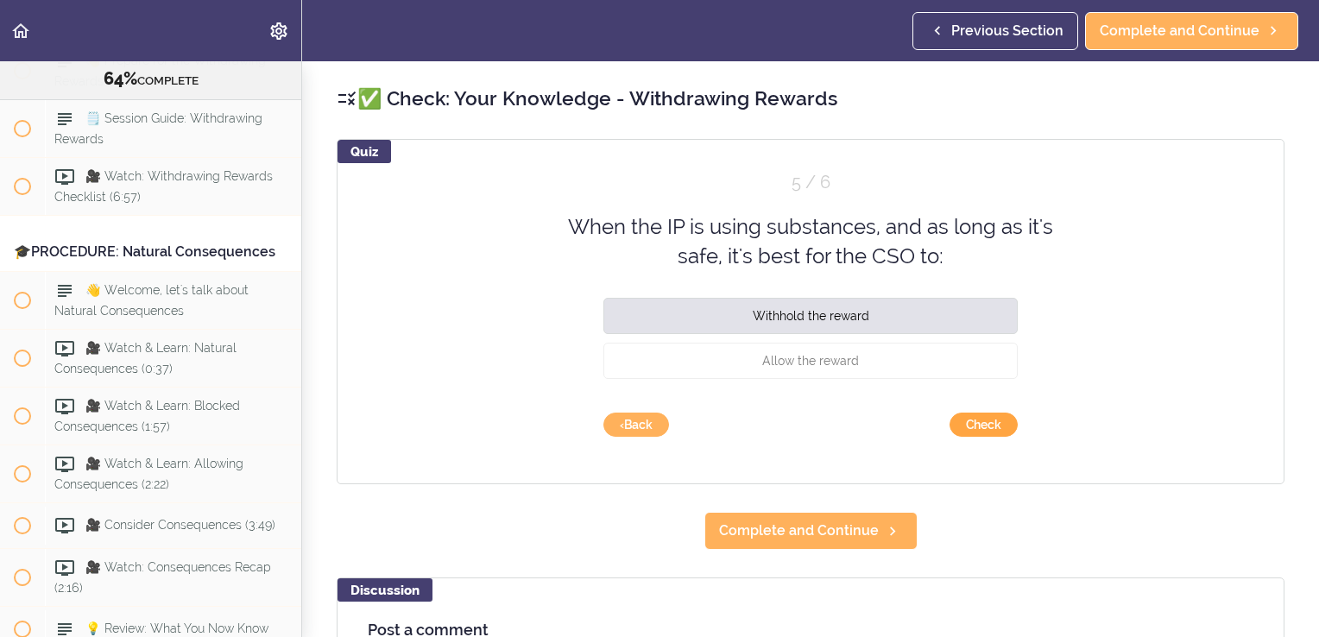
click at [973, 420] on button "Check" at bounding box center [984, 425] width 68 height 24
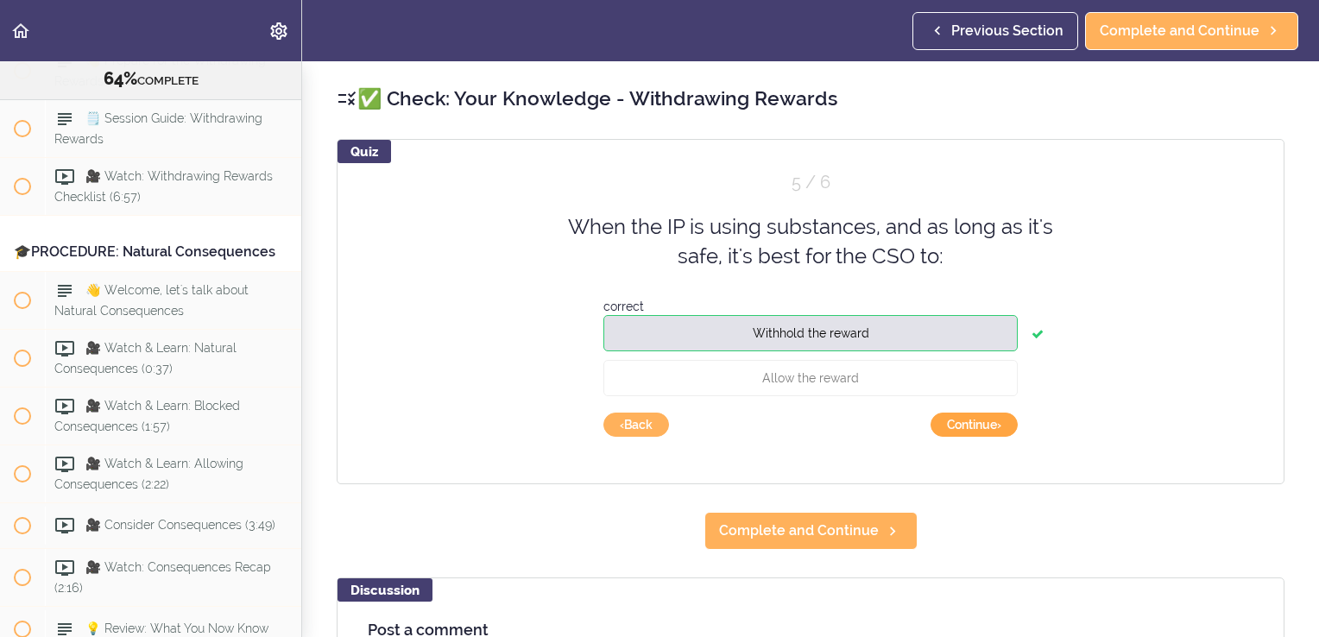
click at [973, 420] on button "Continue ›" at bounding box center [974, 425] width 87 height 24
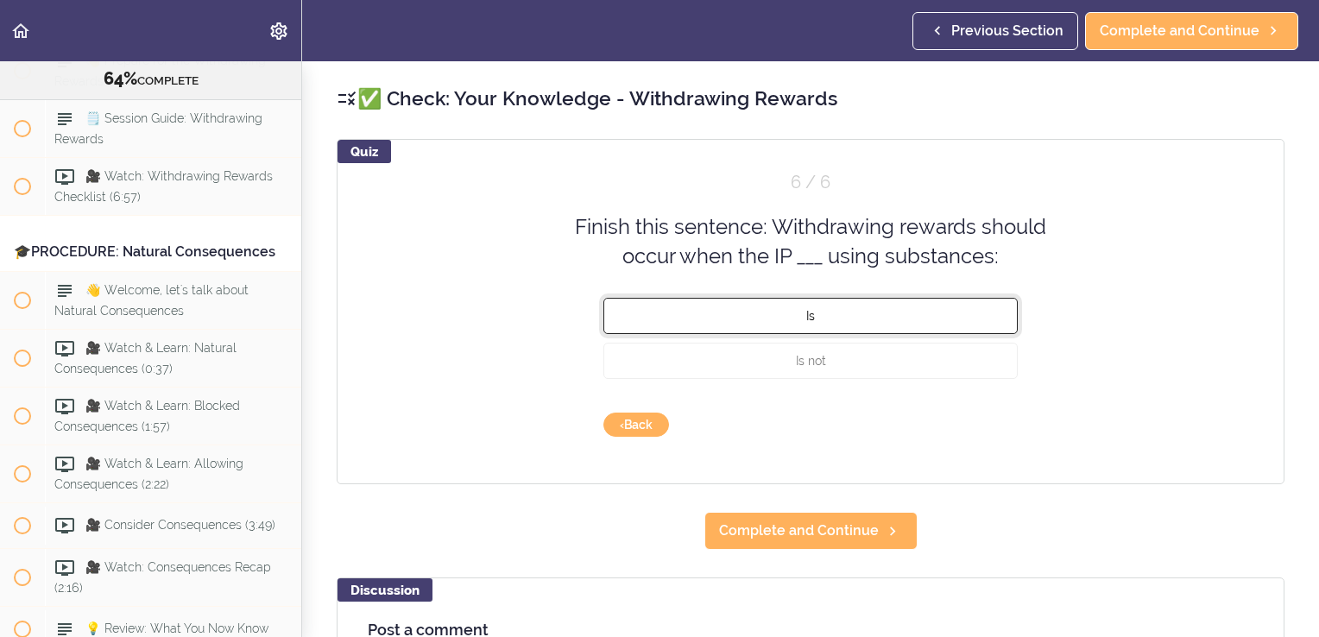
click at [866, 319] on button "Is" at bounding box center [811, 315] width 414 height 36
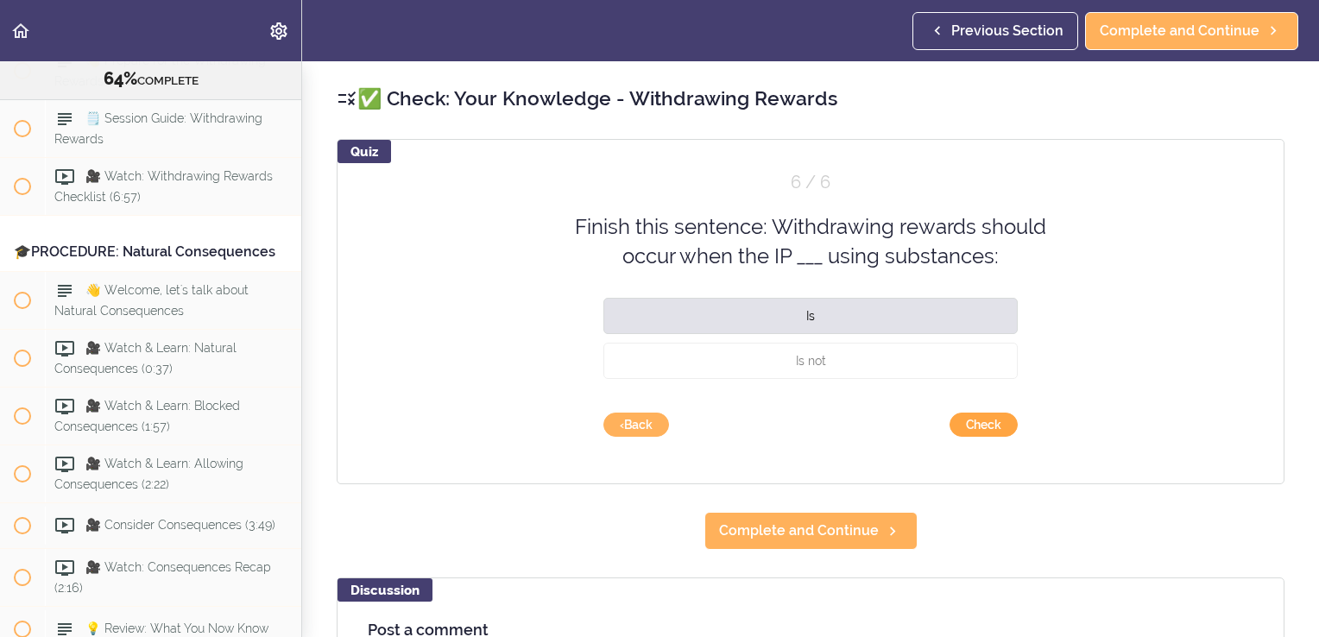
click at [961, 430] on button "Check" at bounding box center [984, 425] width 68 height 24
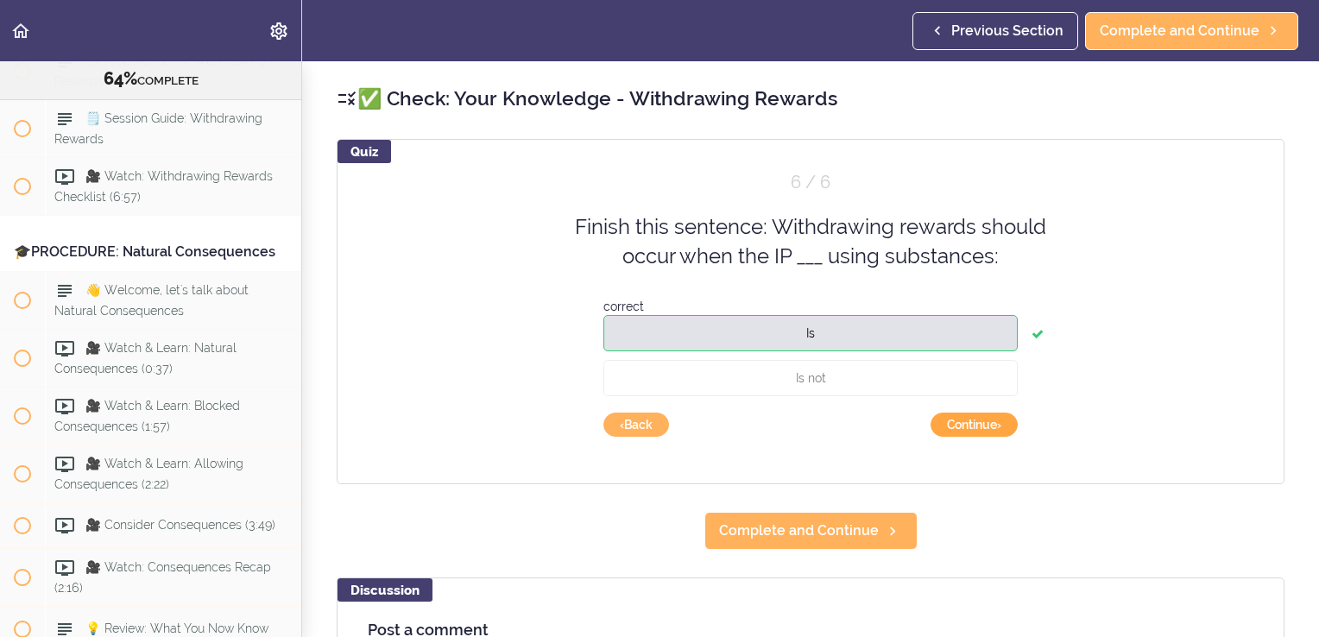
click at [961, 430] on button "Continue ›" at bounding box center [974, 425] width 87 height 24
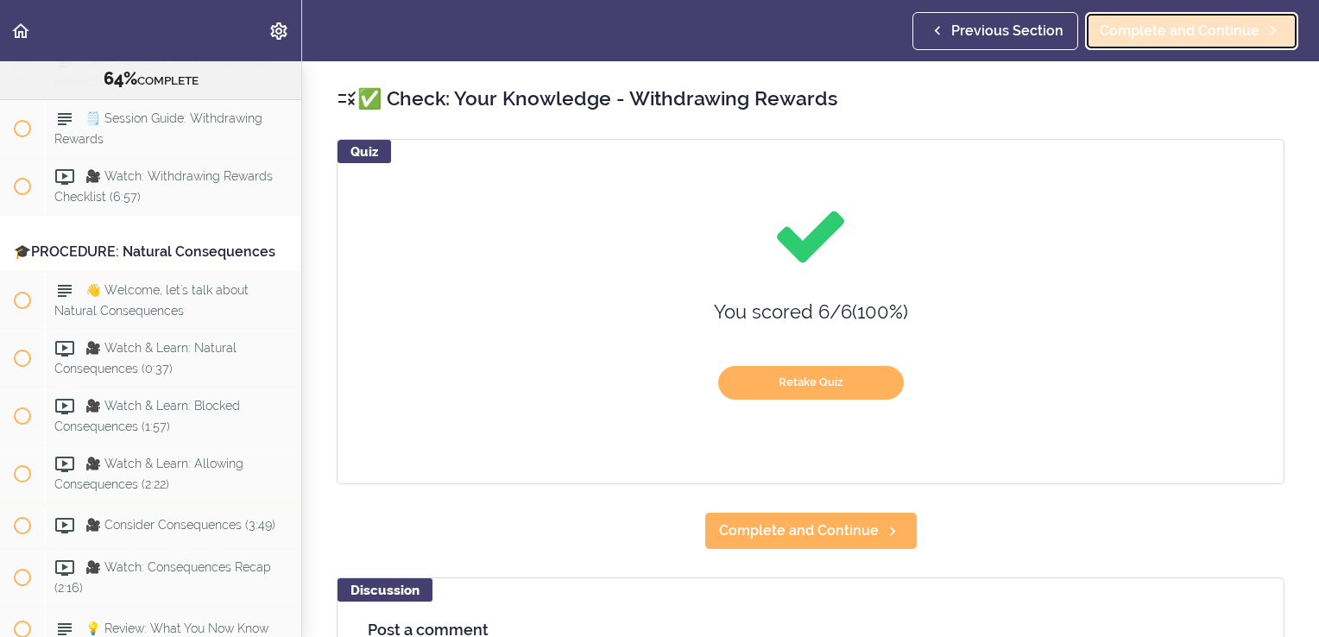
click at [1158, 34] on span "Complete and Continue" at bounding box center [1180, 31] width 160 height 21
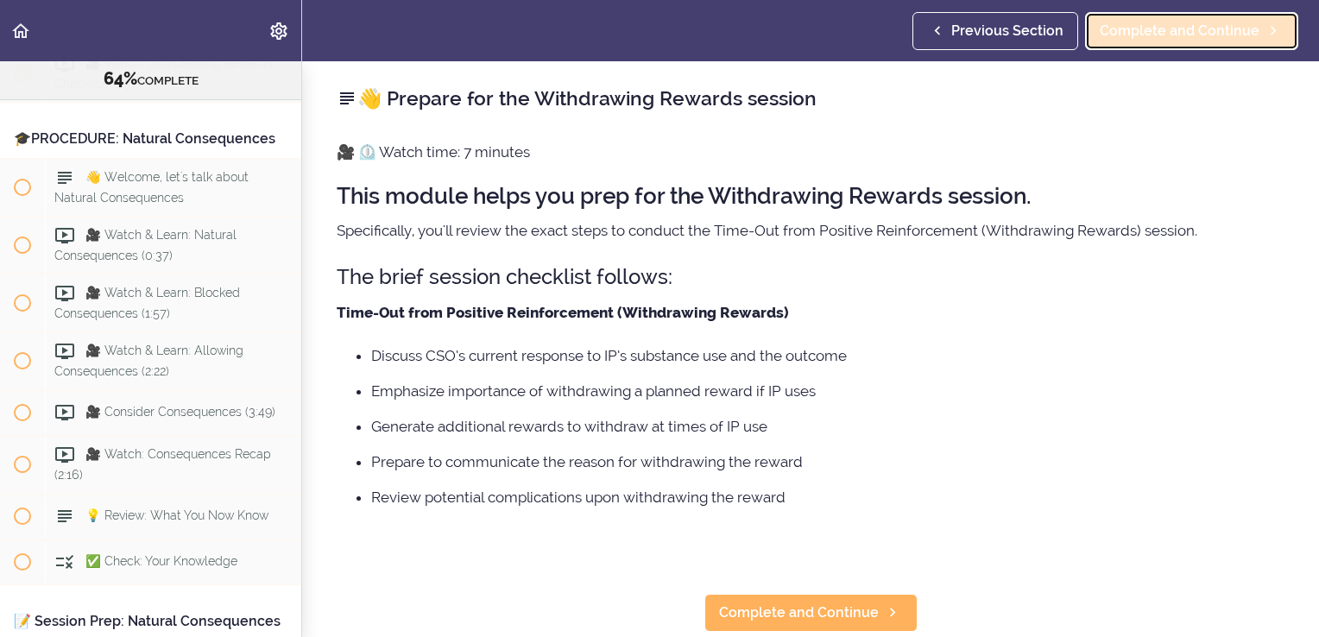
scroll to position [7706, 0]
click at [1158, 34] on span "Complete and Continue" at bounding box center [1180, 31] width 160 height 21
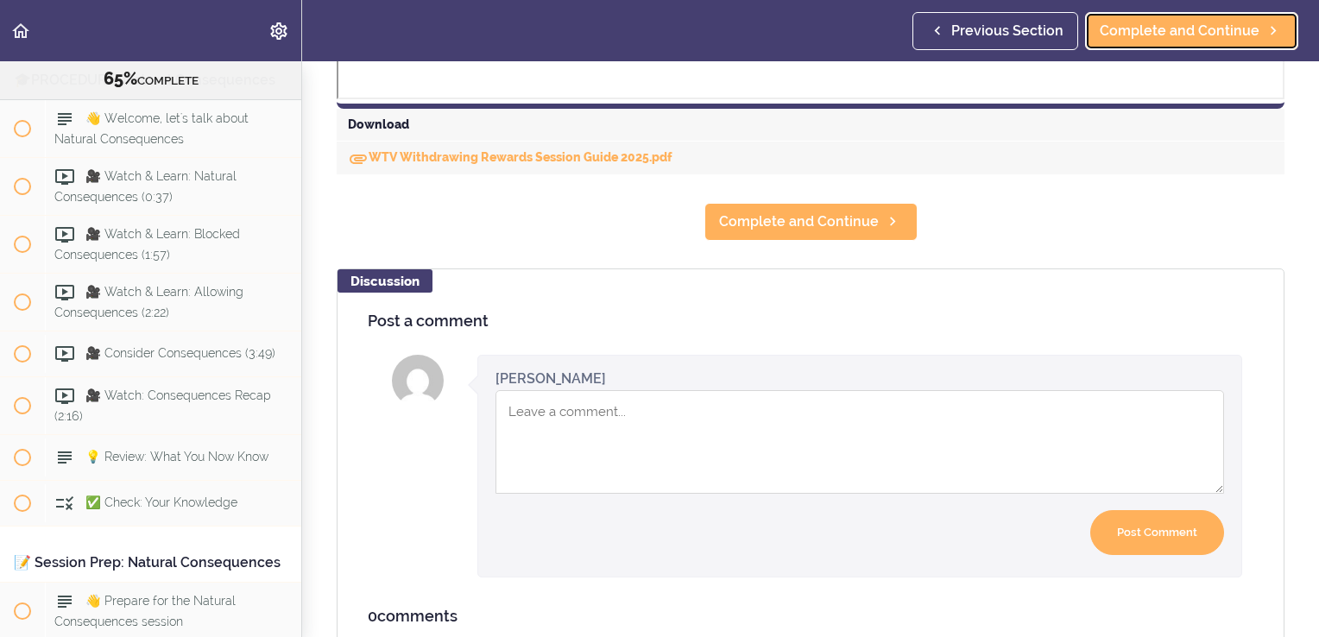
scroll to position [934, 0]
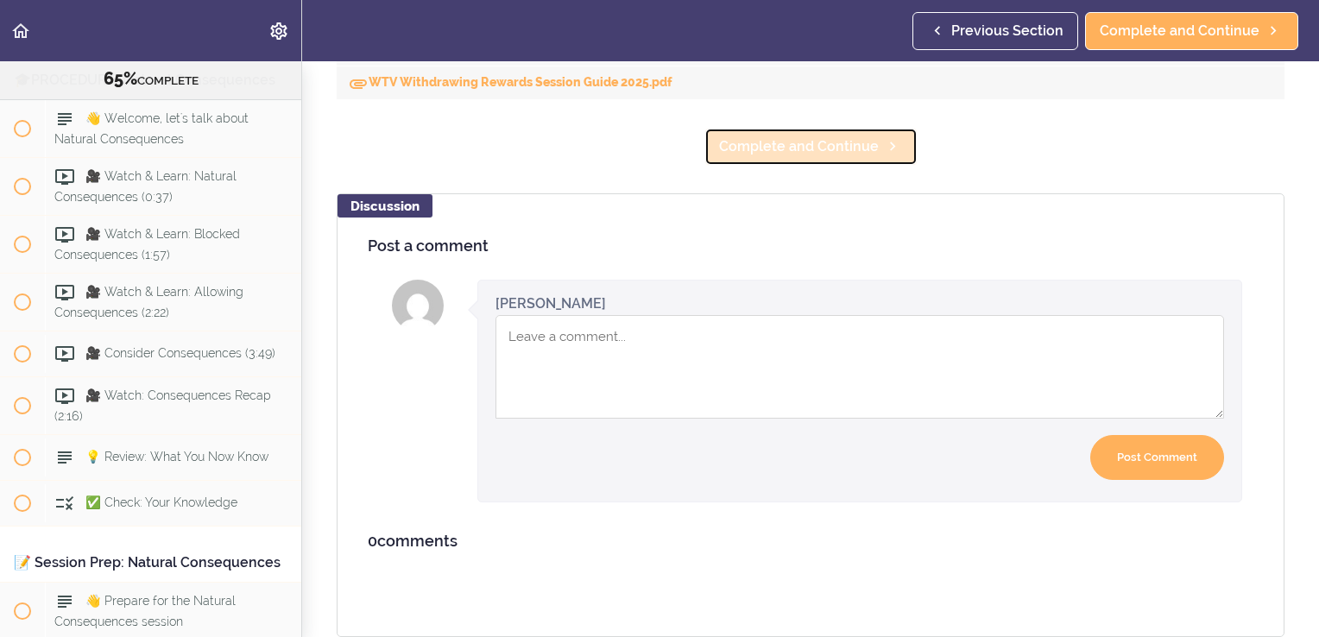
click at [832, 136] on span "Complete and Continue" at bounding box center [799, 146] width 160 height 21
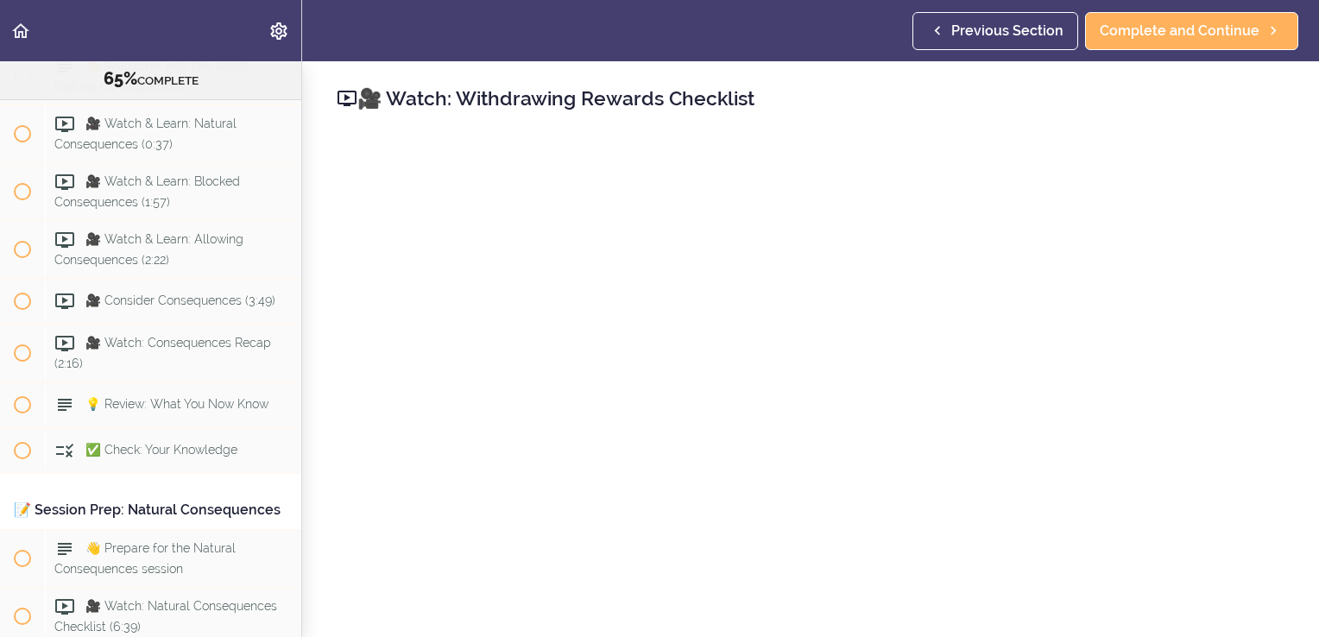
scroll to position [7821, 0]
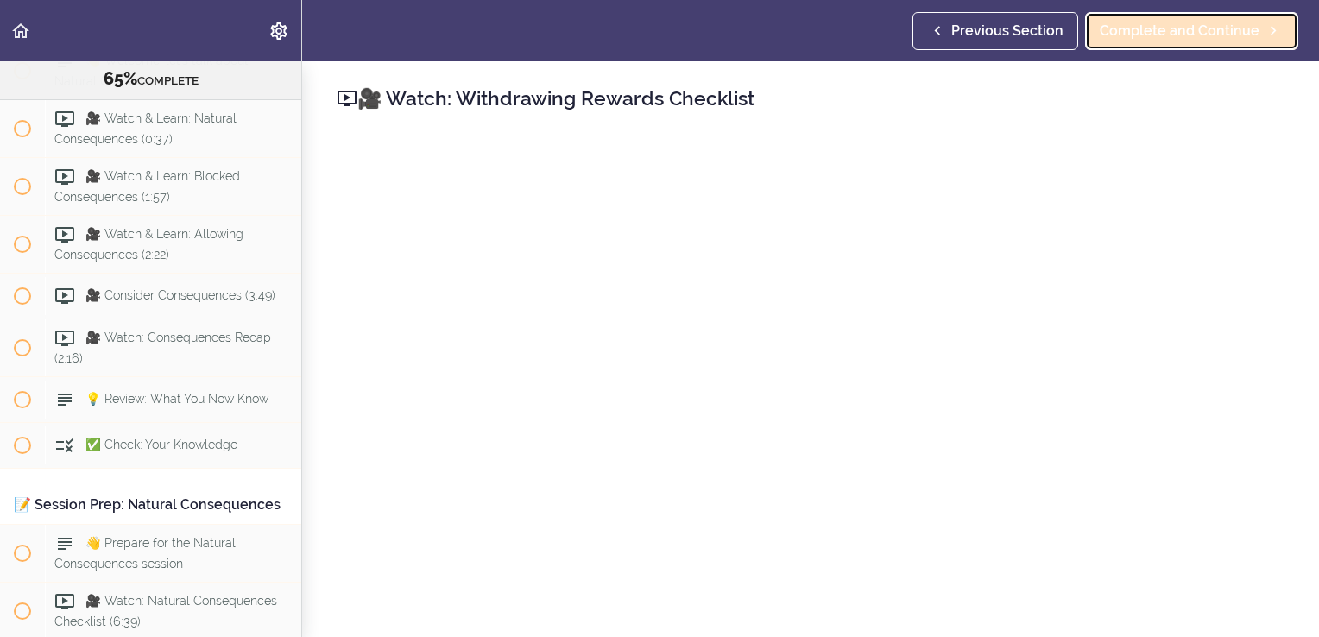
click at [1162, 28] on span "Complete and Continue" at bounding box center [1180, 31] width 160 height 21
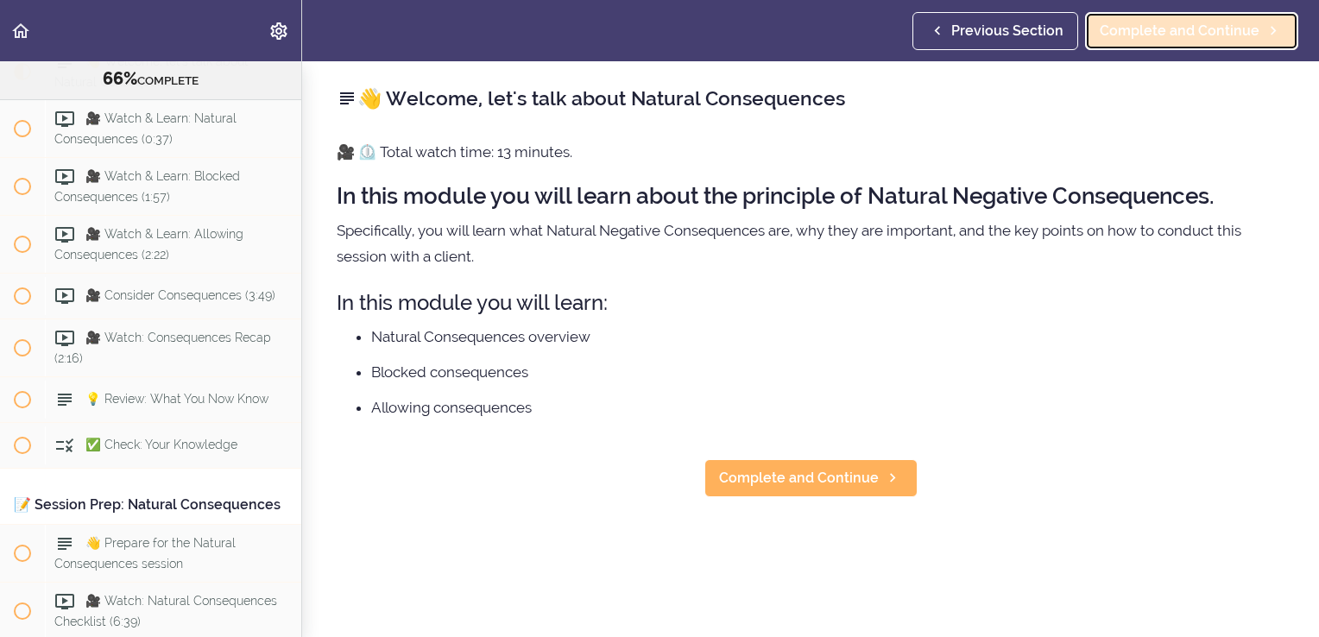
scroll to position [7935, 0]
